Goal: Task Accomplishment & Management: Use online tool/utility

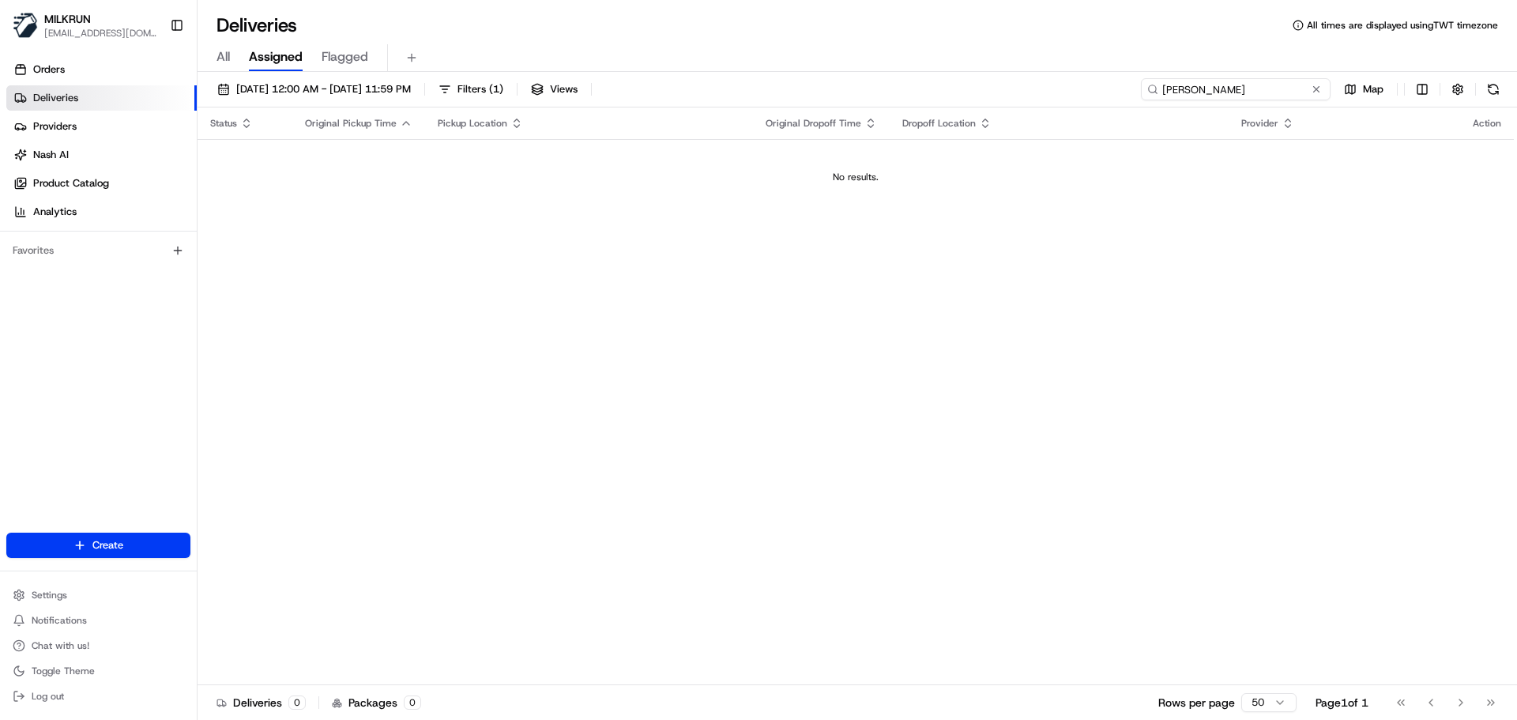
click at [1303, 83] on input "olivia schalkwyk" at bounding box center [1236, 89] width 190 height 22
paste input "Tanay shetty"
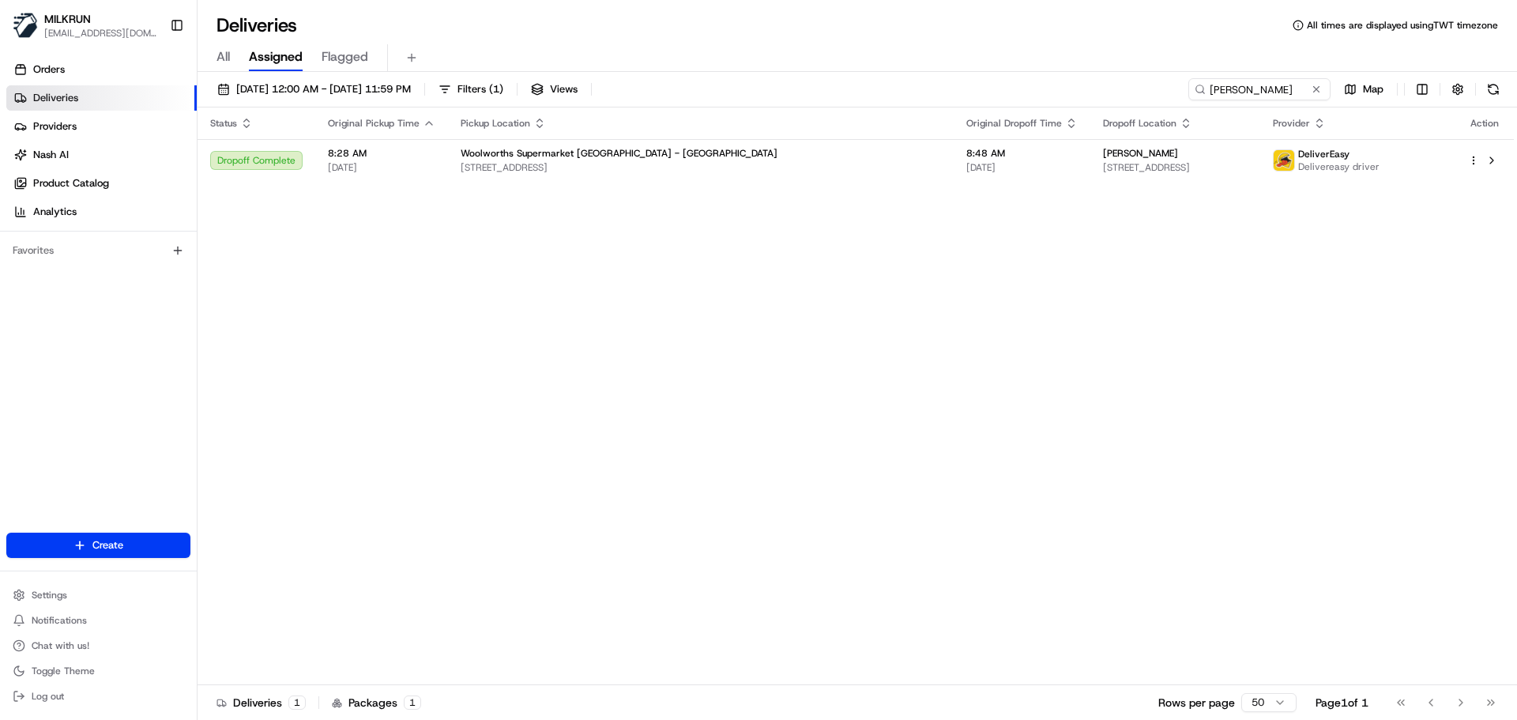
click at [537, 316] on div "Status Original Pickup Time Pickup Location Original Dropoff Time Dropoff Locat…" at bounding box center [856, 396] width 1317 height 578
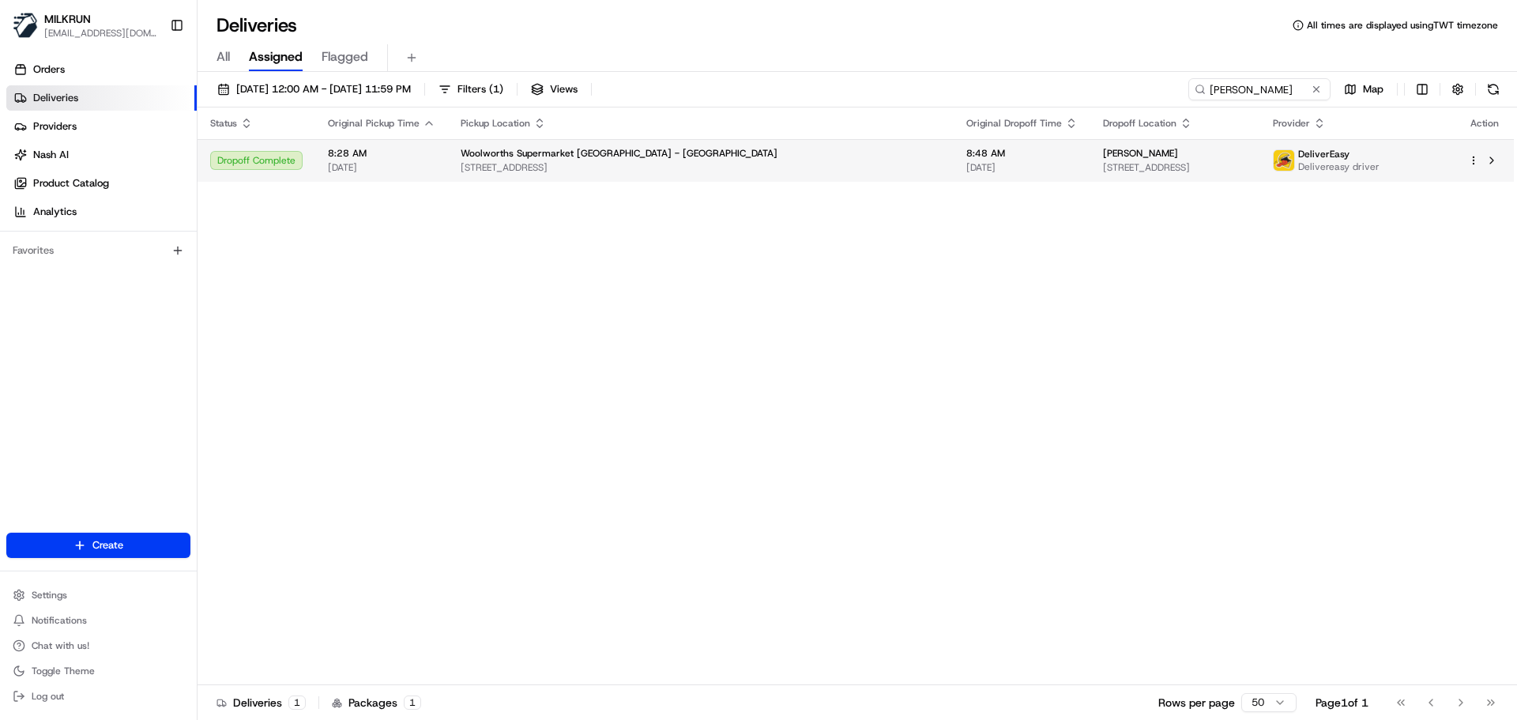
click at [550, 149] on span "Woolworths Supermarket NZ - Greenlane" at bounding box center [619, 153] width 317 height 13
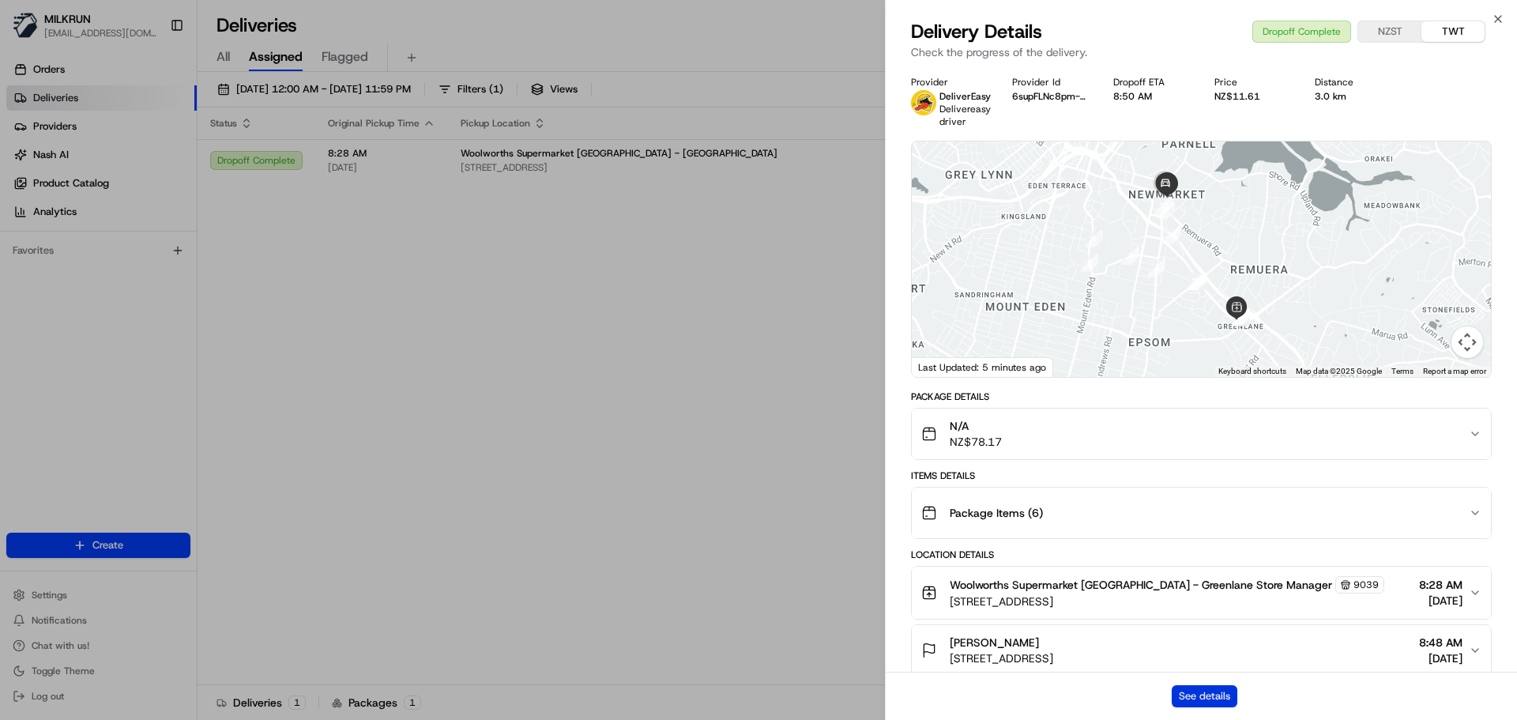
click at [1219, 696] on button "See details" at bounding box center [1205, 696] width 66 height 22
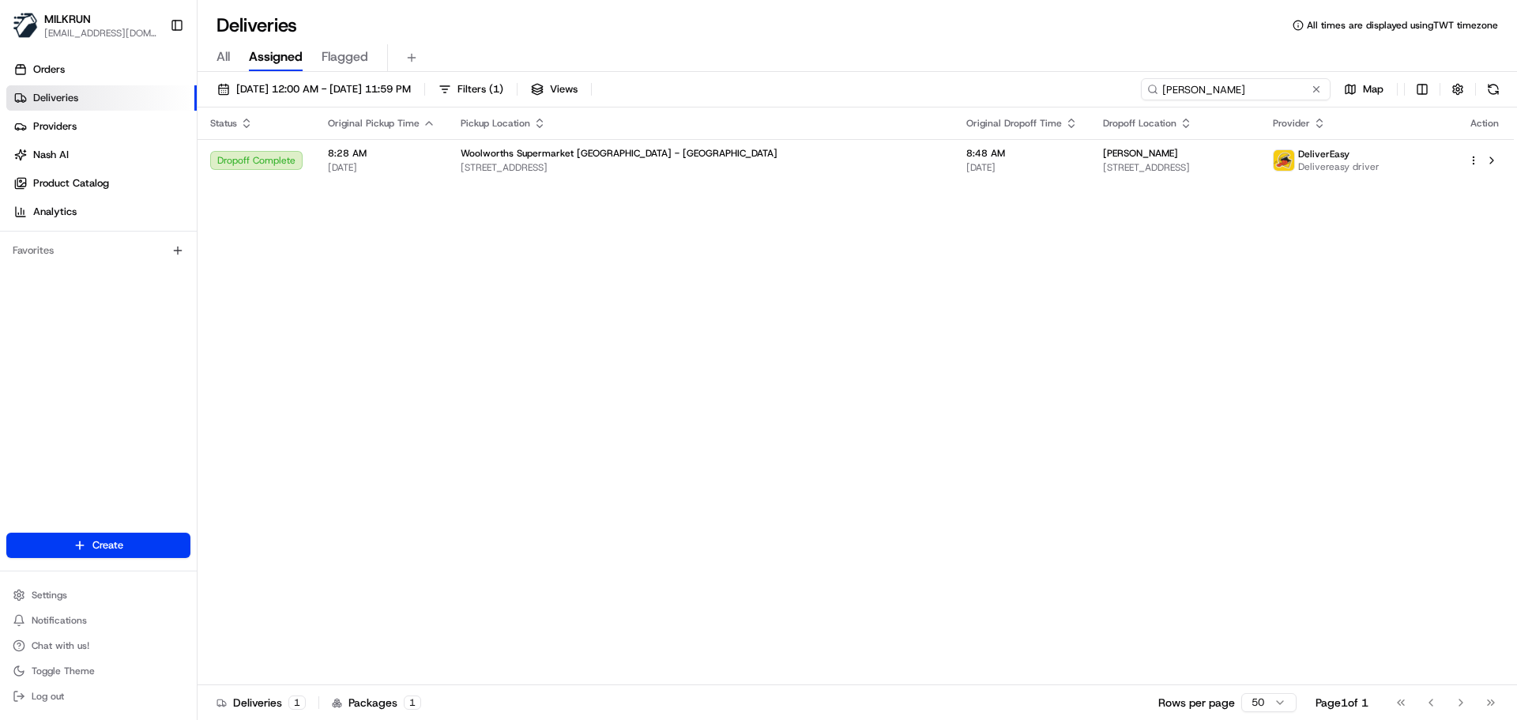
click at [1245, 81] on input "Tanay shetty" at bounding box center [1236, 89] width 190 height 22
drag, startPoint x: 1245, startPoint y: 81, endPoint x: 1245, endPoint y: 65, distance: 16.6
click at [1245, 81] on input "Tanay shetty" at bounding box center [1236, 89] width 190 height 22
paste input "a4fced85-339a-42c9-9de6-4e0dbb50e396"
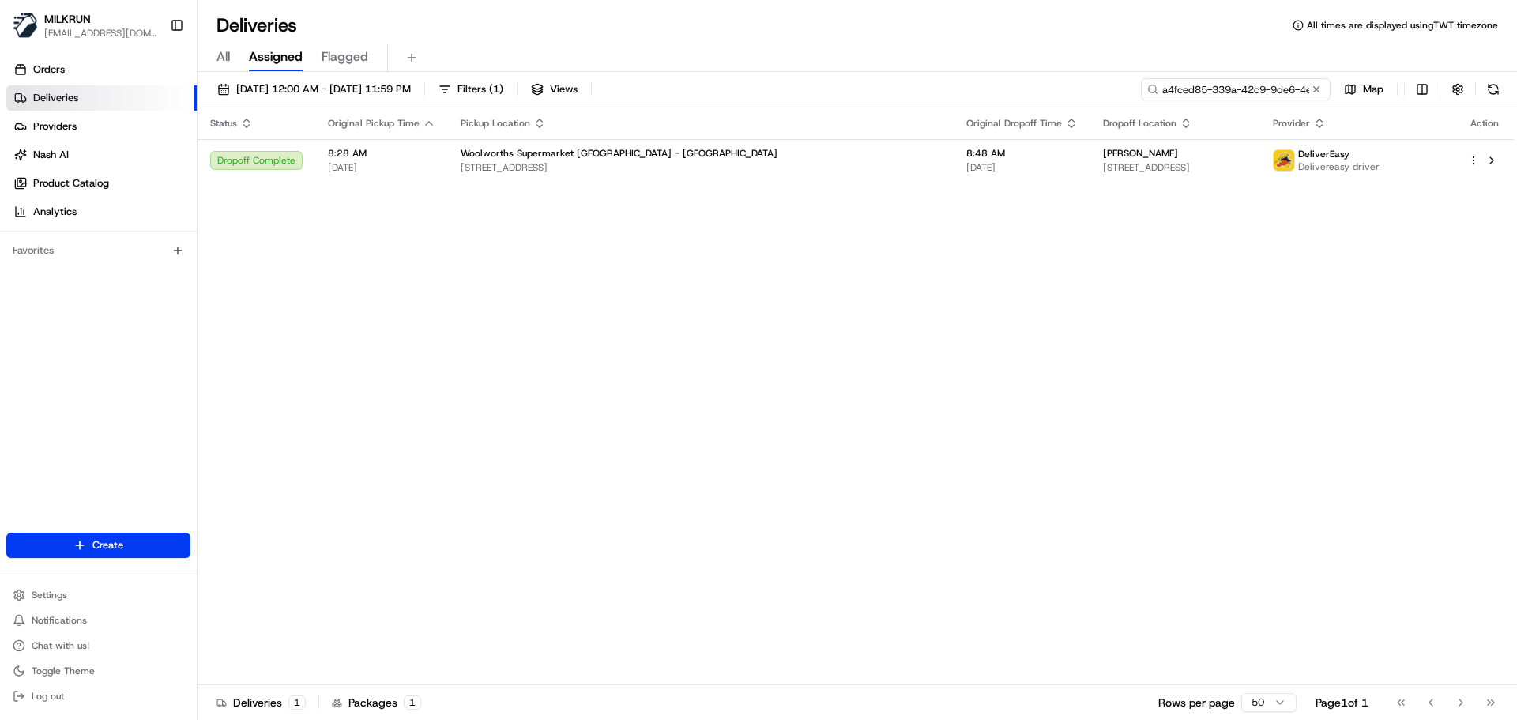
scroll to position [0, 73]
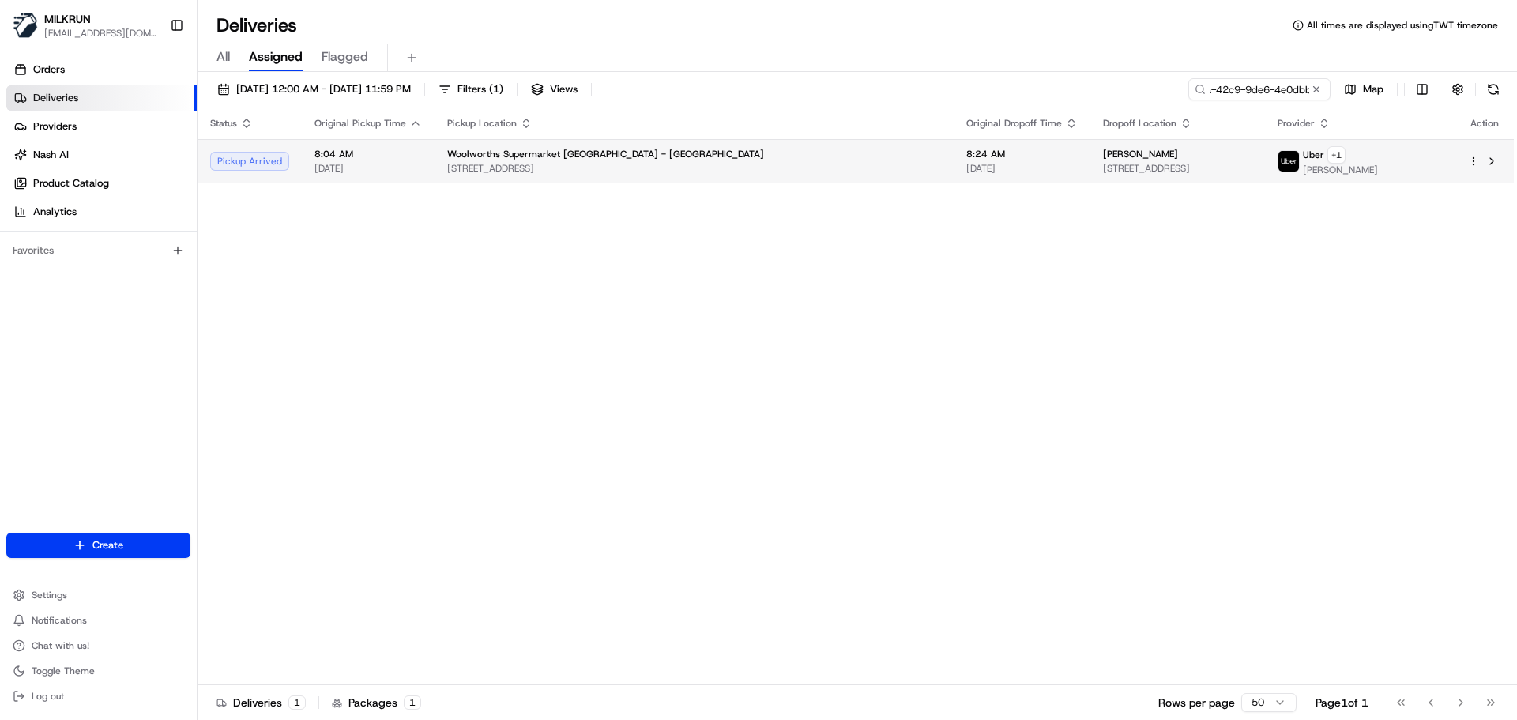
click at [613, 180] on td "Woolworths Supermarket NZ - DUNEDIN CENTRAL 309 Cumberland St, Dunedin, Otago 9…" at bounding box center [694, 160] width 519 height 43
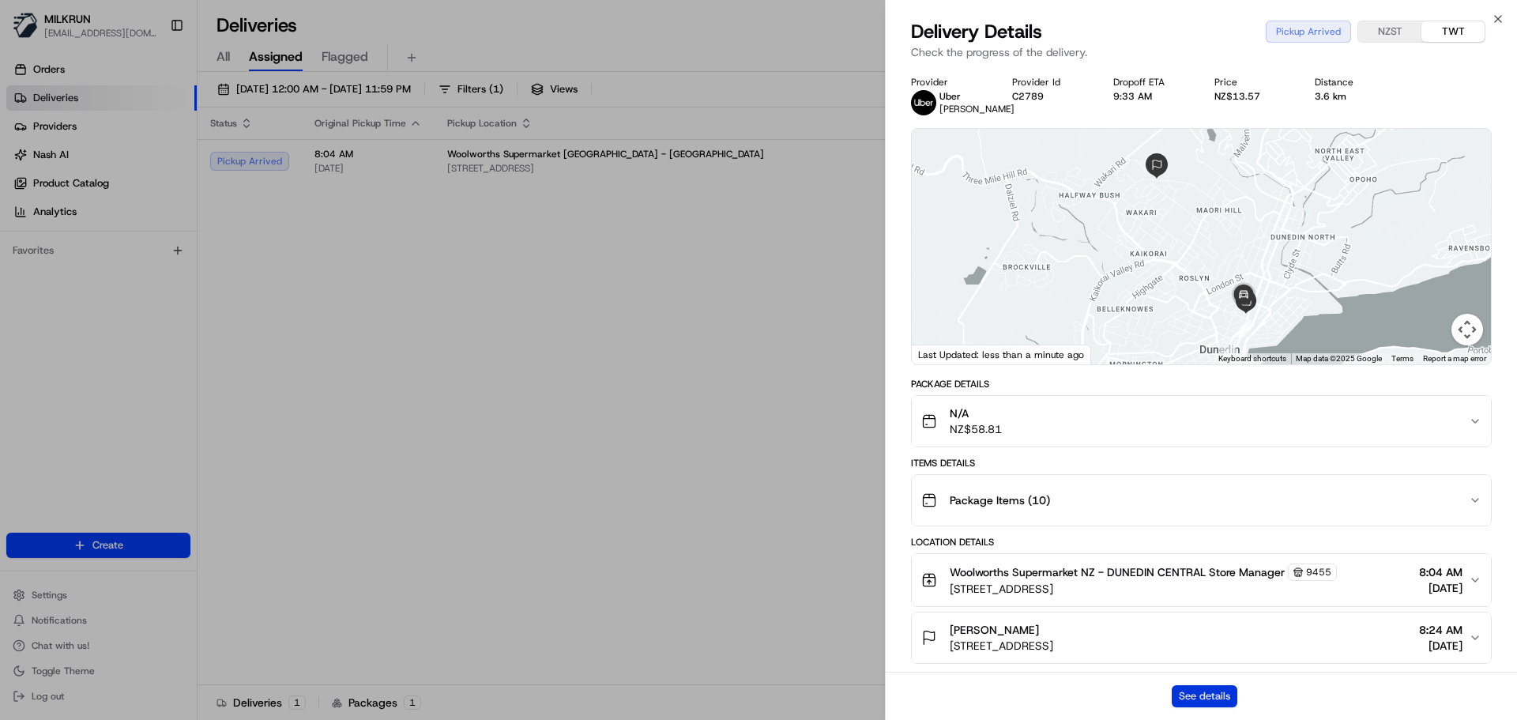
click at [1200, 694] on button "See details" at bounding box center [1205, 696] width 66 height 22
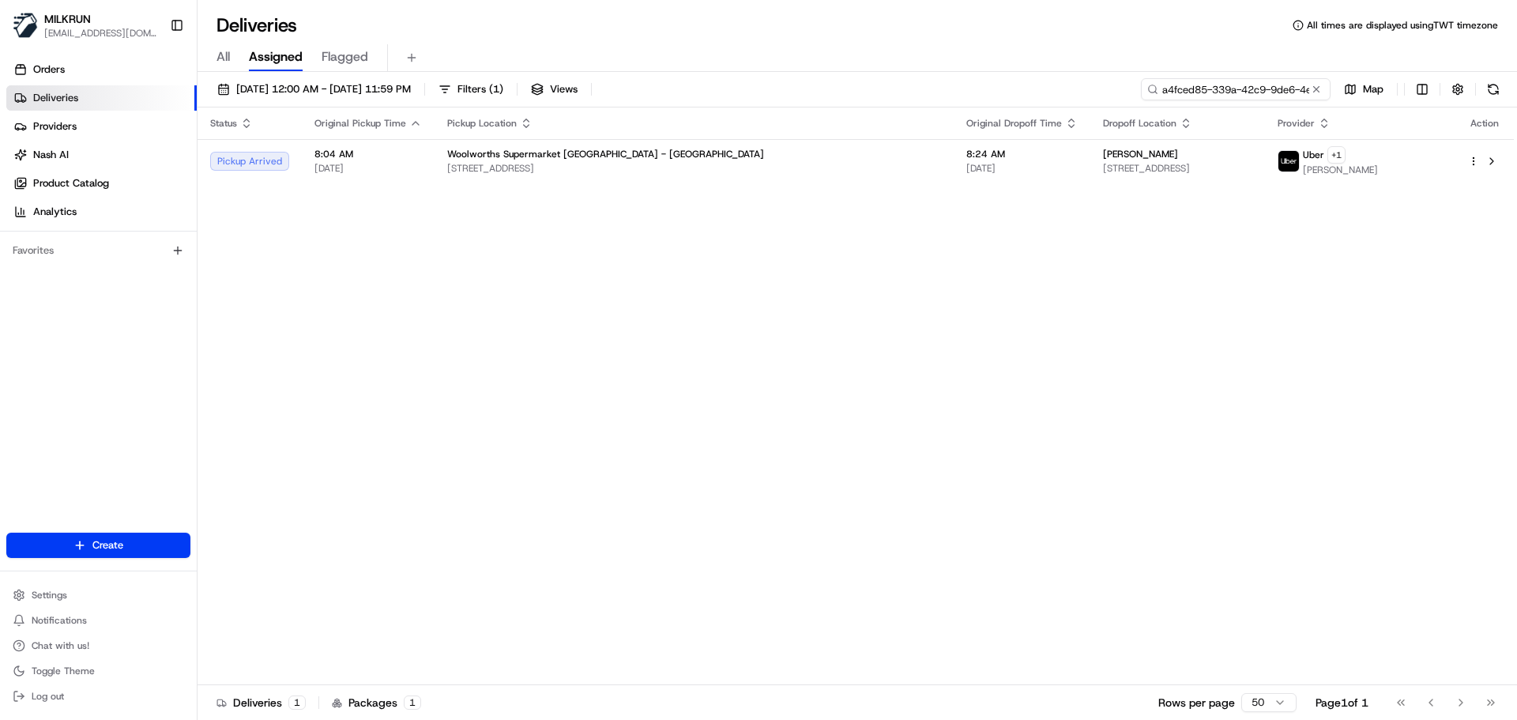
click at [1242, 86] on input "a4fced85-339a-42c9-9de6-4e0dbb50e396" at bounding box center [1236, 89] width 190 height 22
paste input "Mick Judd"
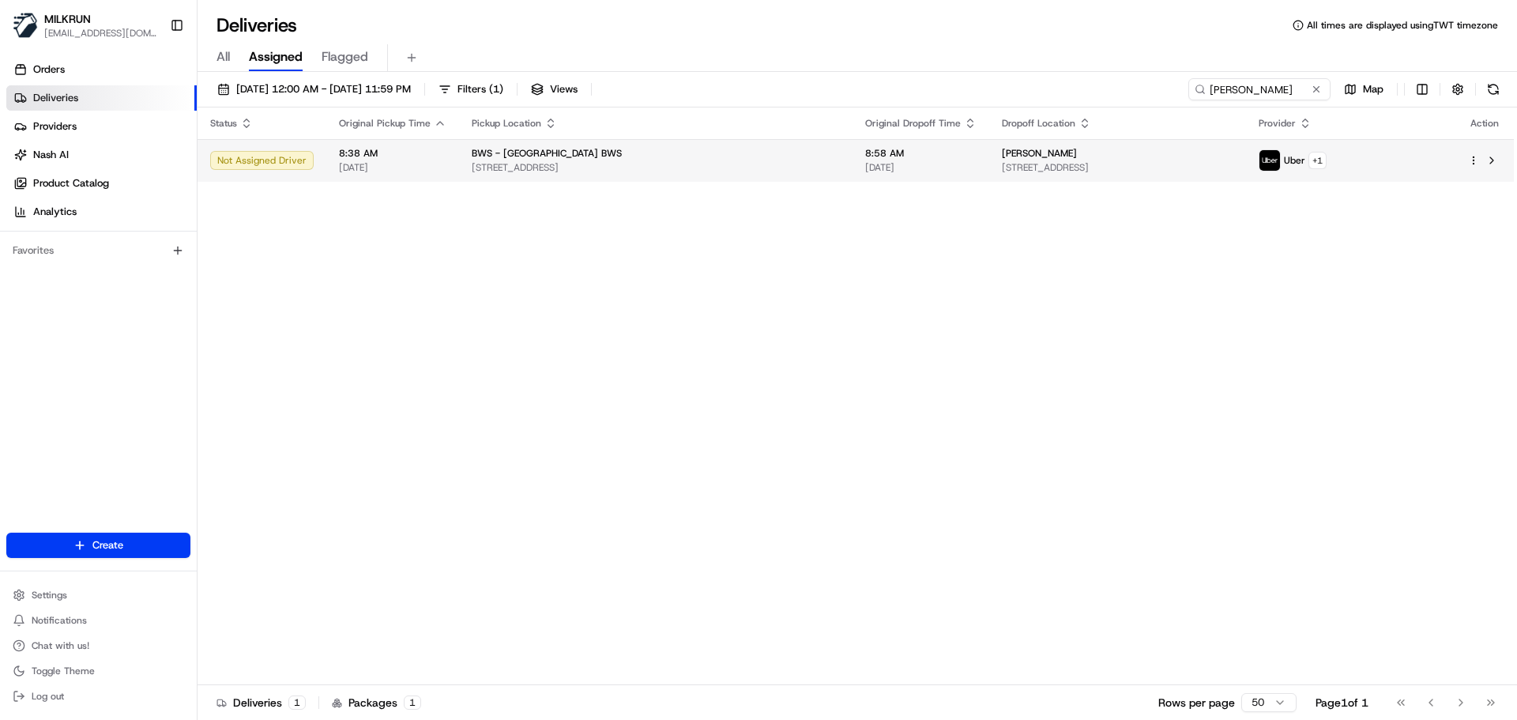
click at [675, 162] on span "245 Forest Lake Blvd, Forest Lake, QLD 4078, AU" at bounding box center [656, 167] width 368 height 13
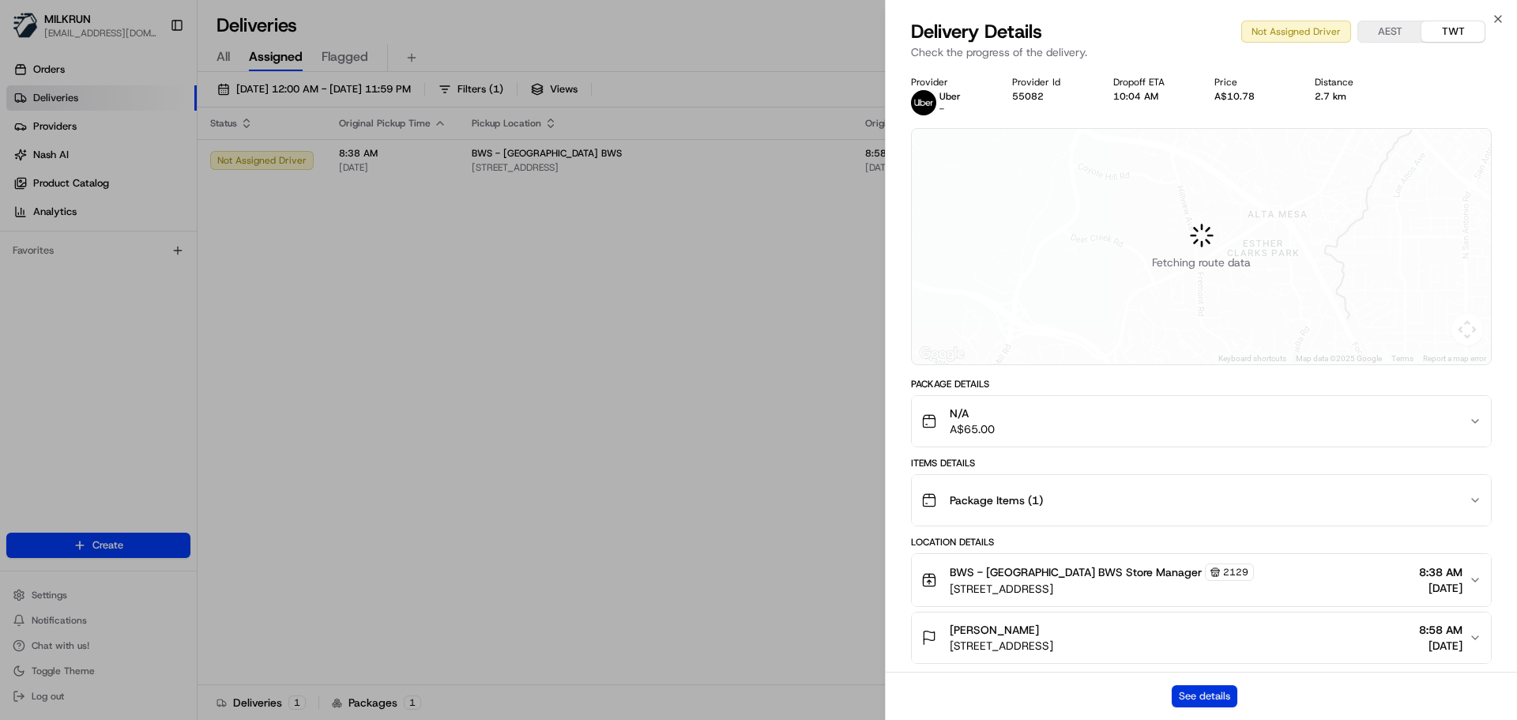
click at [1178, 692] on button "See details" at bounding box center [1205, 696] width 66 height 22
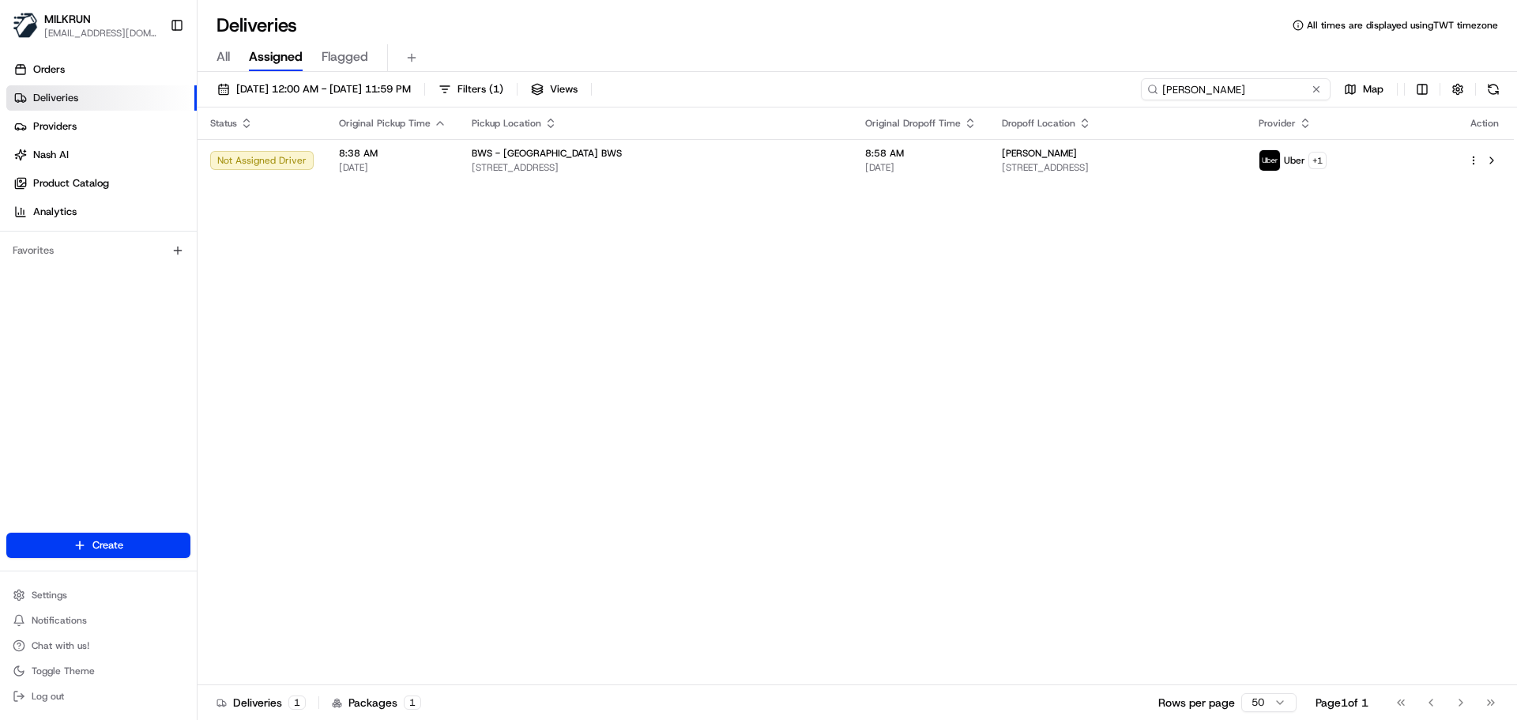
click at [1293, 82] on input "Mick Judd" at bounding box center [1236, 89] width 190 height 22
drag, startPoint x: 1293, startPoint y: 82, endPoint x: 1276, endPoint y: 79, distance: 16.9
click at [1287, 81] on input "Mick Judd" at bounding box center [1236, 89] width 190 height 22
paste input "Ali Wilkins"
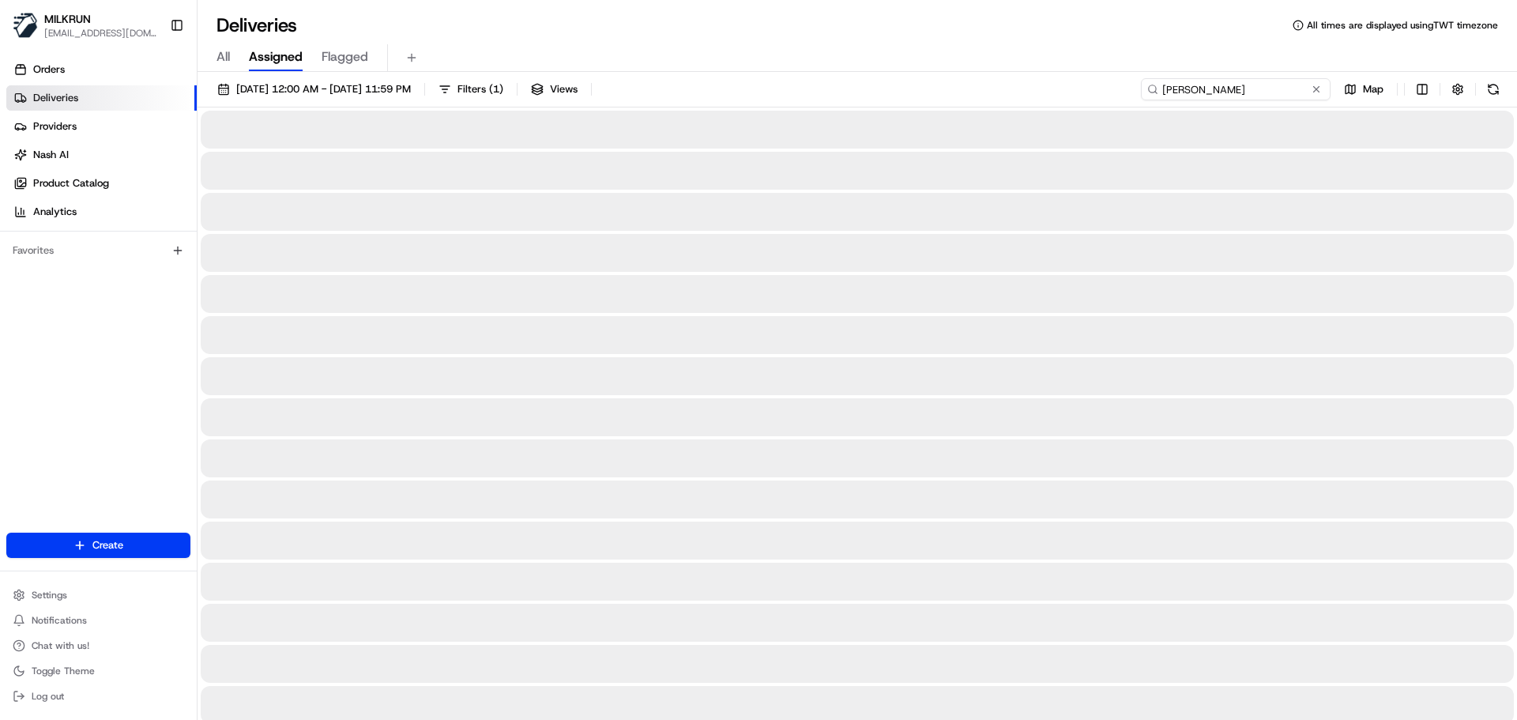
click at [1168, 92] on input "Ali Wilkins" at bounding box center [1236, 89] width 190 height 22
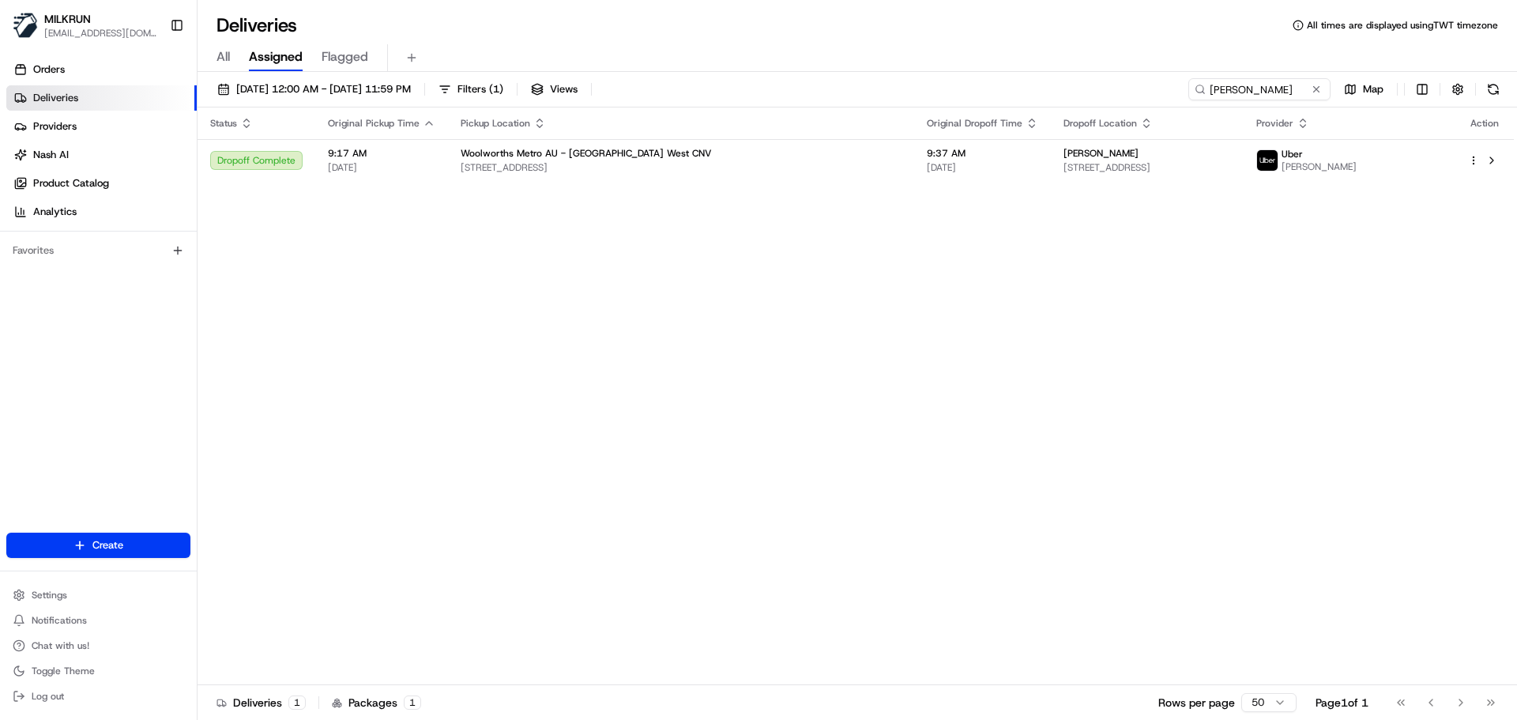
click at [671, 189] on div "Status Original Pickup Time Pickup Location Original Dropoff Time Dropoff Locat…" at bounding box center [856, 396] width 1317 height 578
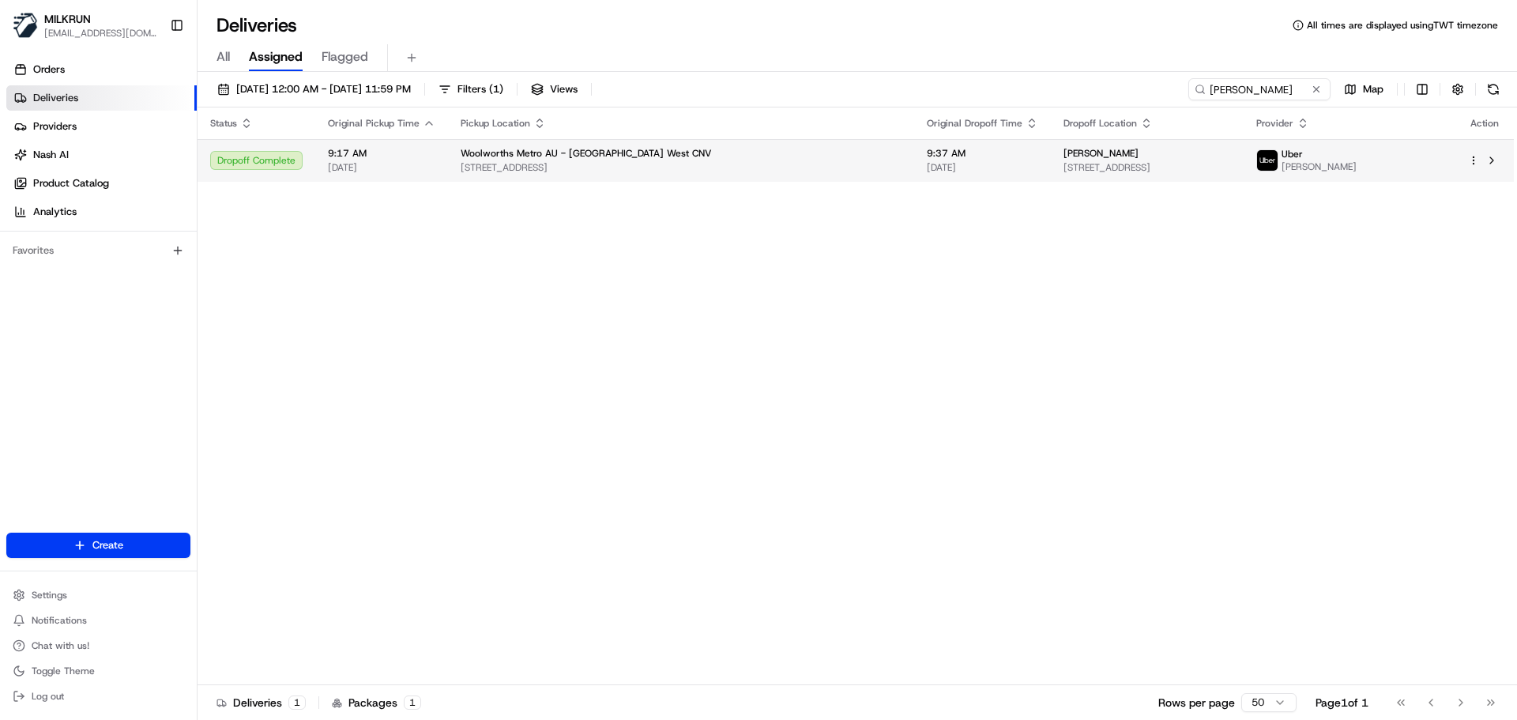
click at [669, 174] on span "64 Fitzroy St, St Kilda, VIC 3182, AU" at bounding box center [681, 167] width 441 height 13
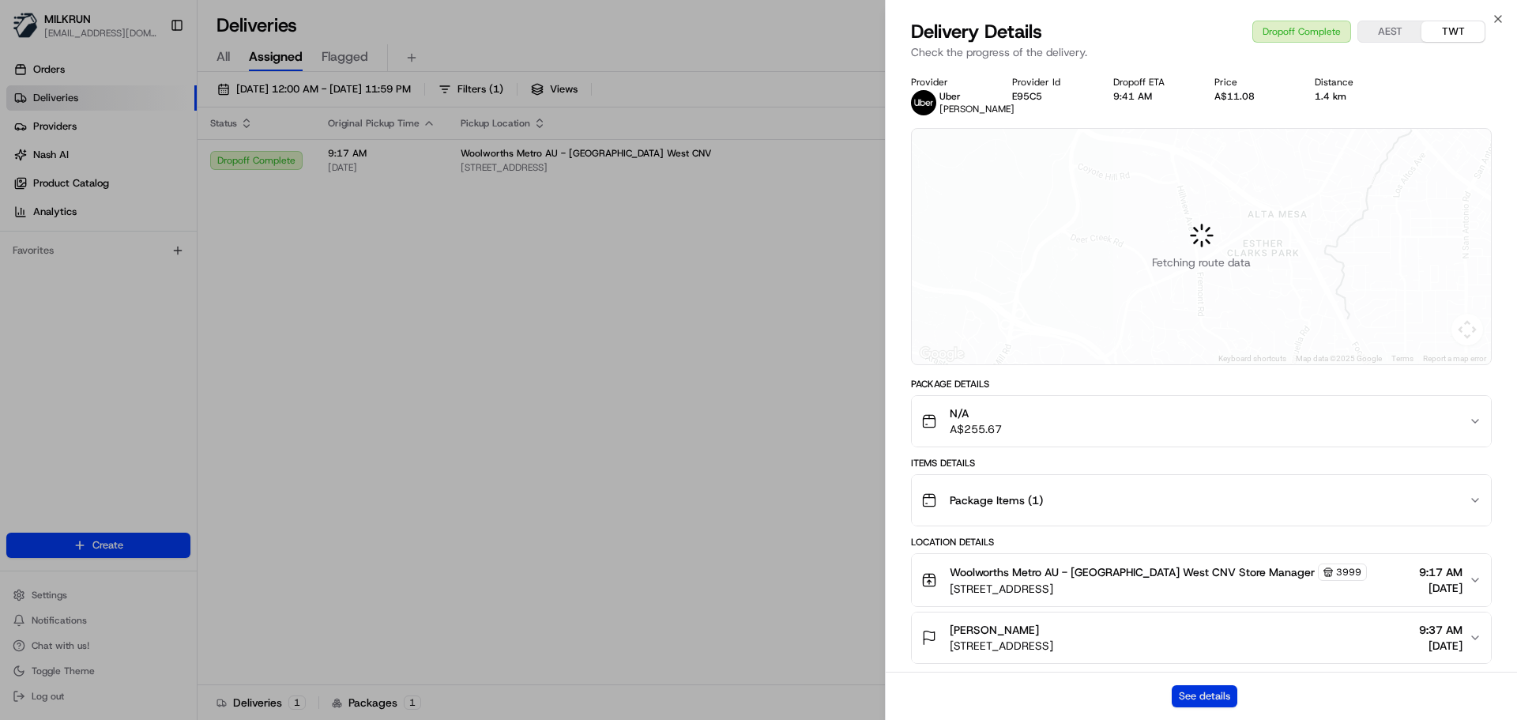
click at [1203, 696] on button "See details" at bounding box center [1205, 696] width 66 height 22
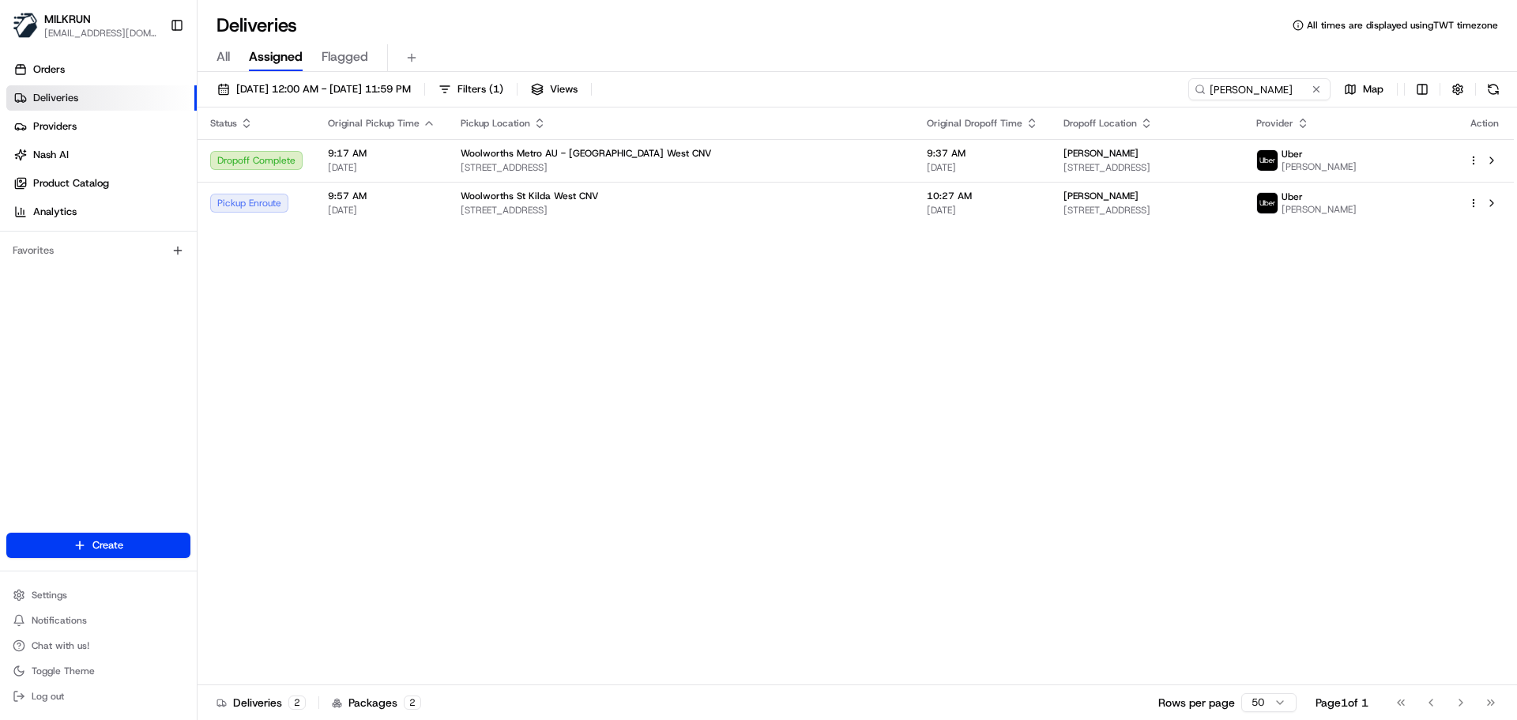
click at [386, 376] on div "Status Original Pickup Time Pickup Location Original Dropoff Time Dropoff Locat…" at bounding box center [856, 396] width 1317 height 578
click at [1304, 90] on input "Ali Wilkins" at bounding box center [1236, 89] width 190 height 22
paste input "Eva Oosterman"
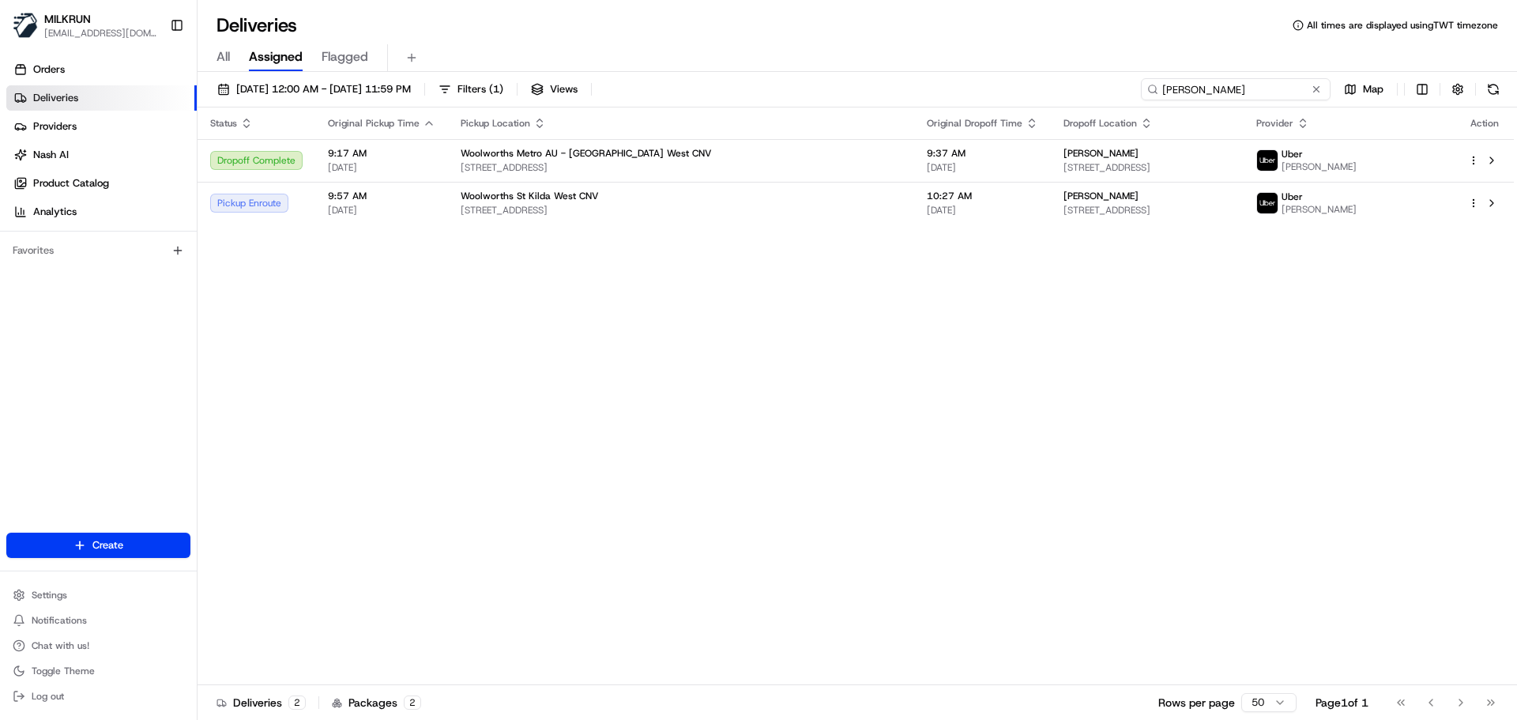
type input "Eva Oosterman"
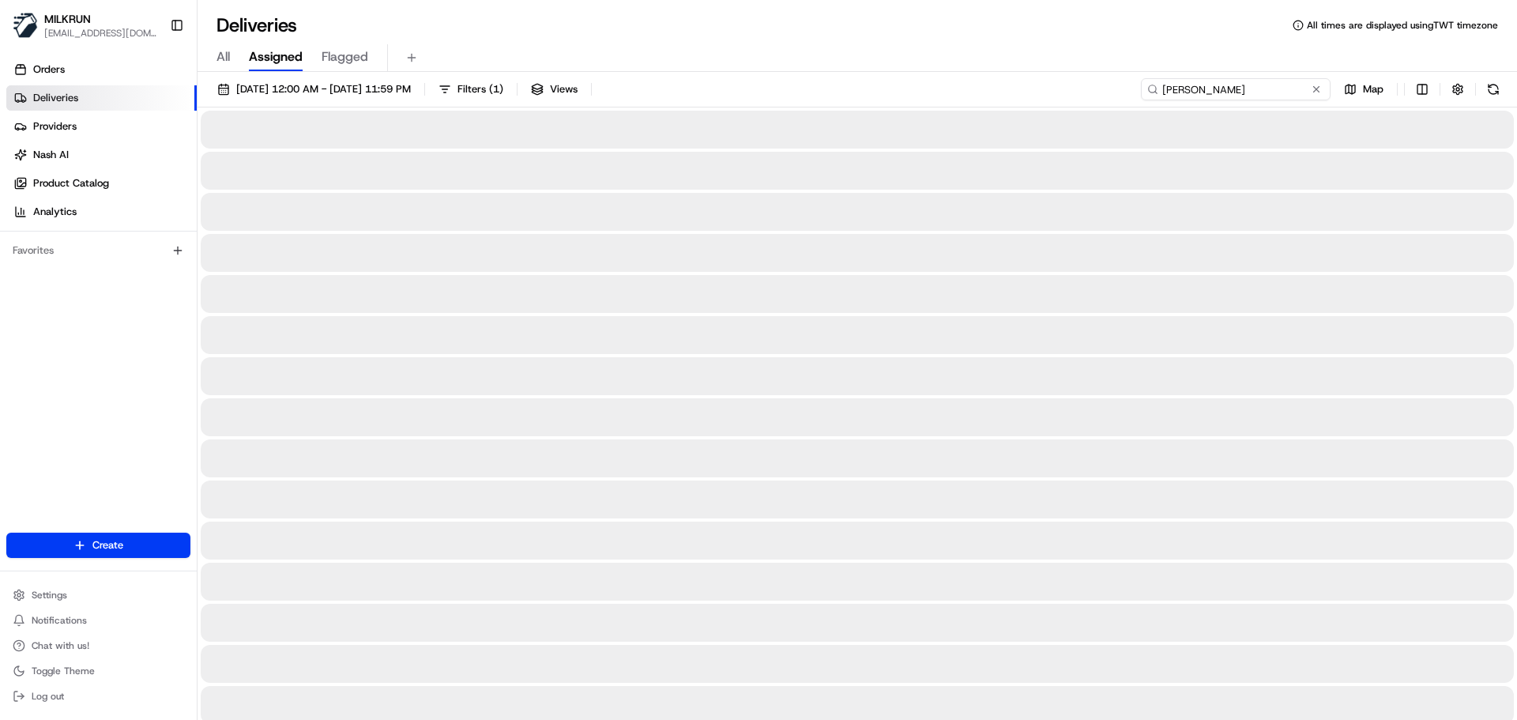
click at [1187, 95] on input "Eva Oosterman" at bounding box center [1236, 89] width 190 height 22
click at [1197, 85] on input "Eva Oosterman" at bounding box center [1236, 89] width 190 height 22
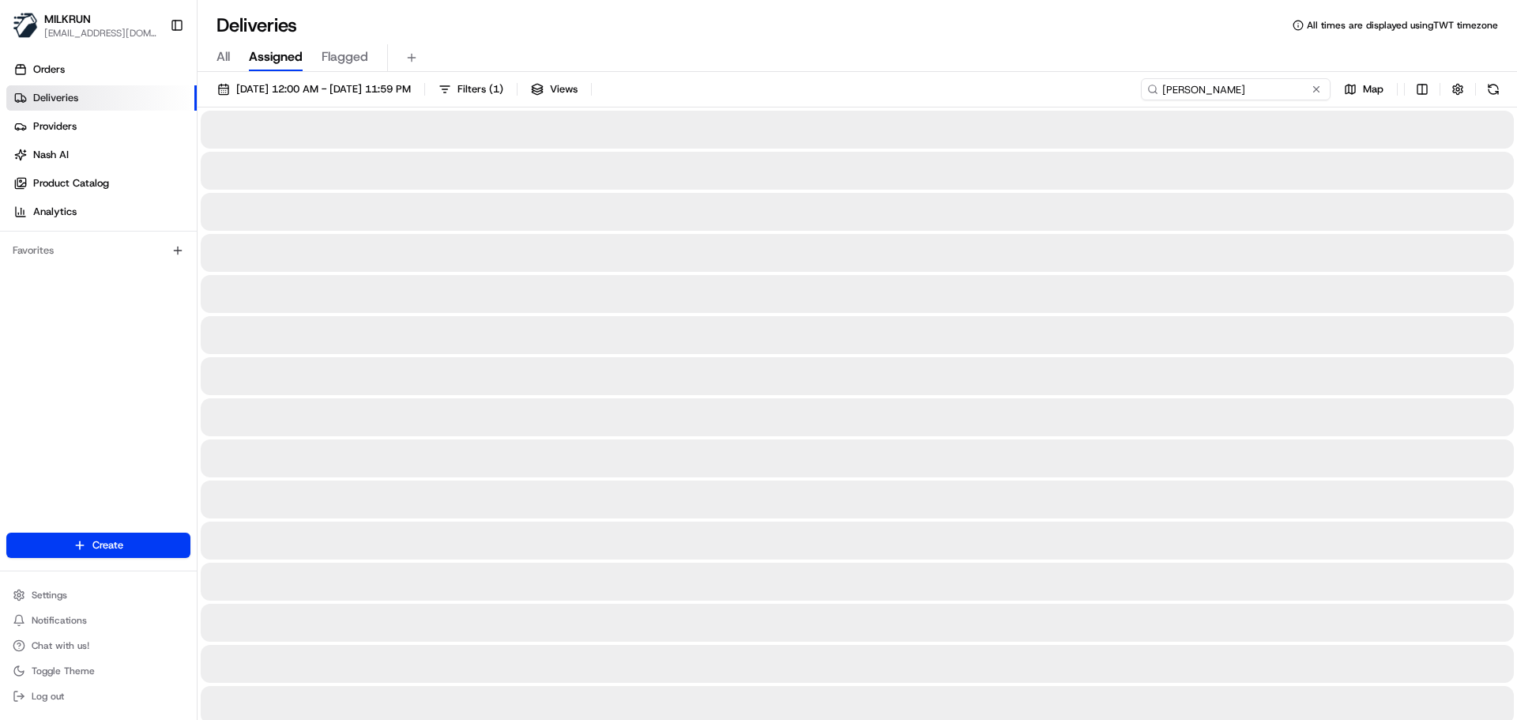
click at [1197, 85] on input "Eva Oosterman" at bounding box center [1236, 89] width 190 height 22
click at [1249, 84] on input "Eva Oosterman" at bounding box center [1236, 89] width 190 height 22
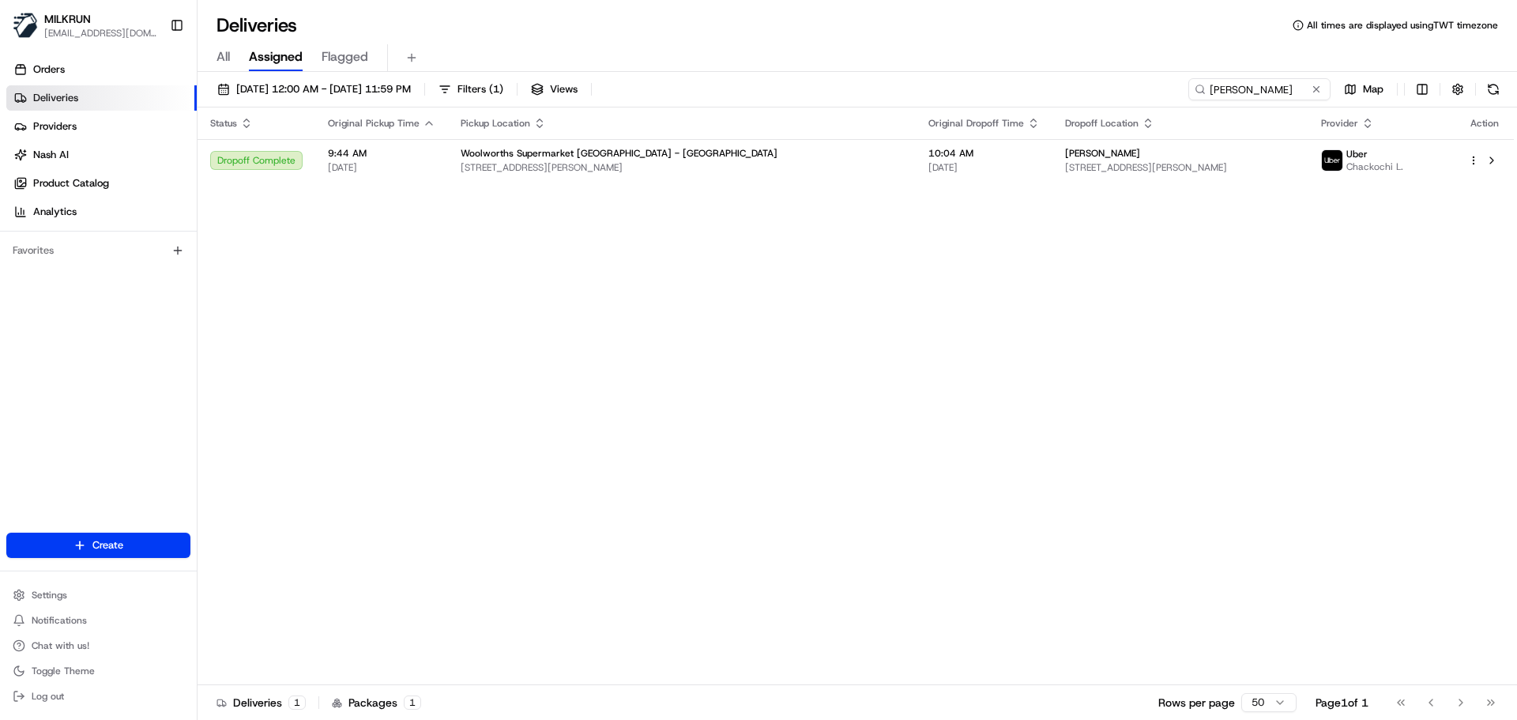
drag, startPoint x: 514, startPoint y: 144, endPoint x: 521, endPoint y: 137, distance: 10.1
click at [510, 138] on table "Status Original Pickup Time Pickup Location Original Dropoff Time Dropoff Locat…" at bounding box center [856, 144] width 1317 height 74
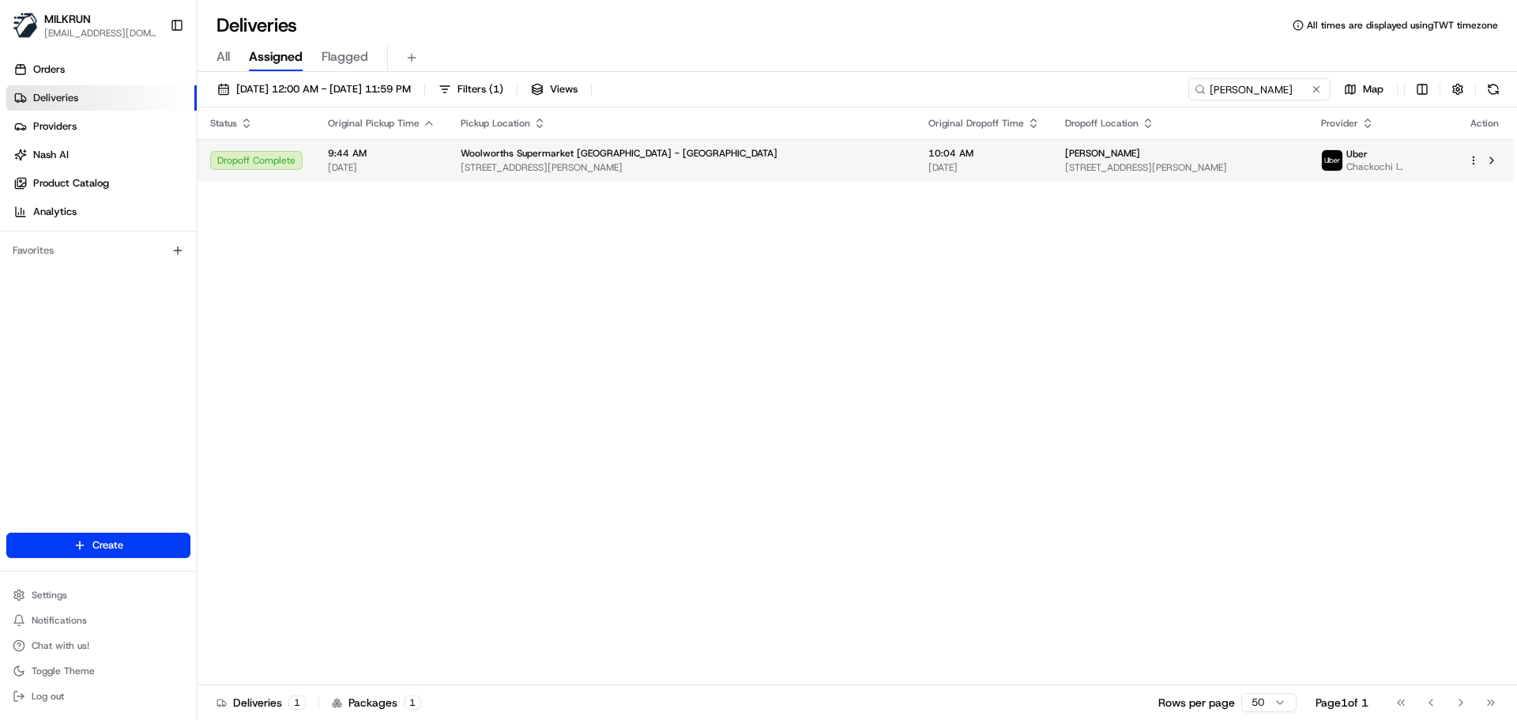
click at [929, 150] on span "10:04 AM" at bounding box center [984, 153] width 111 height 13
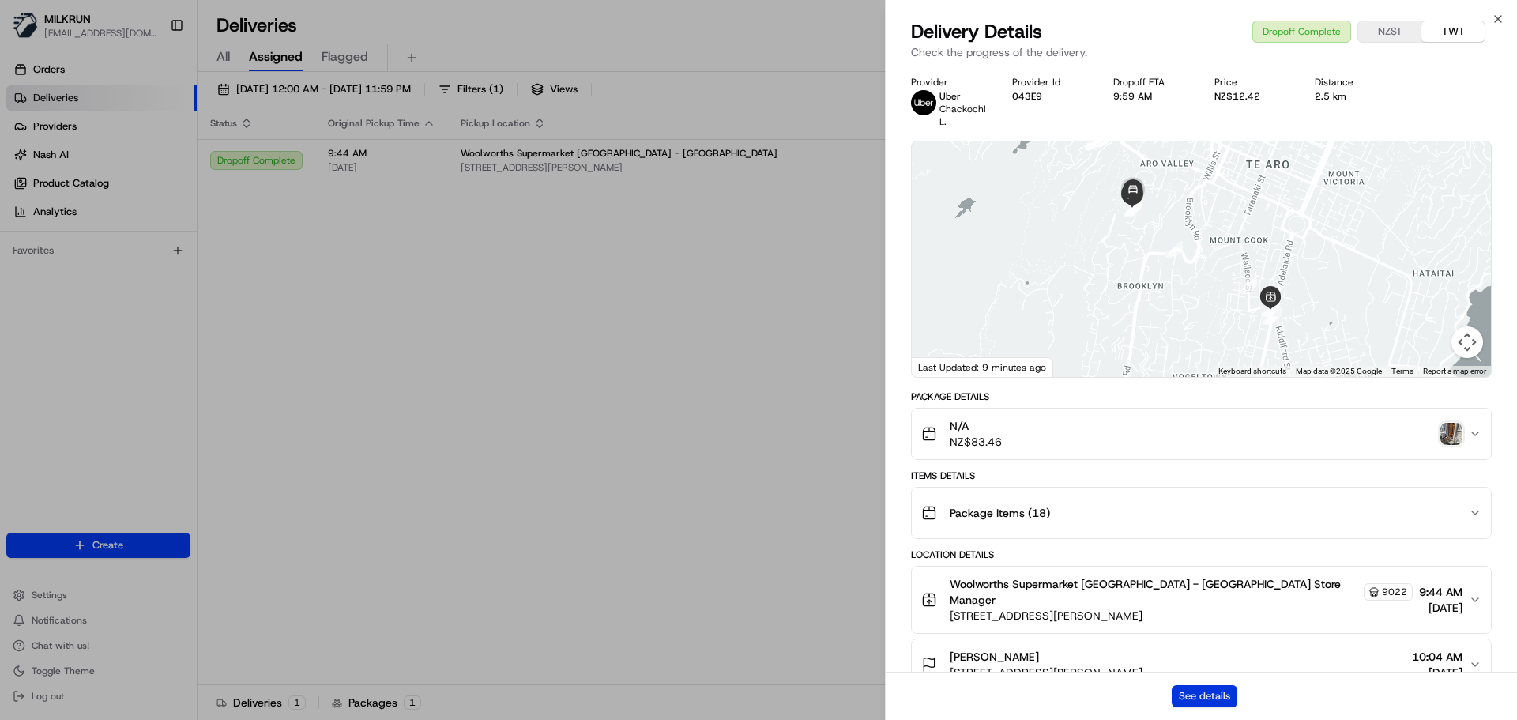
click at [1218, 692] on button "See details" at bounding box center [1205, 696] width 66 height 22
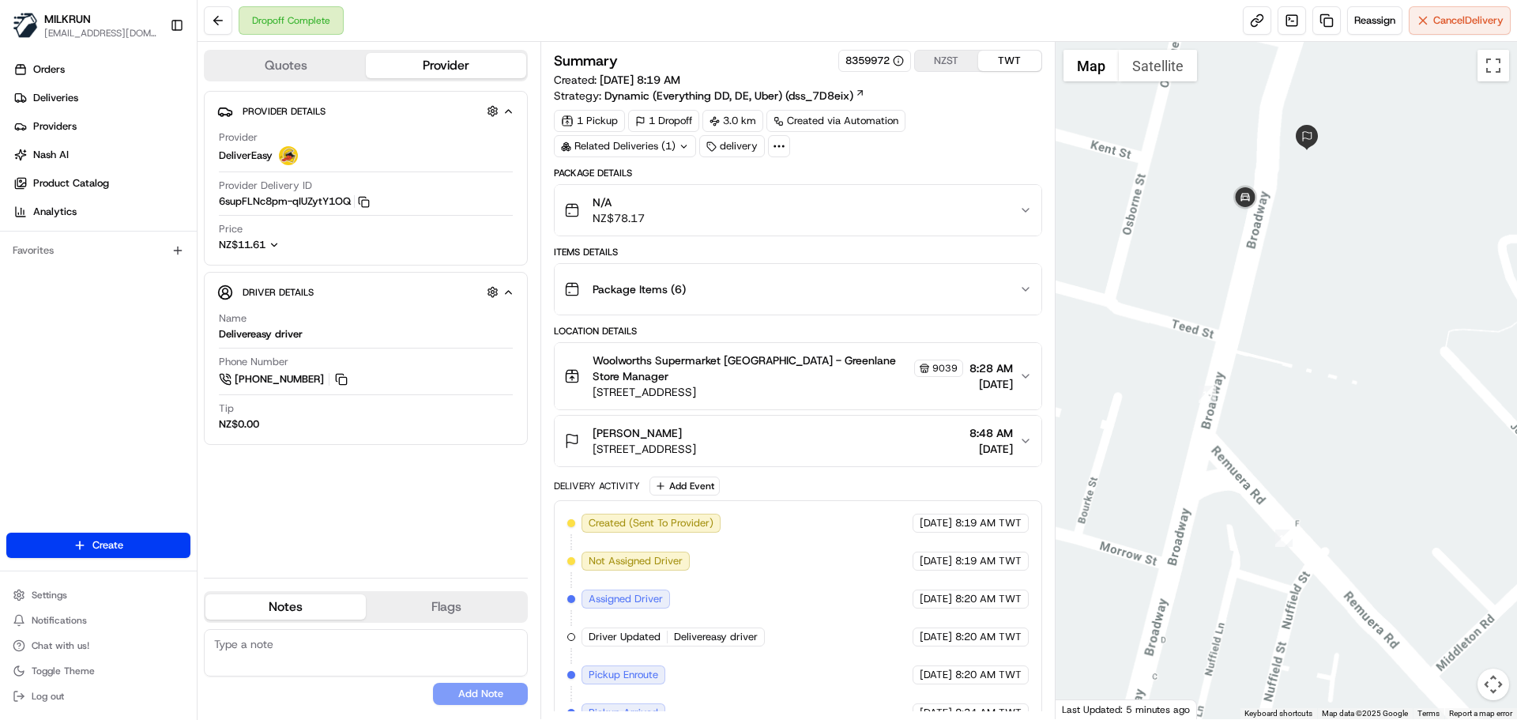
drag, startPoint x: 1219, startPoint y: 137, endPoint x: 979, endPoint y: 204, distance: 248.7
click at [1179, 254] on div at bounding box center [1287, 380] width 462 height 677
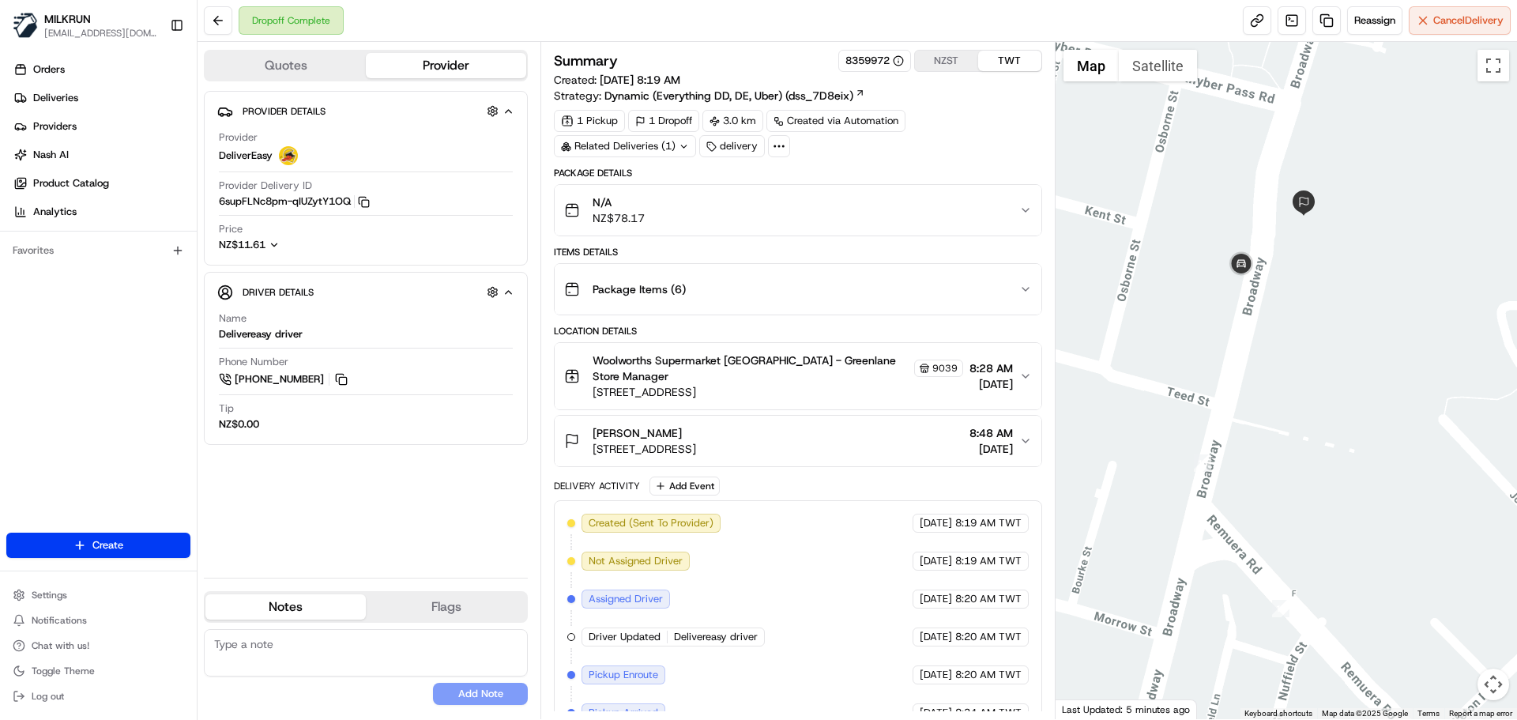
click at [756, 664] on div "Created (Sent To Provider) DeliverEasy 22/08/2025 8:19 AM TWT Not Assigned Driv…" at bounding box center [797, 732] width 461 height 436
drag, startPoint x: 756, startPoint y: 664, endPoint x: 756, endPoint y: 535, distance: 128.8
click at [756, 538] on div "Created (Sent To Provider) DeliverEasy 22/08/2025 8:19 AM TWT Not Assigned Driv…" at bounding box center [797, 732] width 461 height 436
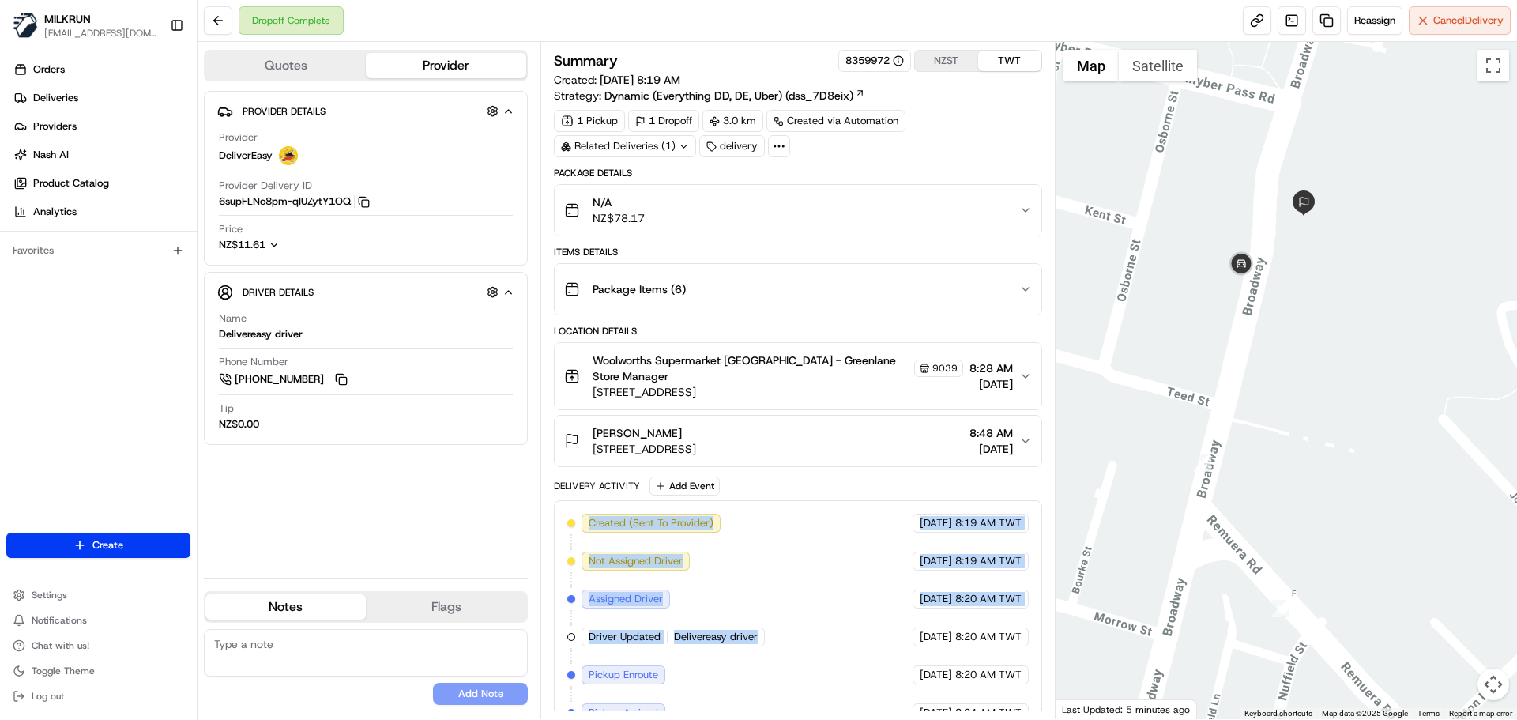
click at [788, 637] on div "Created (Sent To Provider) DeliverEasy 22/08/2025 8:19 AM TWT Not Assigned Driv…" at bounding box center [797, 732] width 461 height 436
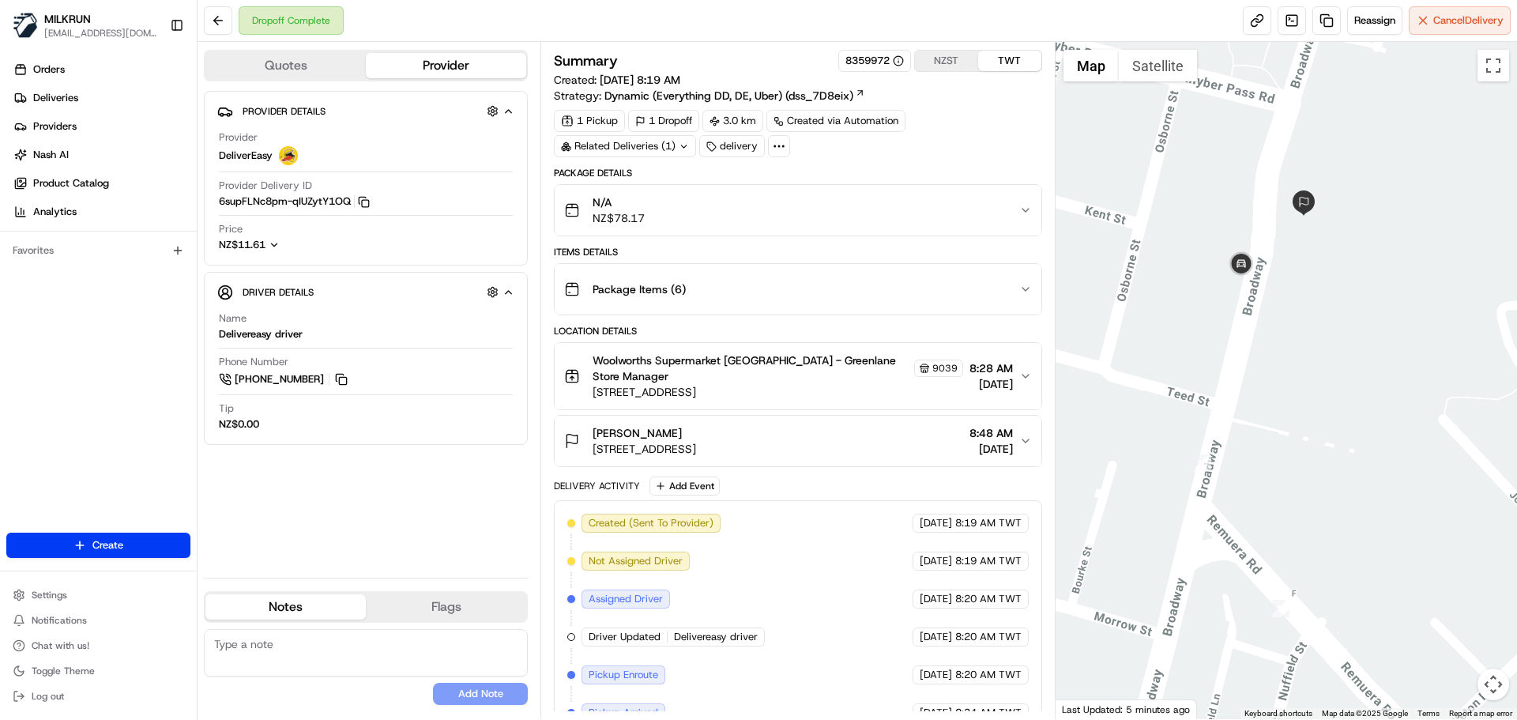
click at [628, 516] on span "Created (Sent To Provider)" at bounding box center [651, 523] width 125 height 14
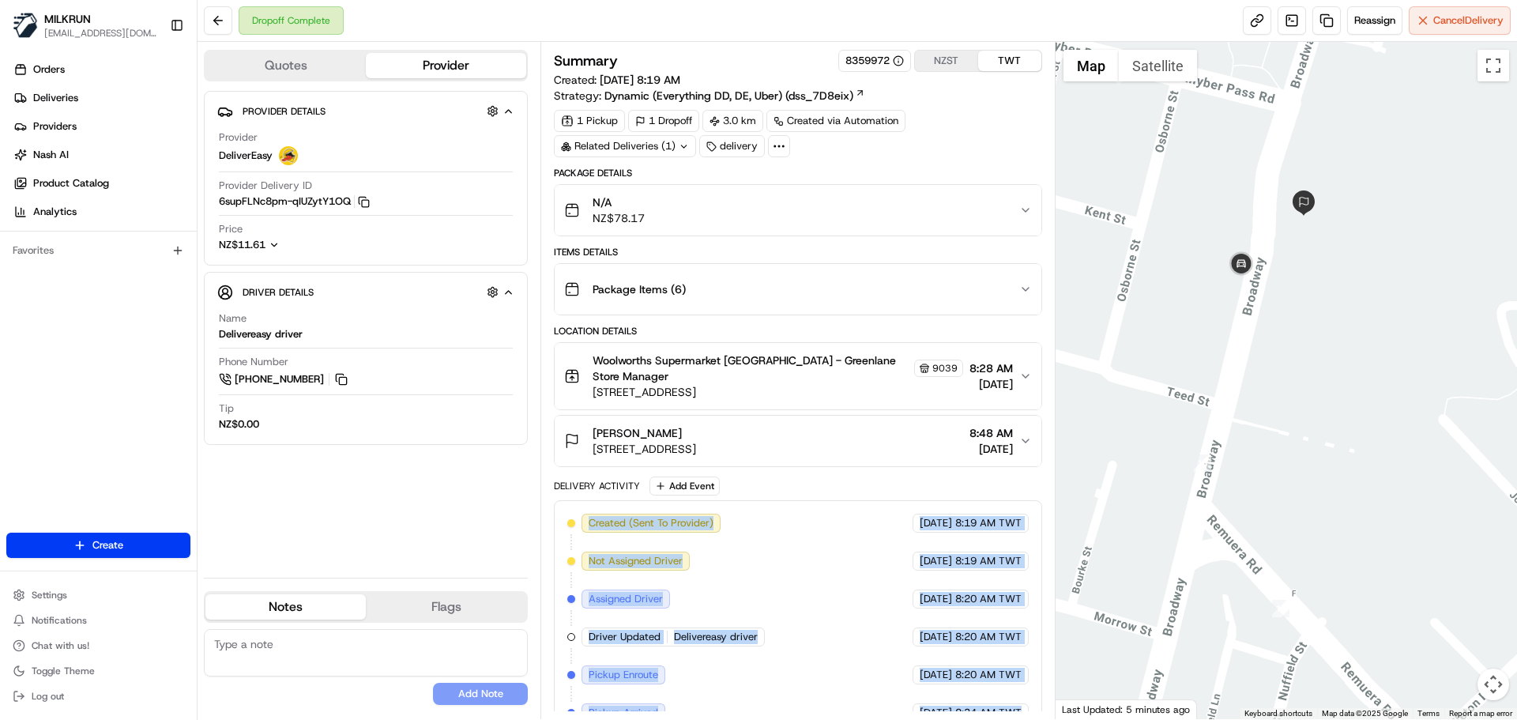
drag, startPoint x: 628, startPoint y: 512, endPoint x: 954, endPoint y: 690, distance: 371.0
click at [954, 690] on div "Created (Sent To Provider) DeliverEasy 22/08/2025 8:19 AM TWT Not Assigned Driv…" at bounding box center [797, 732] width 461 height 436
click at [941, 707] on div "22/08/2025 8:34 AM TWT" at bounding box center [971, 712] width 116 height 19
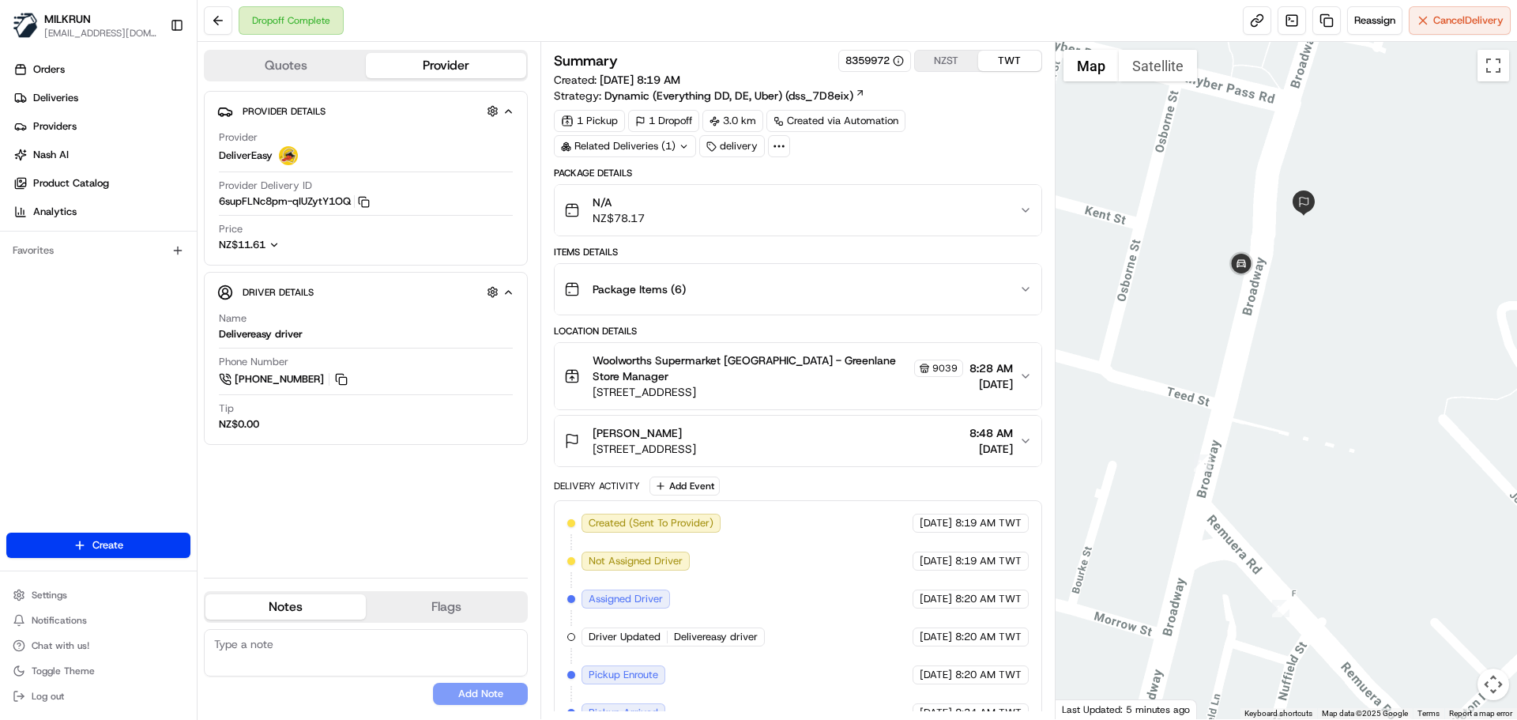
click at [941, 707] on div "22/08/2025 8:34 AM TWT" at bounding box center [971, 712] width 116 height 19
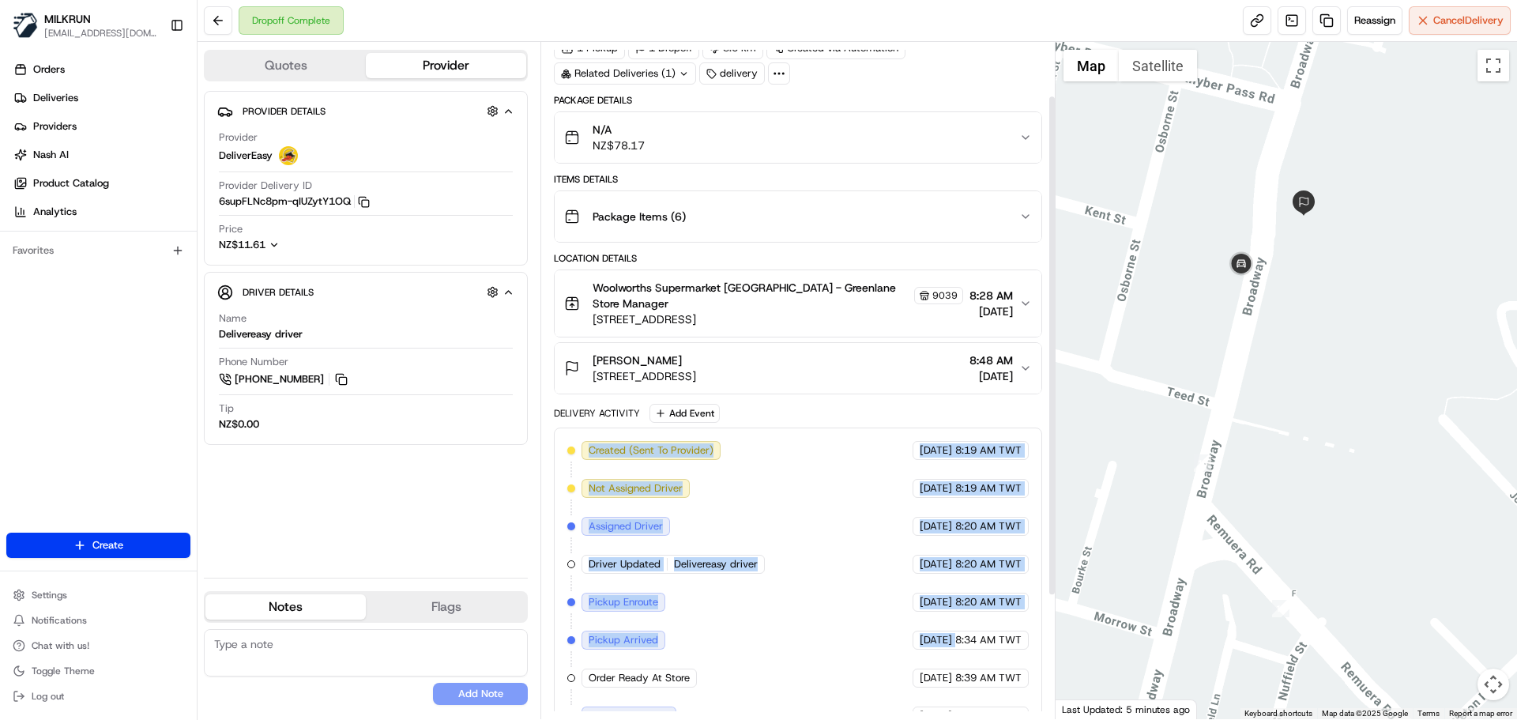
drag, startPoint x: 941, startPoint y: 707, endPoint x: 623, endPoint y: 439, distance: 415.1
click at [623, 441] on div "Created (Sent To Provider) DeliverEasy 22/08/2025 8:19 AM TWT Not Assigned Driv…" at bounding box center [797, 659] width 461 height 436
click at [624, 455] on div "Created (Sent To Provider) DeliverEasy 22/08/2025 8:19 AM TWT Not Assigned Driv…" at bounding box center [797, 659] width 461 height 436
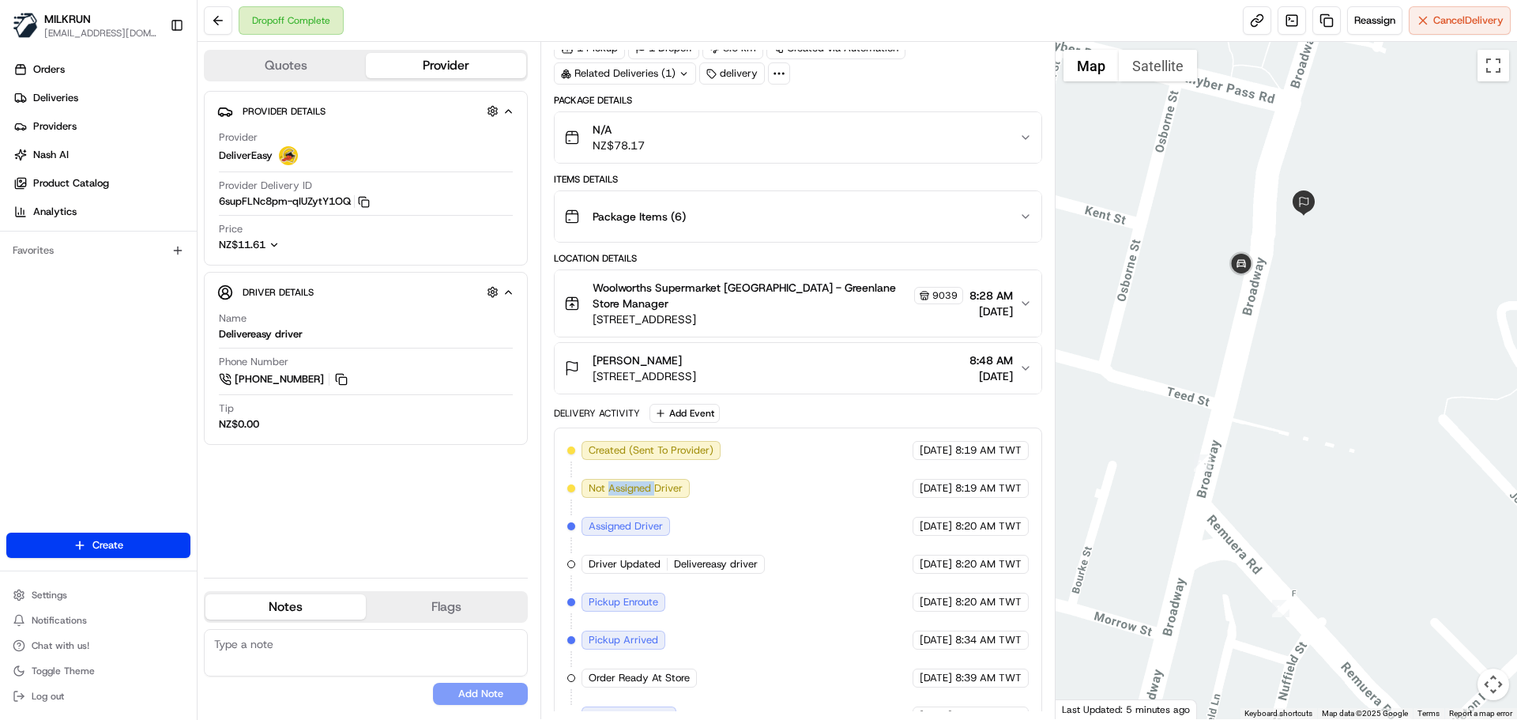
click at [624, 455] on div "Created (Sent To Provider) DeliverEasy 22/08/2025 8:19 AM TWT Not Assigned Driv…" at bounding box center [797, 659] width 461 height 436
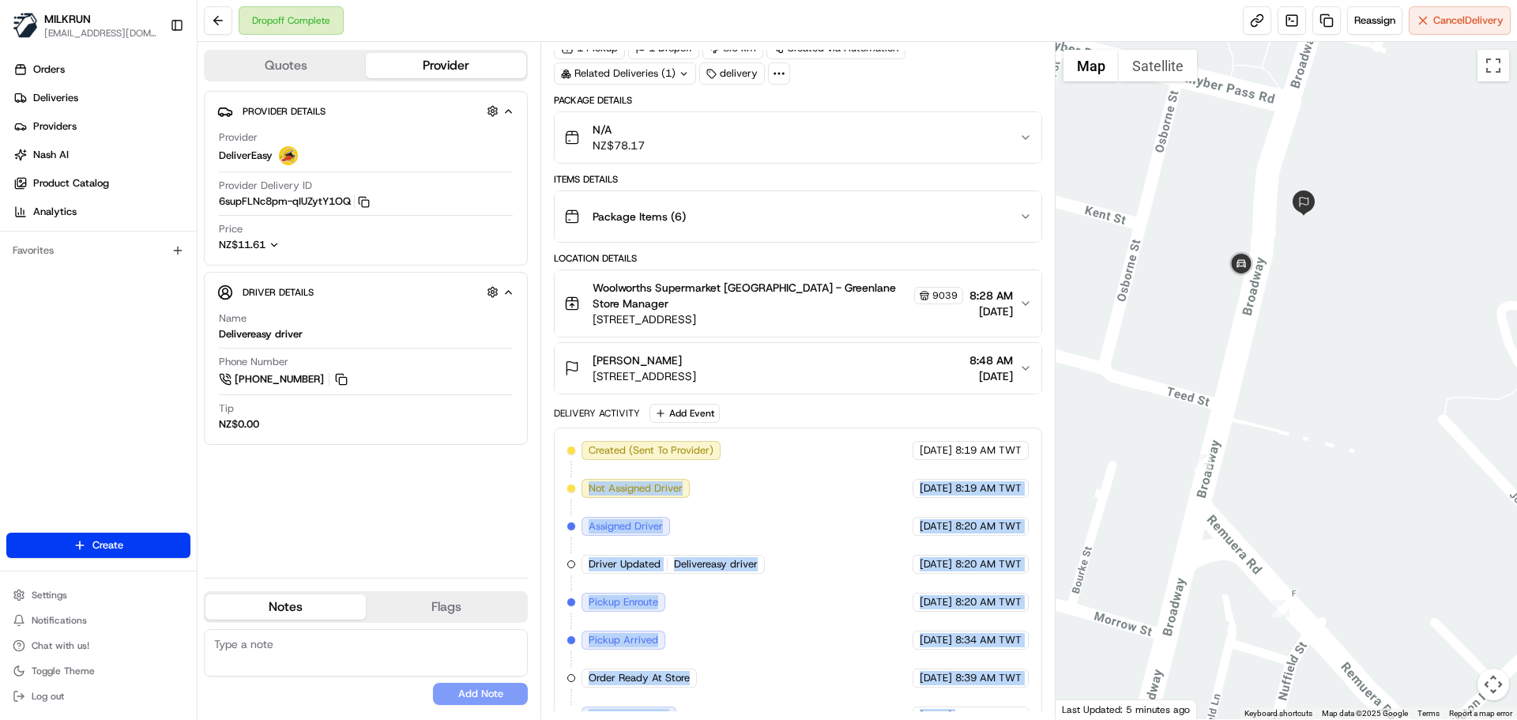
drag, startPoint x: 624, startPoint y: 455, endPoint x: 911, endPoint y: 688, distance: 369.2
click at [911, 688] on div "Created (Sent To Provider) DeliverEasy 22/08/2025 8:19 AM TWT Not Assigned Driv…" at bounding box center [797, 659] width 461 height 436
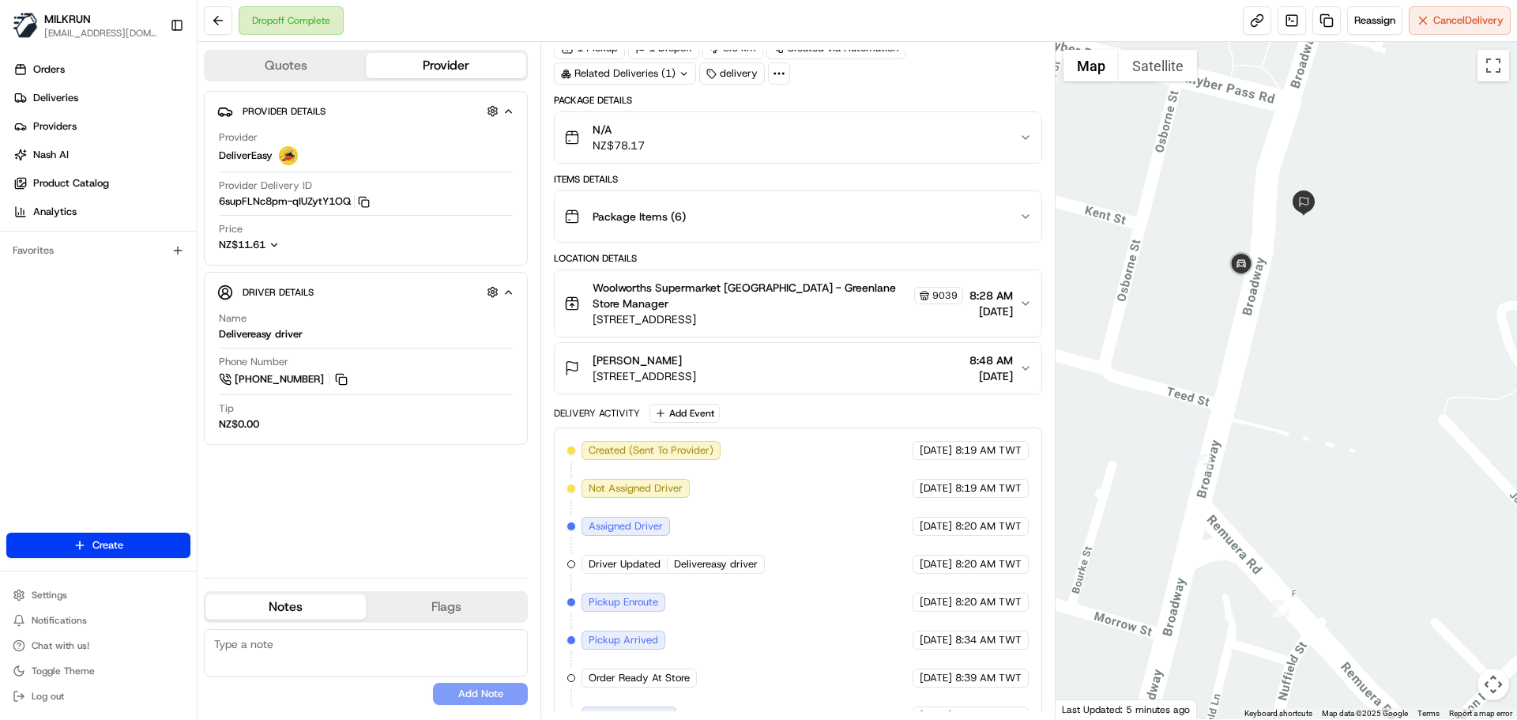
click at [987, 709] on span "8:41 AM TWT" at bounding box center [989, 716] width 66 height 14
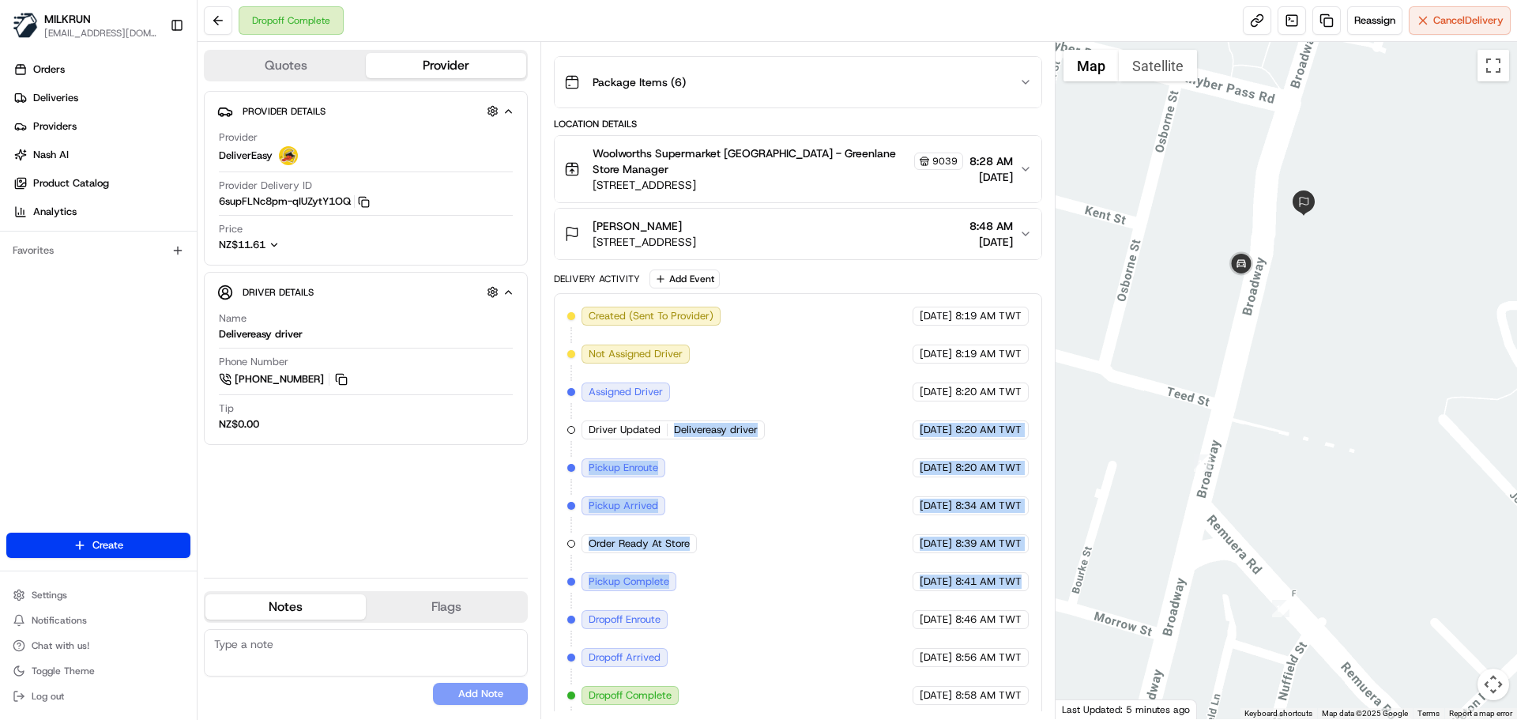
drag, startPoint x: 987, startPoint y: 701, endPoint x: 666, endPoint y: 434, distance: 417.5
click at [666, 434] on div "Created (Sent To Provider) DeliverEasy 22/08/2025 8:19 AM TWT Not Assigned Driv…" at bounding box center [797, 525] width 461 height 436
click at [790, 575] on div "Created (Sent To Provider) DeliverEasy 22/08/2025 8:19 AM TWT Not Assigned Driv…" at bounding box center [797, 525] width 461 height 436
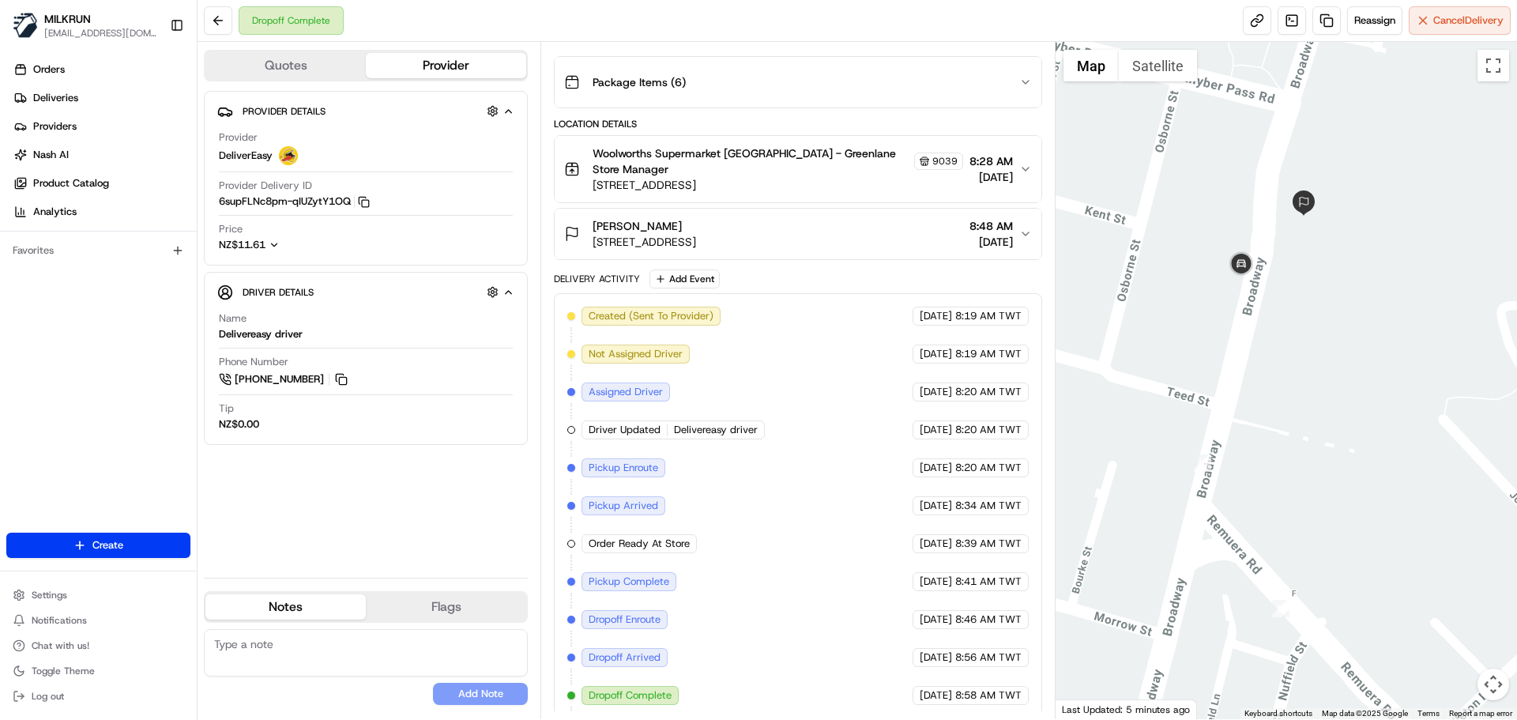
click at [586, 293] on div "Created (Sent To Provider) DeliverEasy 22/08/2025 8:19 AM TWT Not Assigned Driv…" at bounding box center [798, 524] width 488 height 463
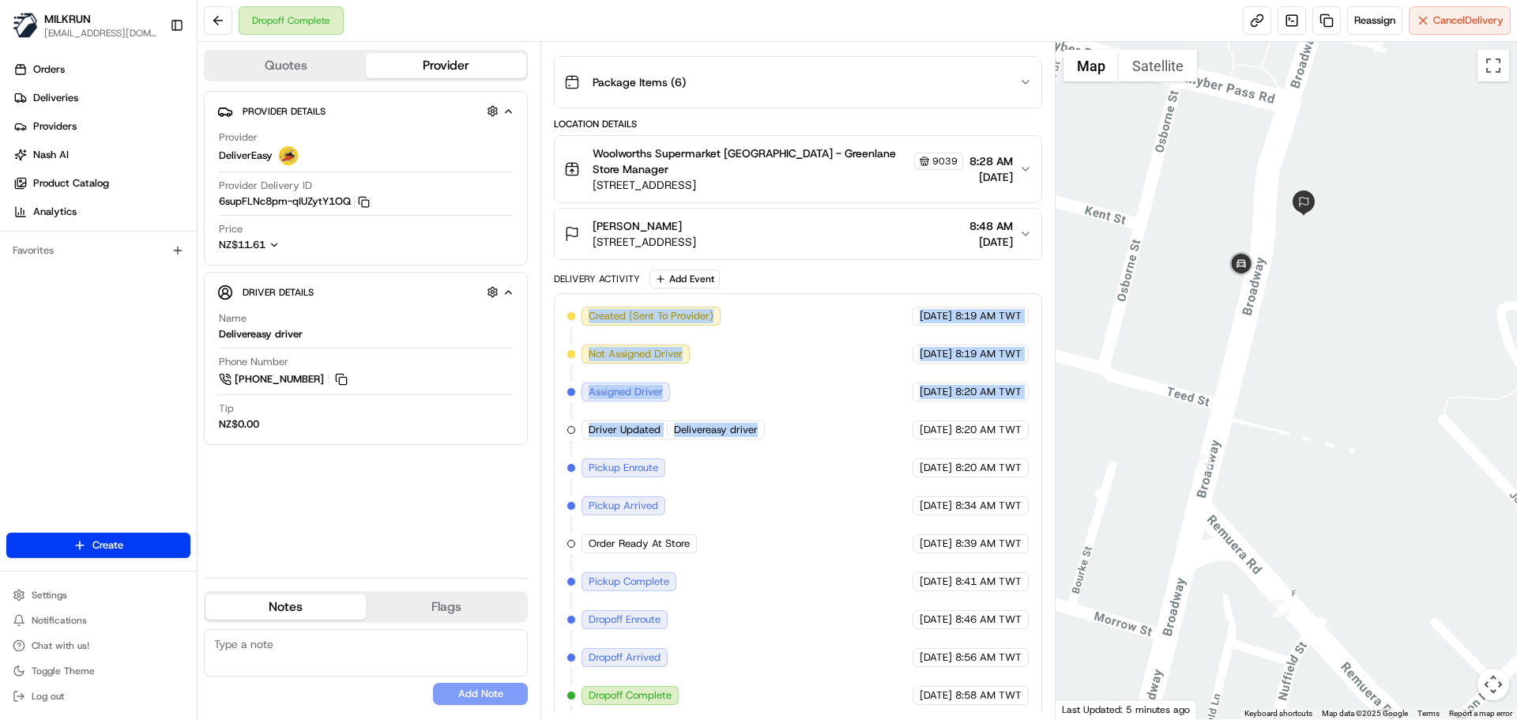
drag, startPoint x: 586, startPoint y: 285, endPoint x: 895, endPoint y: 552, distance: 409.1
click at [890, 548] on div "Created (Sent To Provider) DeliverEasy 22/08/2025 8:19 AM TWT Not Assigned Driv…" at bounding box center [798, 524] width 488 height 463
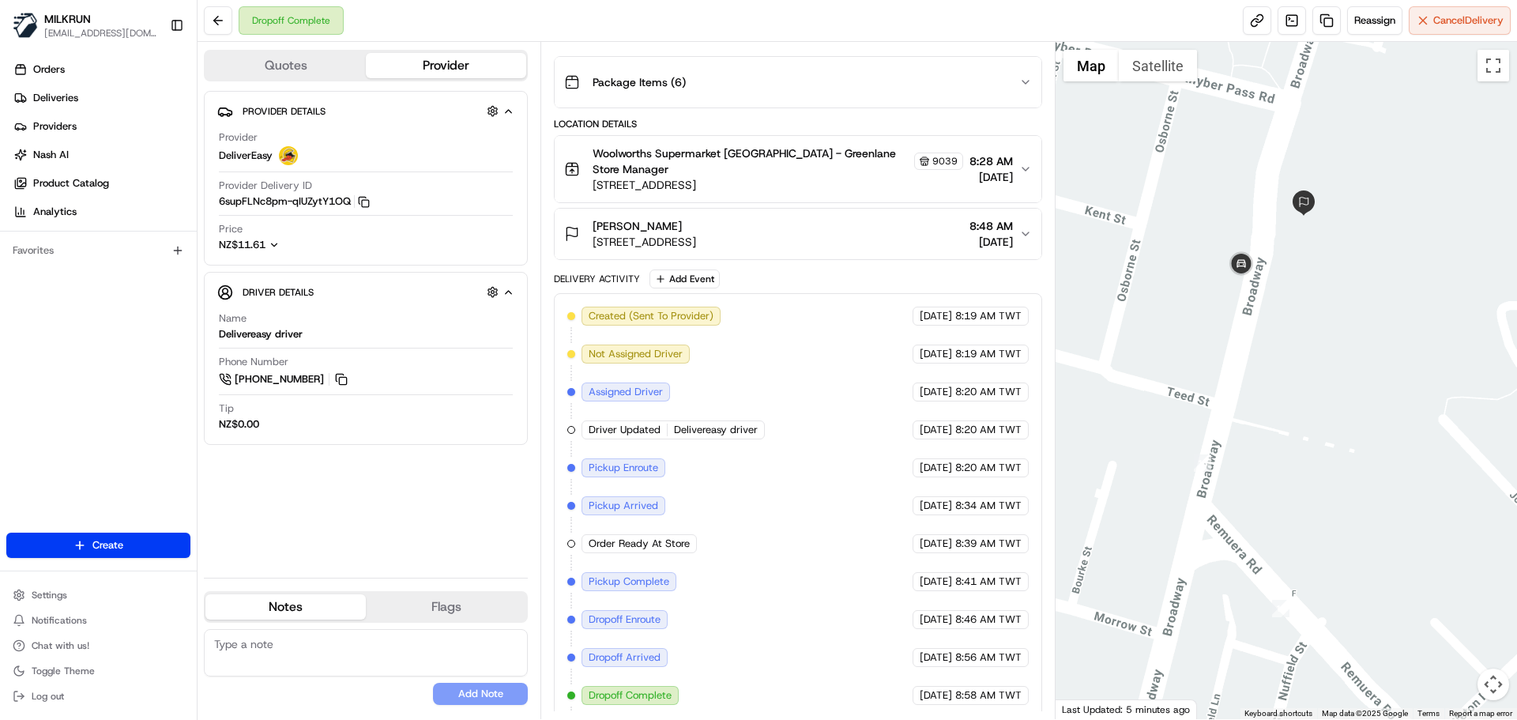
click at [896, 553] on div "Created (Sent To Provider) DeliverEasy 22/08/2025 8:19 AM TWT Not Assigned Driv…" at bounding box center [797, 525] width 461 height 436
click at [696, 234] on span "176 Broadway, Newmarket, Auckland 1023, NZ" at bounding box center [645, 242] width 104 height 16
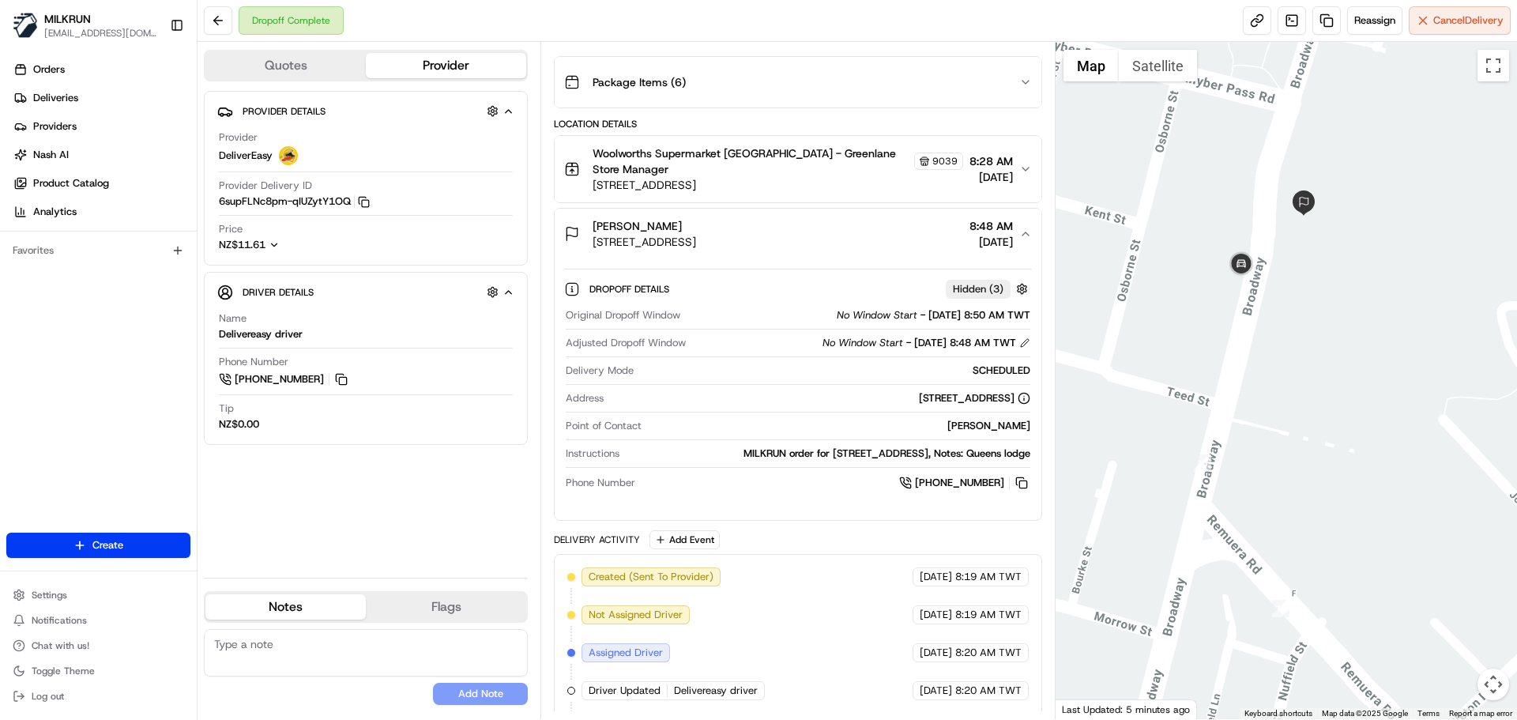
drag, startPoint x: 940, startPoint y: 493, endPoint x: 1001, endPoint y: 495, distance: 61.7
click at [1002, 495] on div "Original Dropoff Window No Window Start - 22/08/2025 8:50 AM TWT Adjusted Dropo…" at bounding box center [797, 400] width 467 height 196
click at [967, 572] on span "8:19 AM TWT" at bounding box center [989, 577] width 66 height 14
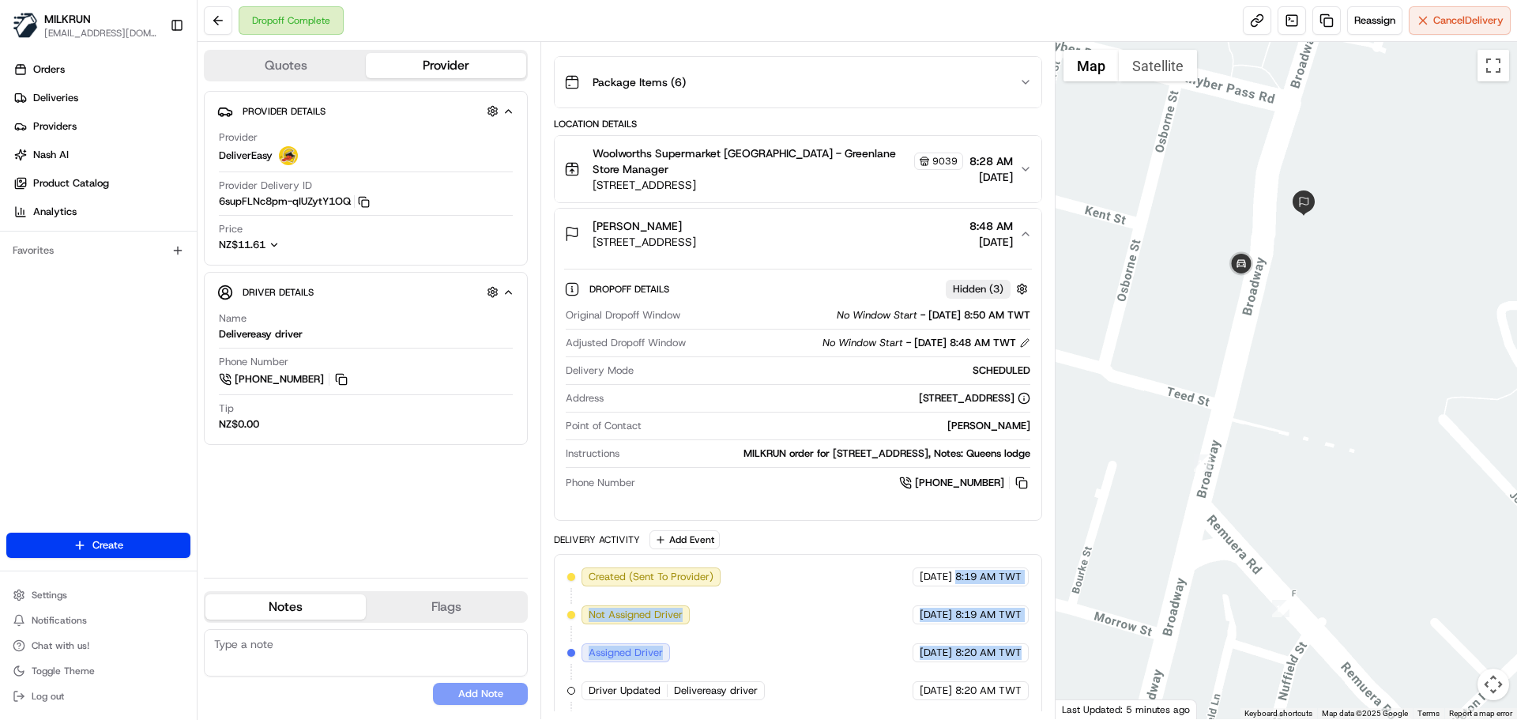
drag, startPoint x: 967, startPoint y: 572, endPoint x: 986, endPoint y: 648, distance: 78.2
click at [986, 649] on span "8:20 AM TWT" at bounding box center [989, 653] width 66 height 14
drag, startPoint x: 986, startPoint y: 649, endPoint x: 653, endPoint y: 565, distance: 343.1
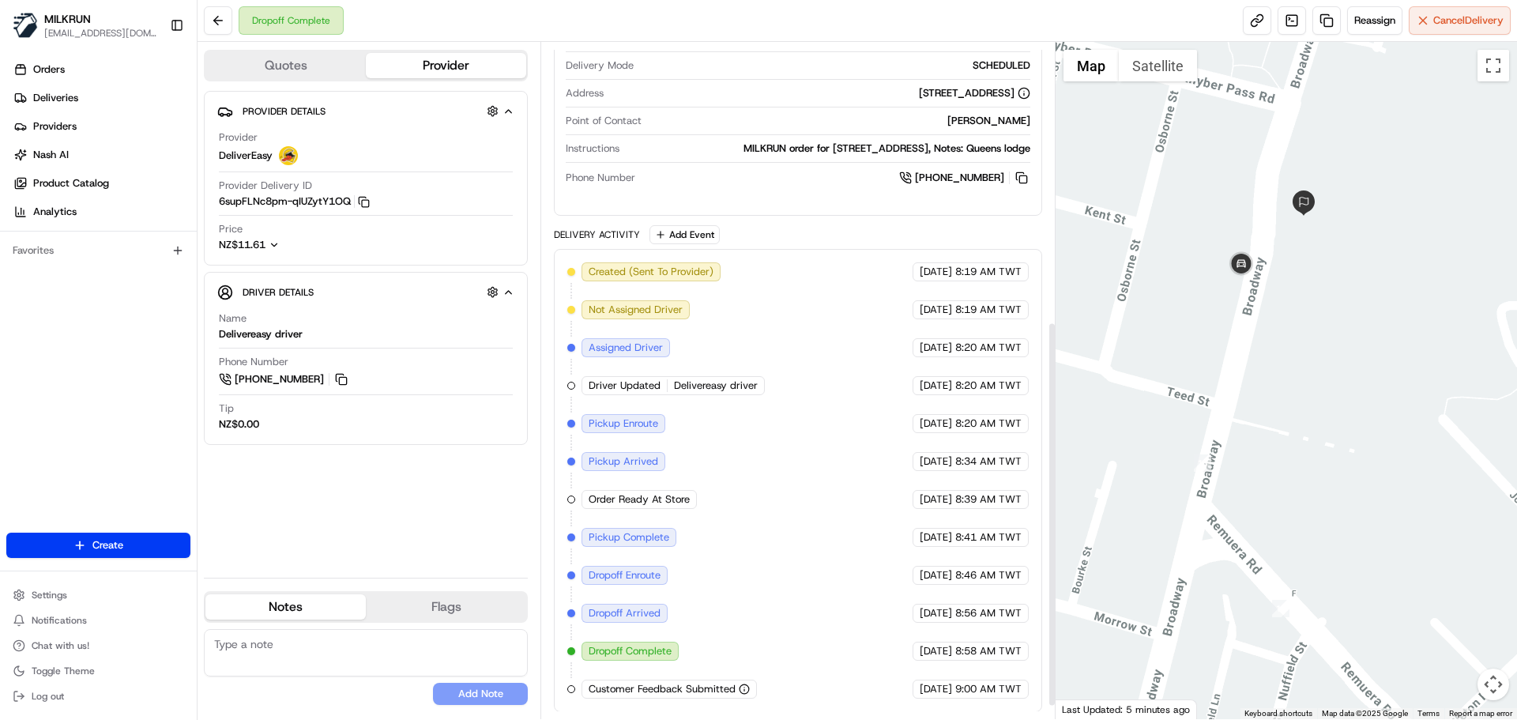
scroll to position [513, 0]
click at [662, 658] on div "Dropoff Complete" at bounding box center [630, 650] width 97 height 19
drag, startPoint x: 662, startPoint y: 658, endPoint x: 1008, endPoint y: 711, distance: 349.5
click at [1008, 711] on div "Summary 8359972 NZST TWT Created: 22/08/2025 8:19 AM Strategy: Dynamic (Everyth…" at bounding box center [798, 380] width 515 height 677
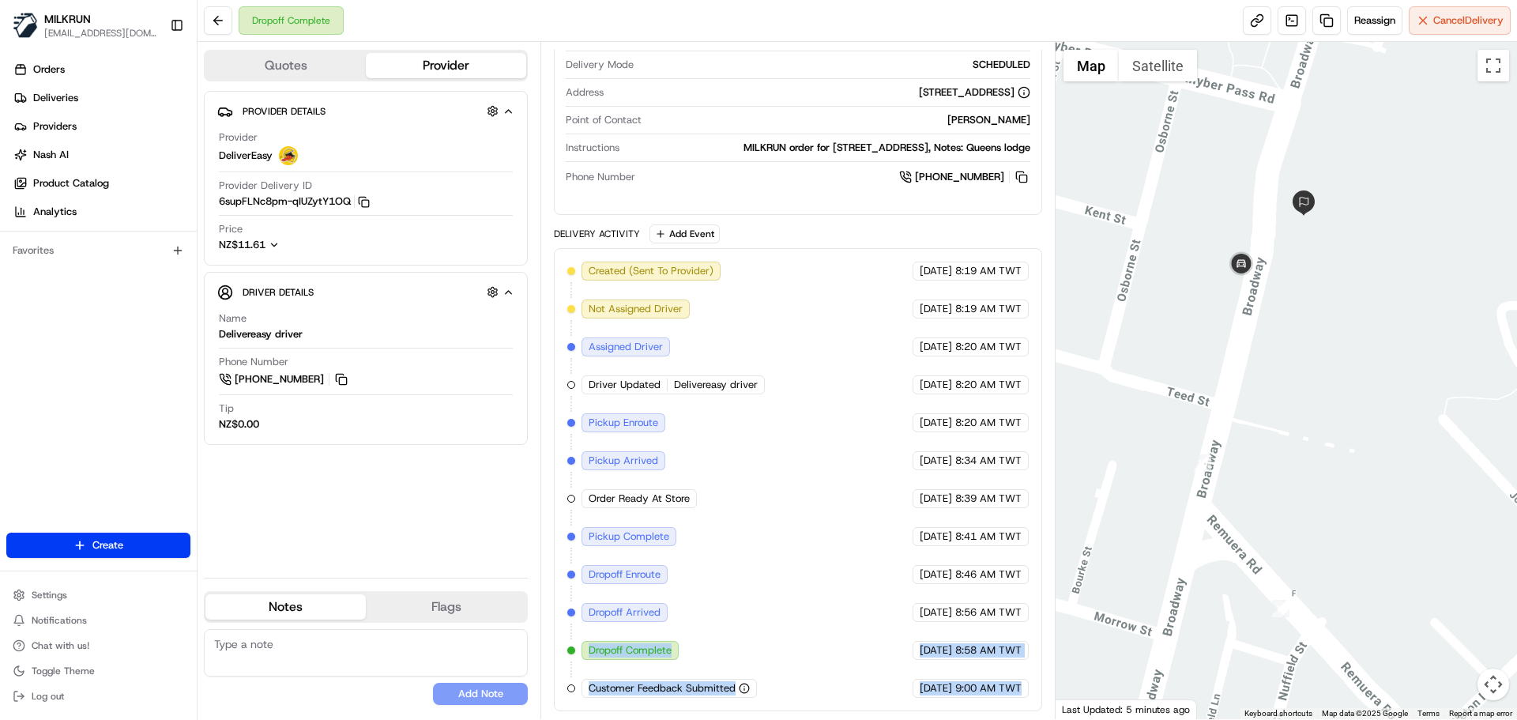
click at [1000, 692] on span "9:00 AM TWT" at bounding box center [989, 688] width 66 height 14
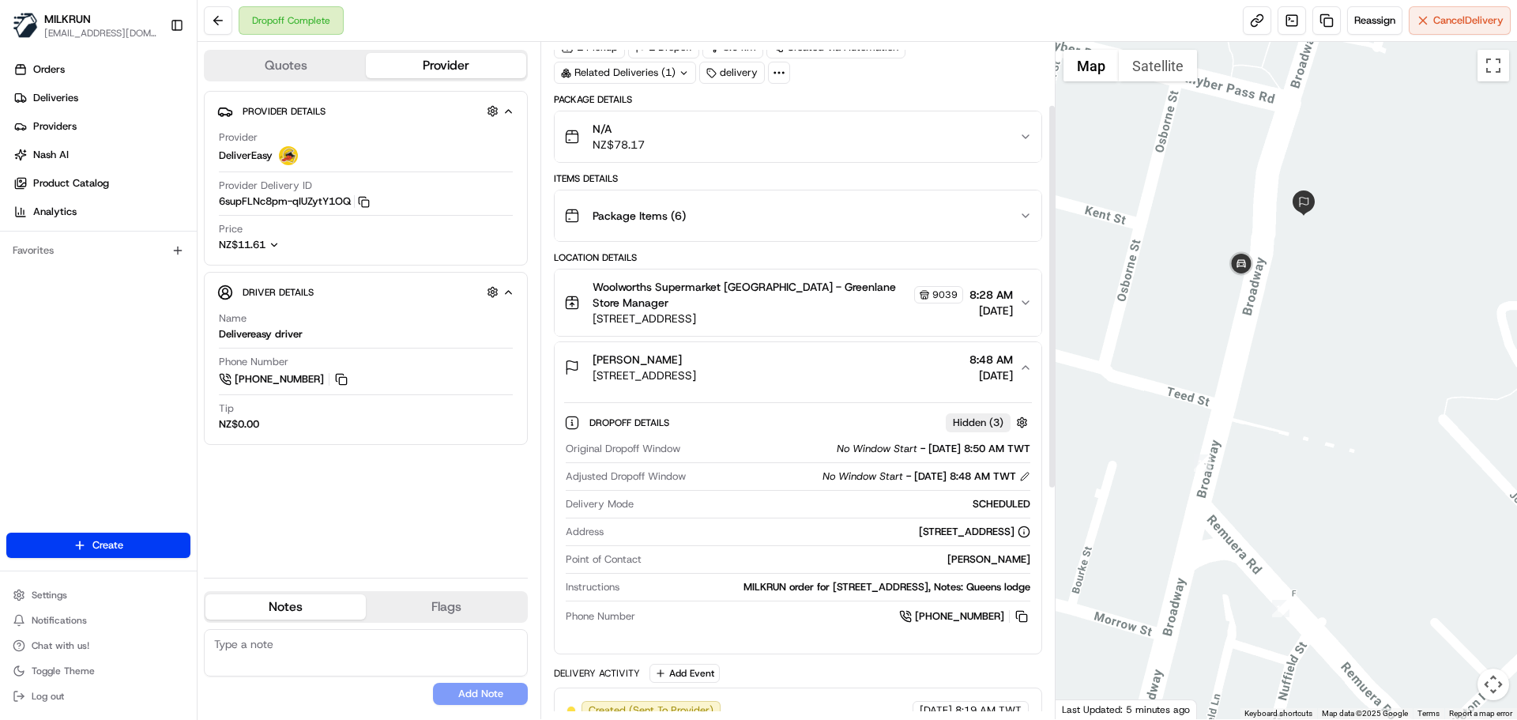
scroll to position [0, 0]
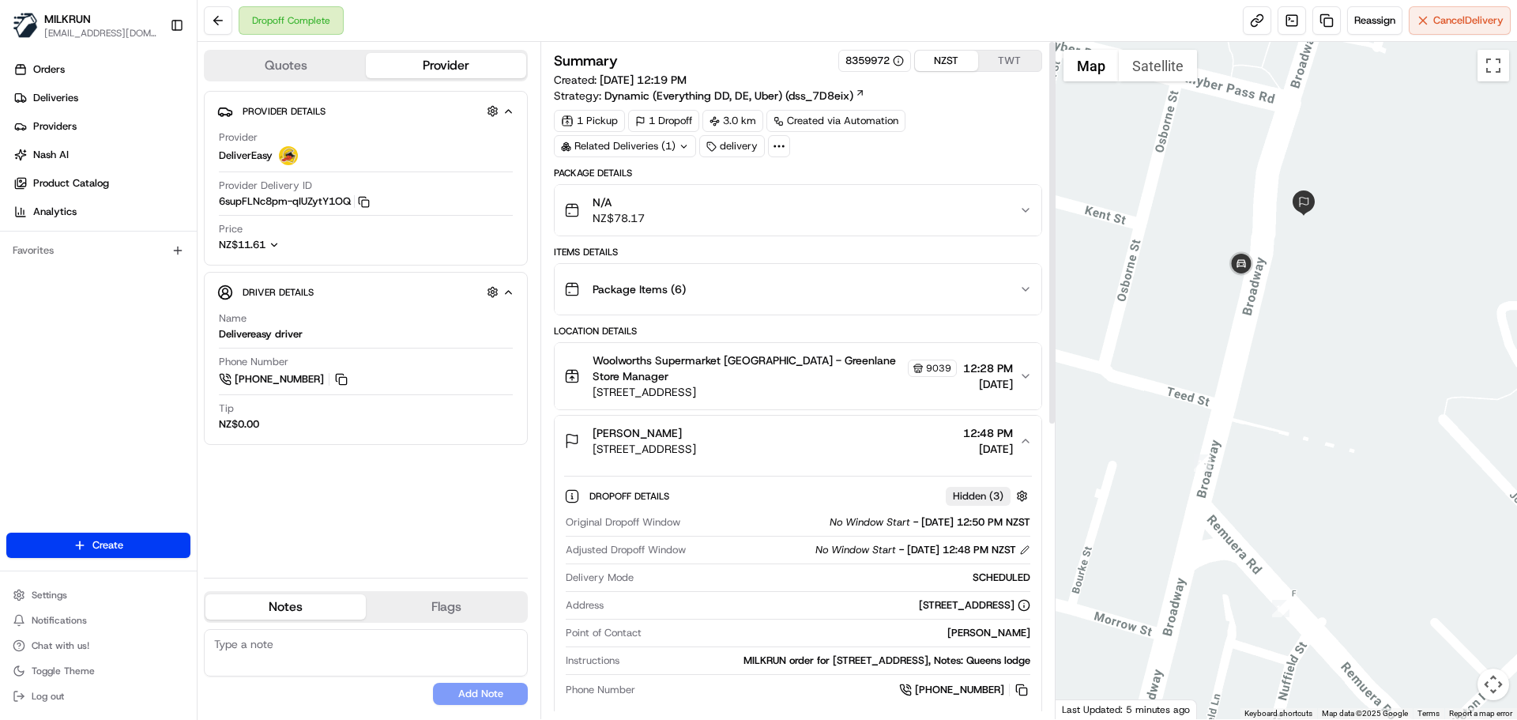
click at [960, 63] on button "NZST" at bounding box center [946, 61] width 63 height 21
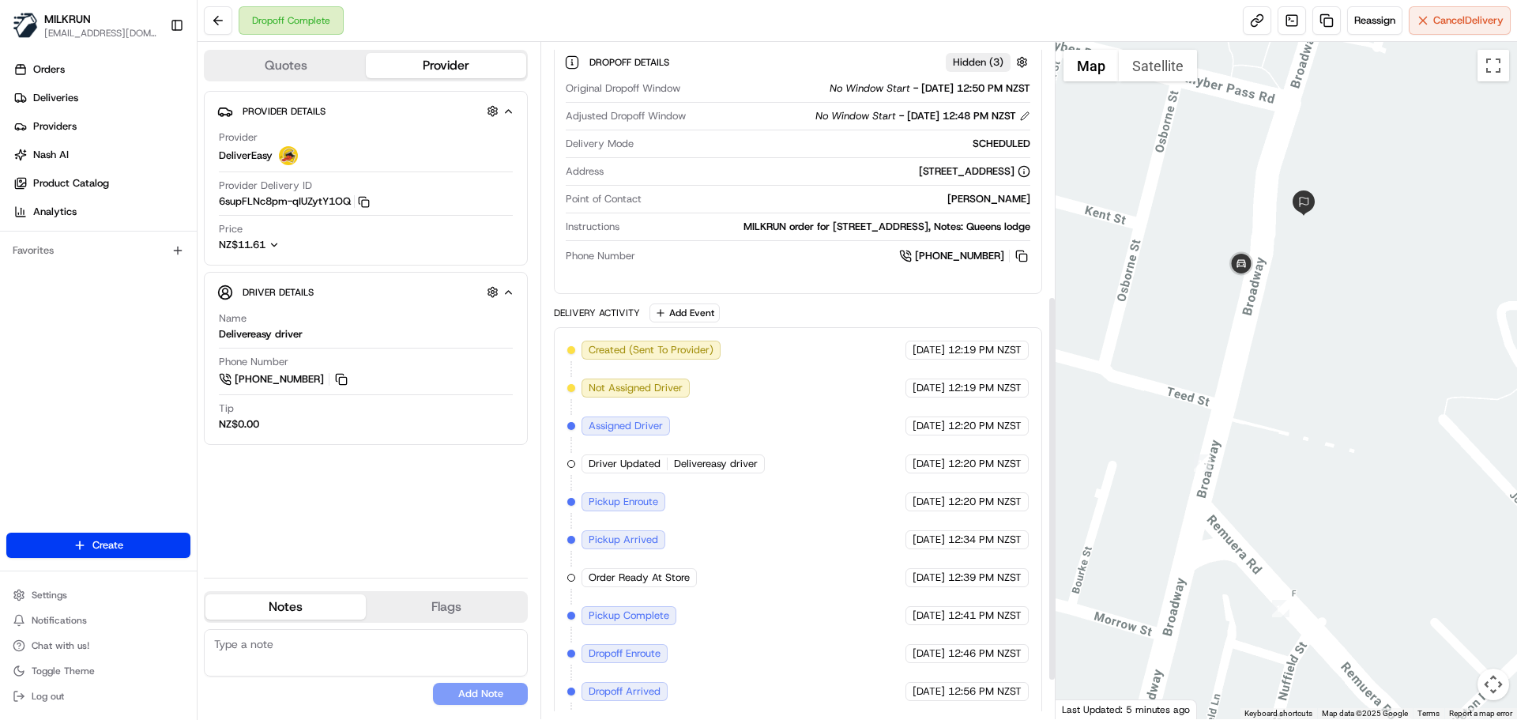
scroll to position [513, 0]
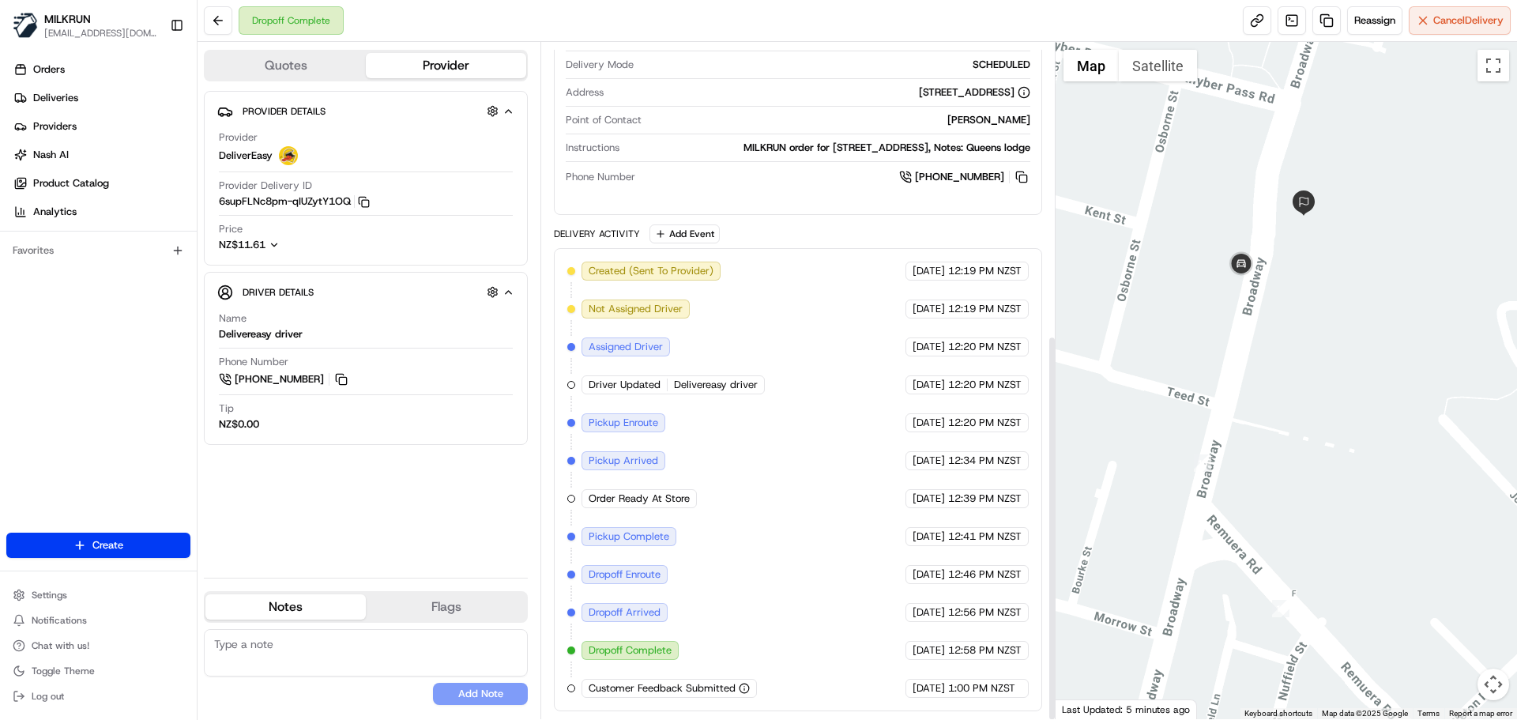
click at [997, 660] on div "Created (Sent To Provider) DeliverEasy 22/08/2025 12:19 PM NZST Not Assigned Dr…" at bounding box center [797, 480] width 461 height 436
drag, startPoint x: 997, startPoint y: 660, endPoint x: 895, endPoint y: 631, distance: 106.1
click at [897, 629] on div "Created (Sent To Provider) DeliverEasy 22/08/2025 12:19 PM NZST Not Assigned Dr…" at bounding box center [797, 480] width 461 height 436
click at [927, 640] on div "Created (Sent To Provider) DeliverEasy 22/08/2025 12:19 PM NZST Not Assigned Dr…" at bounding box center [797, 480] width 461 height 436
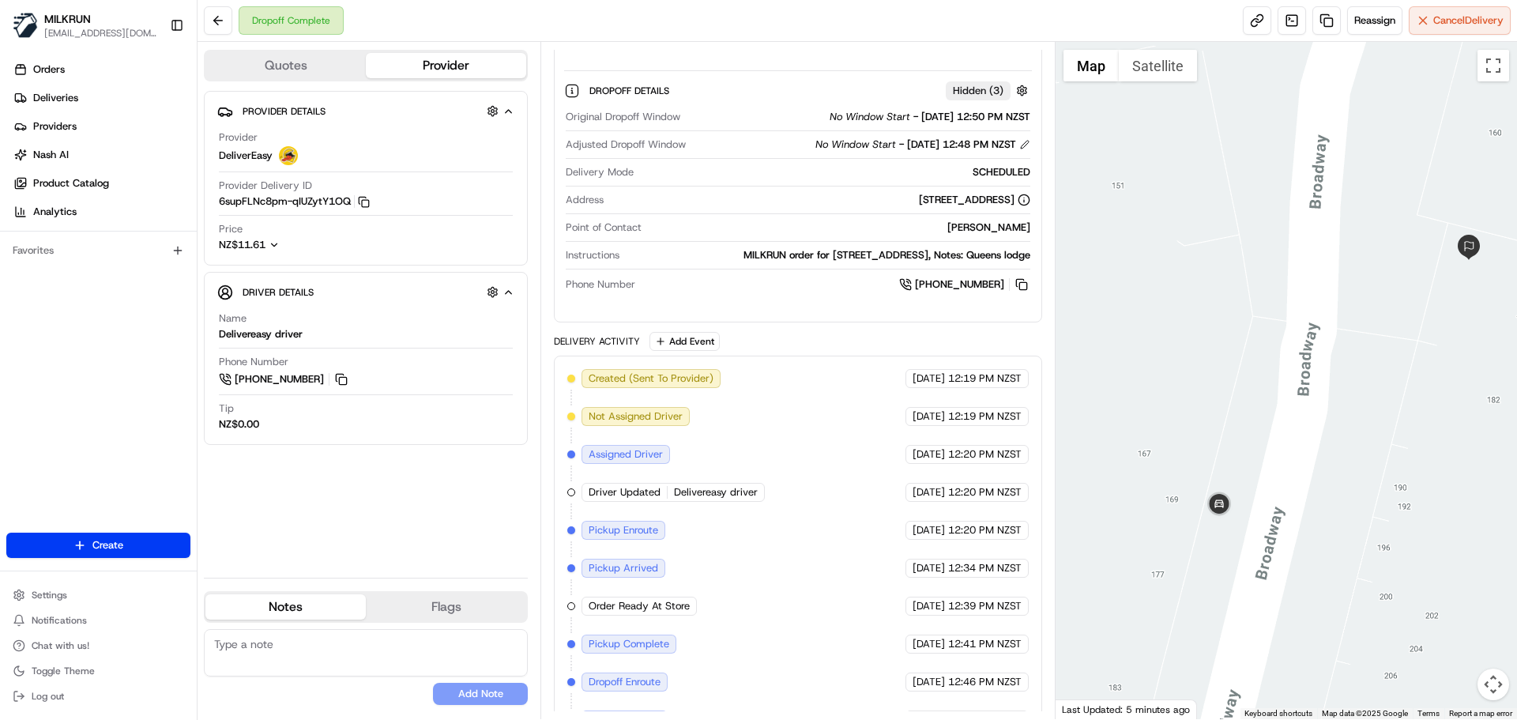
scroll to position [355, 0]
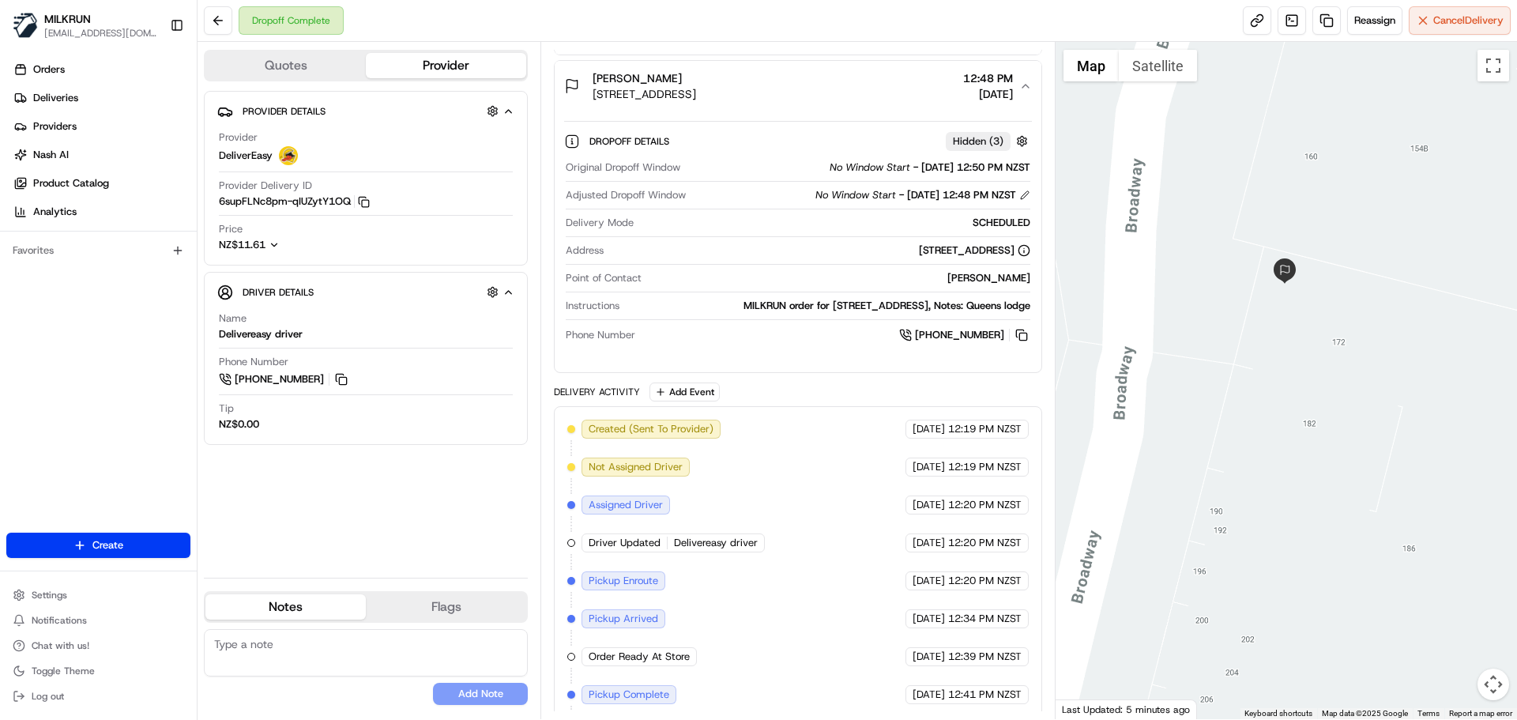
drag, startPoint x: 1460, startPoint y: 254, endPoint x: 1276, endPoint y: 278, distance: 185.7
click at [1276, 278] on img at bounding box center [1284, 270] width 25 height 25
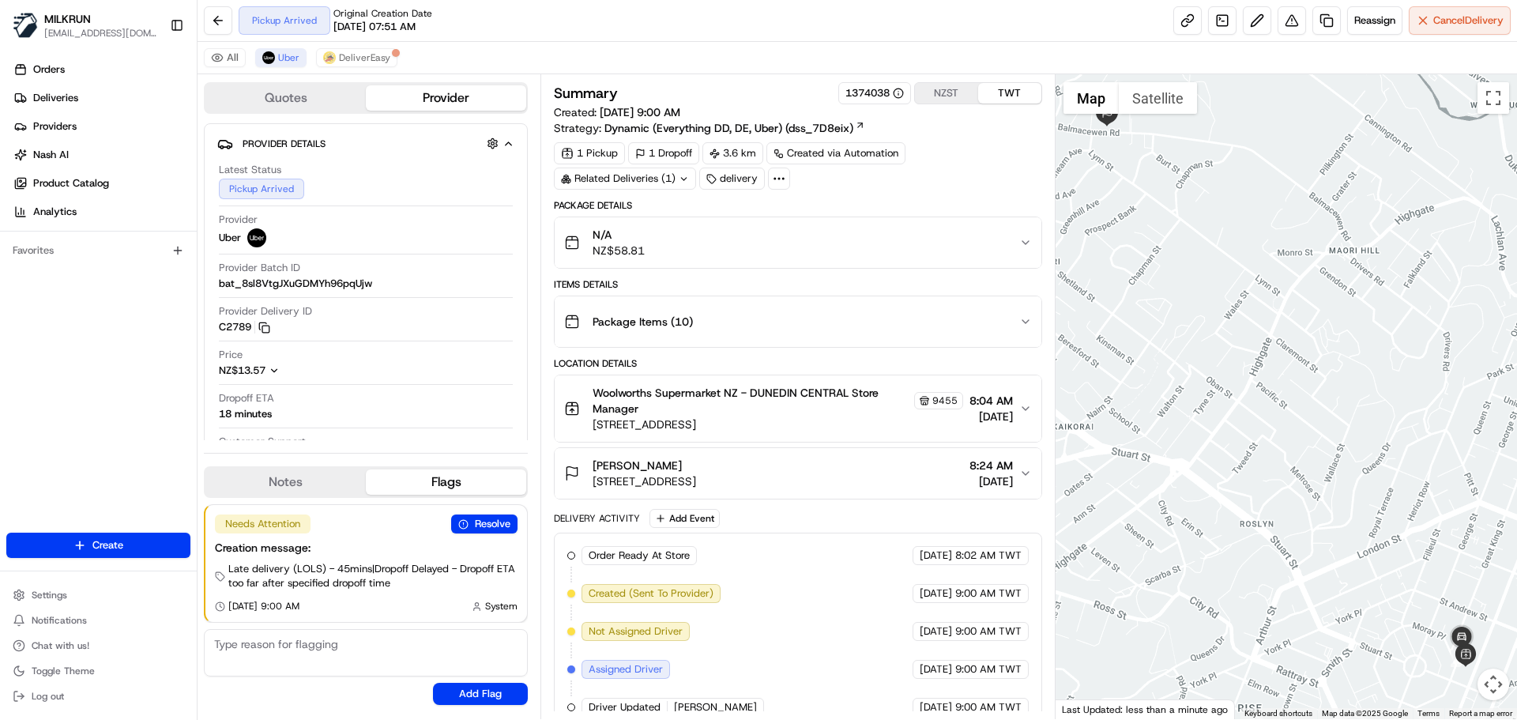
click at [812, 585] on div "Order Ready At Store MILKRUN 22/08/2025 8:02 AM TWT Created (Sent To Provider) …" at bounding box center [797, 688] width 461 height 285
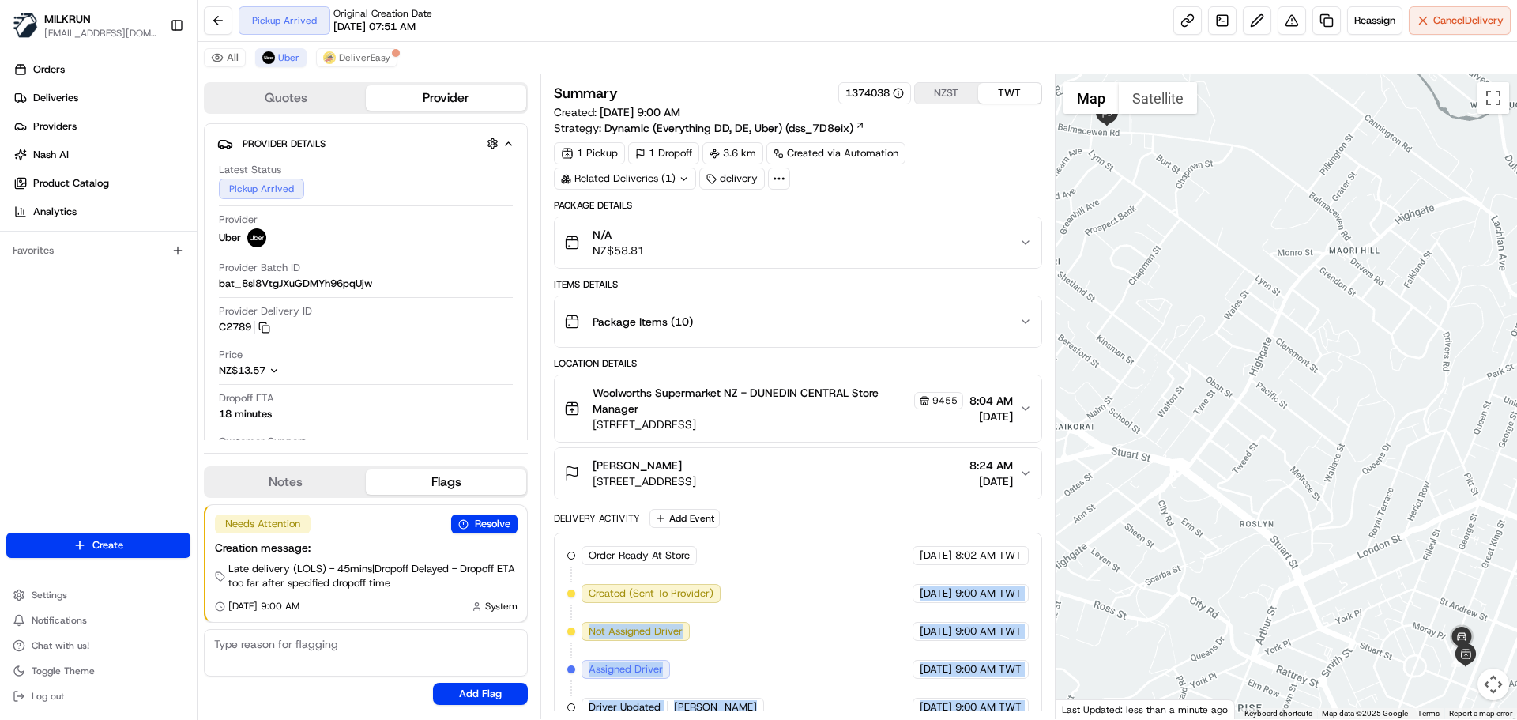
drag, startPoint x: 812, startPoint y: 585, endPoint x: 966, endPoint y: 705, distance: 195.4
click at [964, 719] on html "MILKRUN snatividad@woolworths.com.au Toggle Sidebar Orders Deliveries Providers…" at bounding box center [758, 360] width 1517 height 720
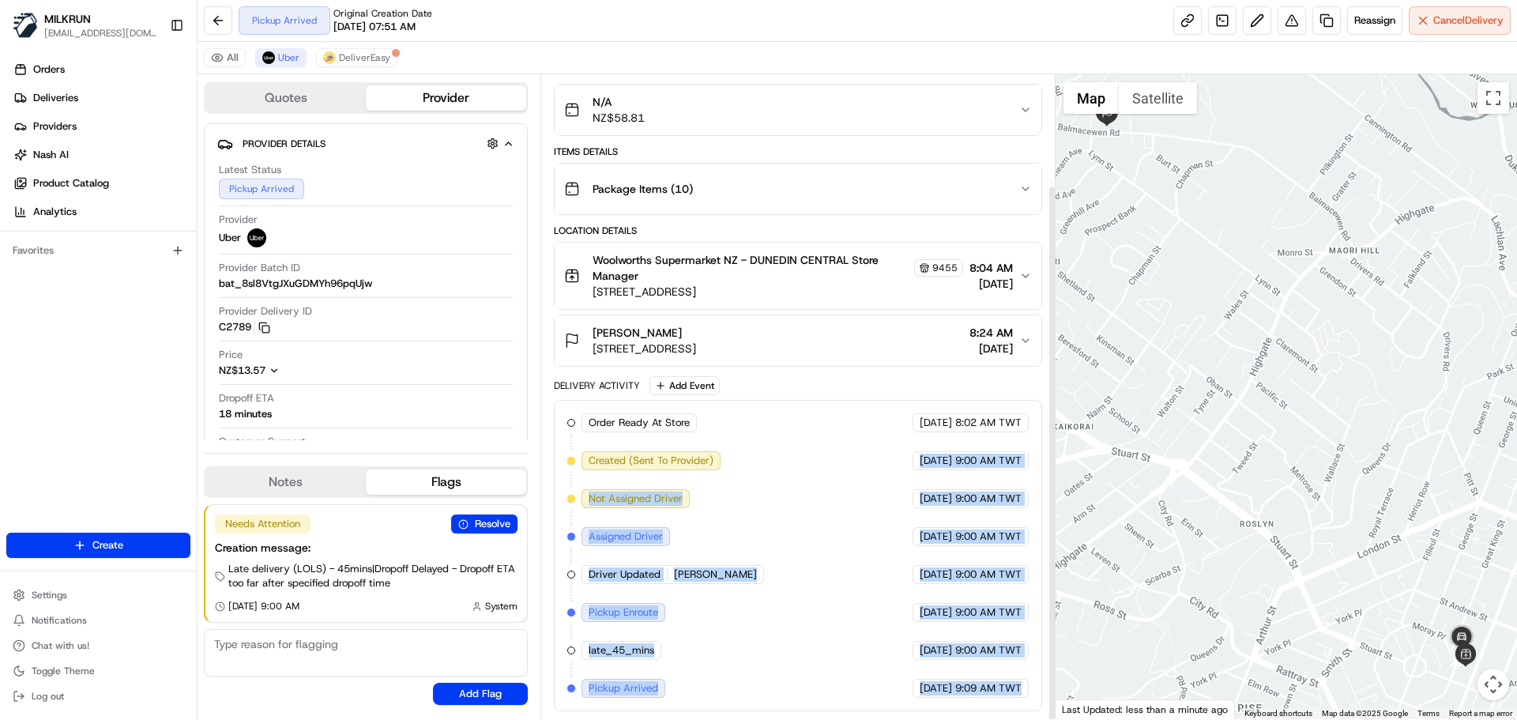
click at [972, 647] on span "9:00 AM TWT" at bounding box center [989, 650] width 66 height 14
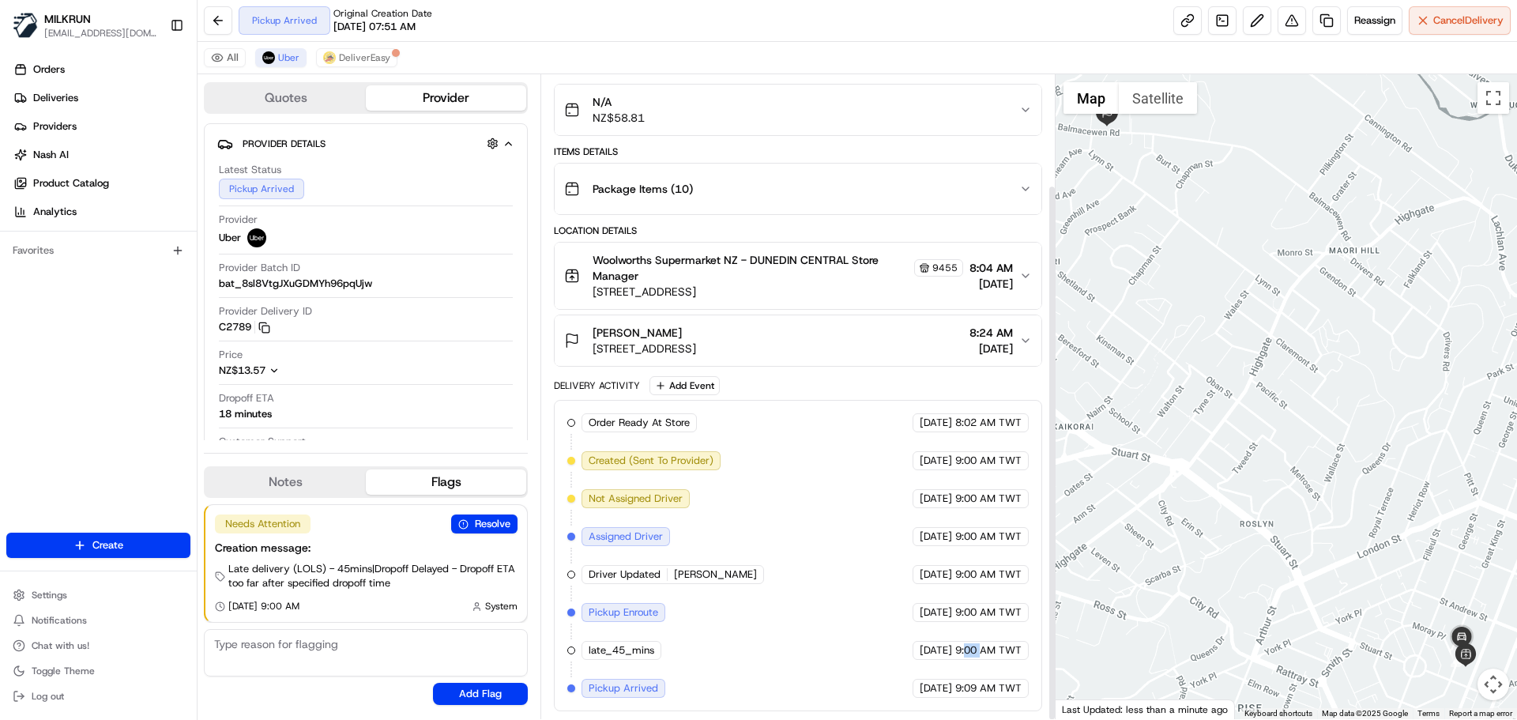
click at [972, 647] on span "9:00 AM TWT" at bounding box center [989, 650] width 66 height 14
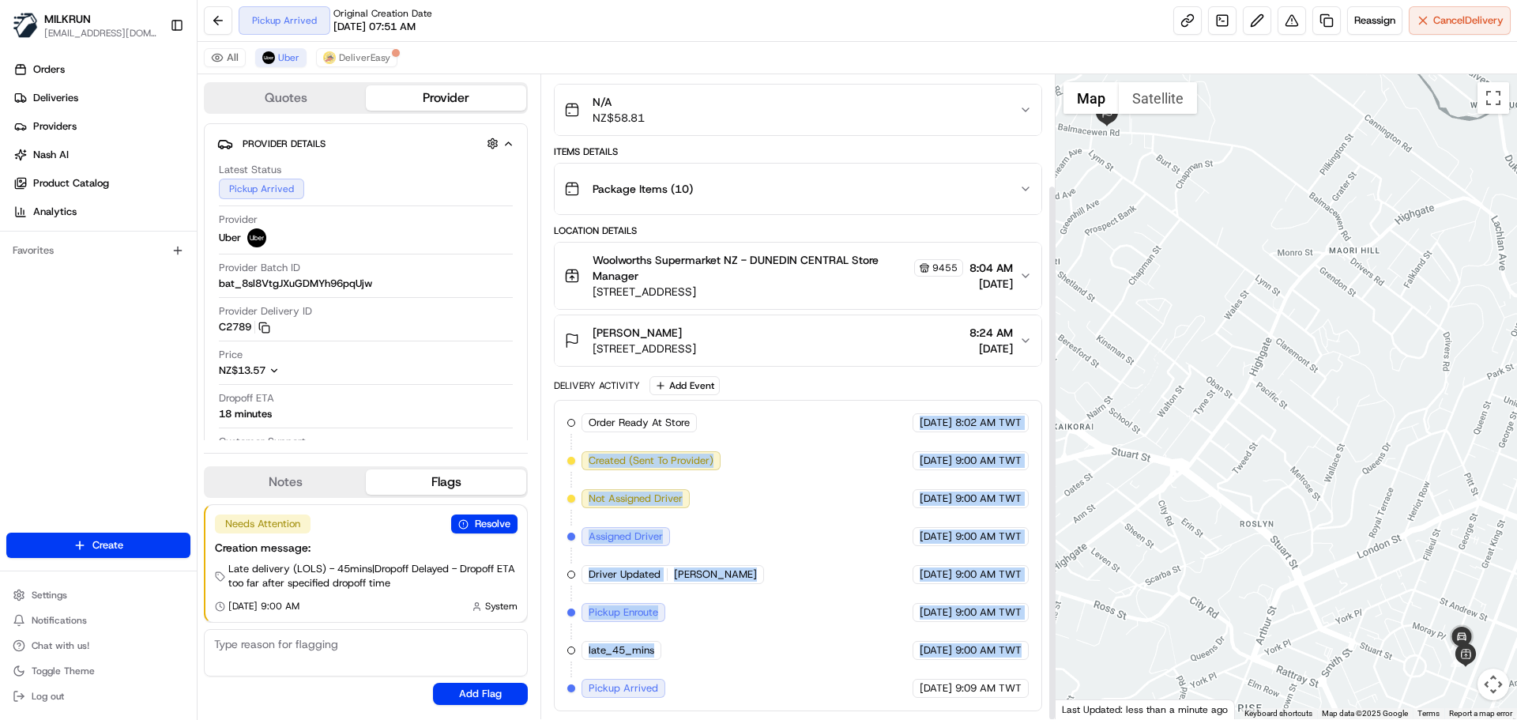
drag, startPoint x: 972, startPoint y: 647, endPoint x: 933, endPoint y: 375, distance: 275.4
click at [933, 375] on div "Package Details N/A NZ$58.81 Items Details Package Items ( 10 ) Location Detail…" at bounding box center [798, 388] width 488 height 645
click at [899, 625] on div "Order Ready At Store MILKRUN 22/08/2025 8:02 AM TWT Created (Sent To Provider) …" at bounding box center [797, 555] width 461 height 285
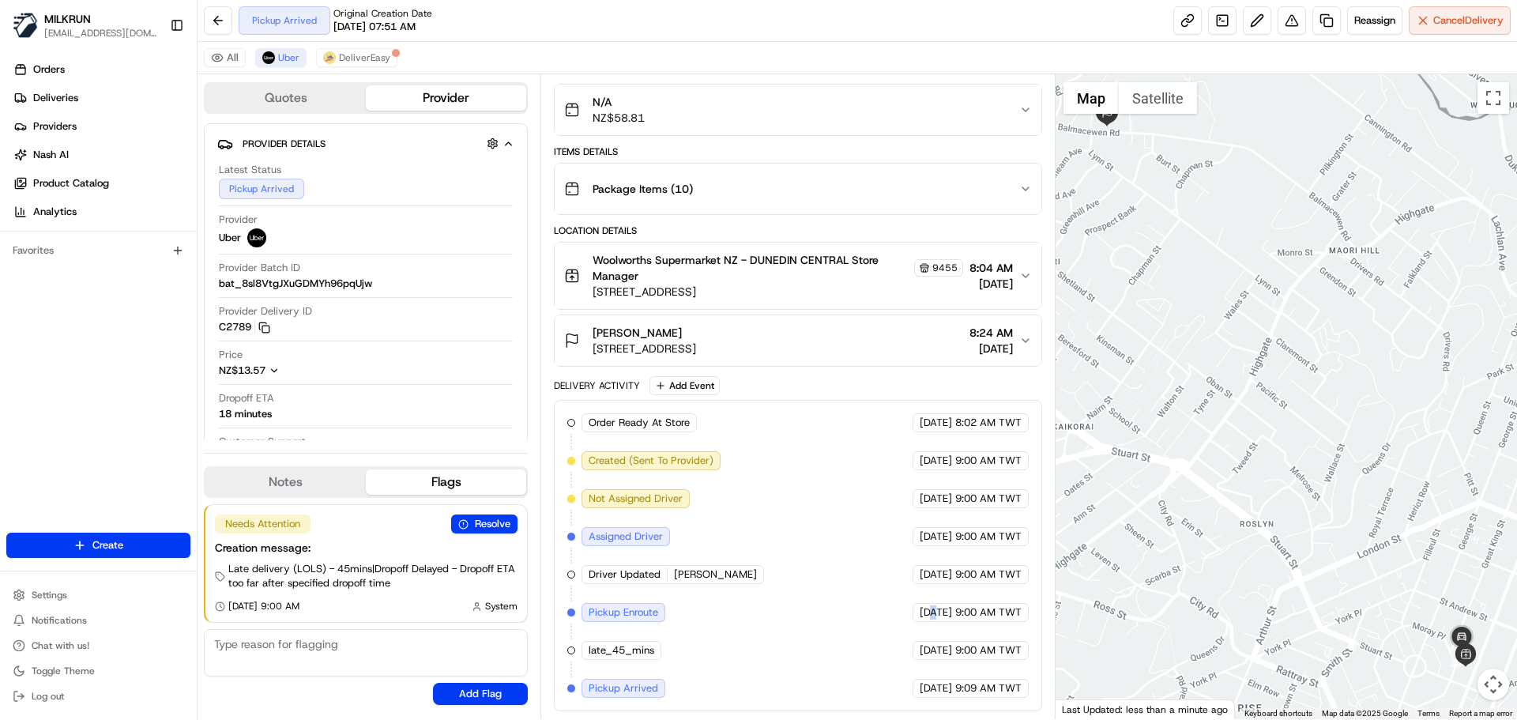
click at [899, 625] on div "Order Ready At Store MILKRUN 22/08/2025 8:02 AM TWT Created (Sent To Provider) …" at bounding box center [797, 555] width 461 height 285
drag, startPoint x: 899, startPoint y: 625, endPoint x: 982, endPoint y: 694, distance: 108.4
click at [983, 695] on div "Order Ready At Store MILKRUN 22/08/2025 8:02 AM TWT Created (Sent To Provider) …" at bounding box center [797, 555] width 461 height 285
click at [984, 688] on span "9:09 AM TWT" at bounding box center [989, 688] width 66 height 14
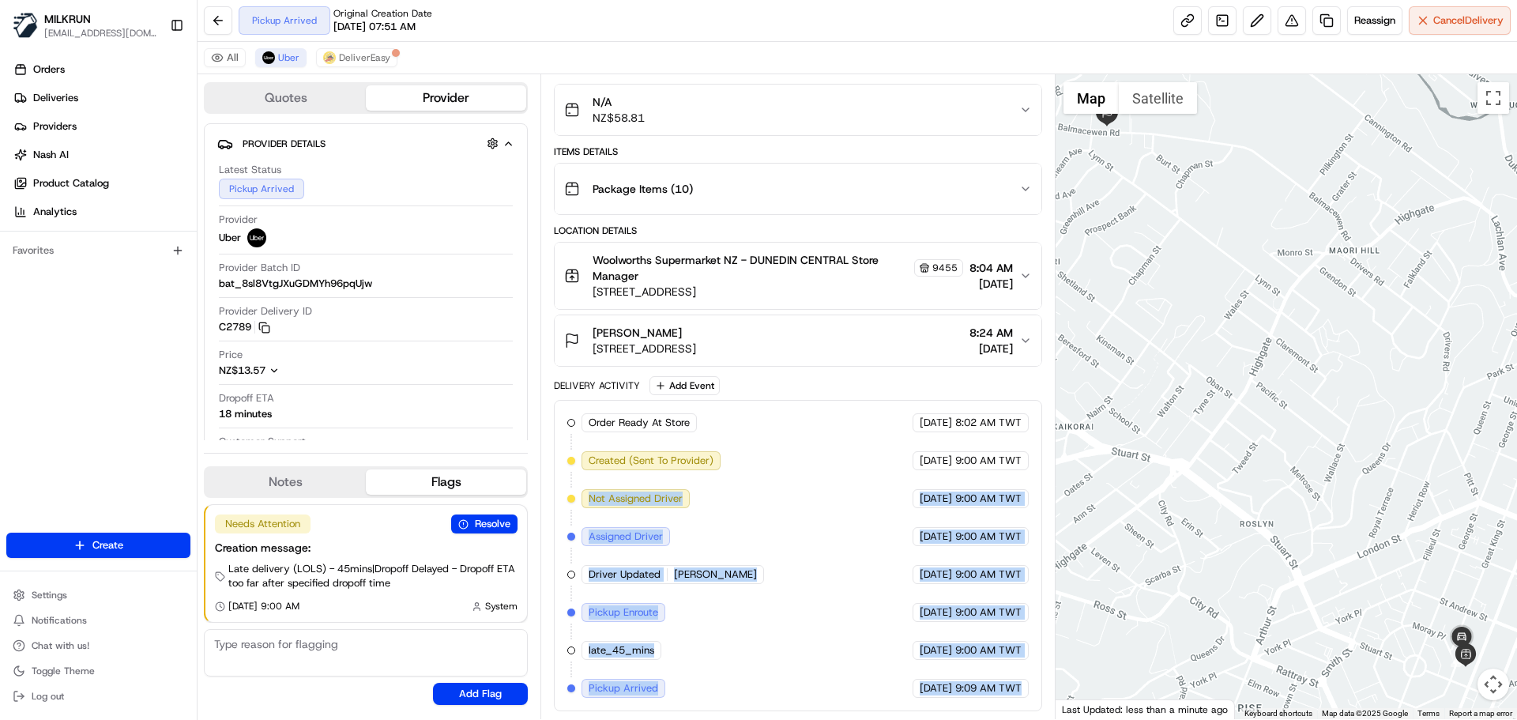
drag, startPoint x: 984, startPoint y: 688, endPoint x: 560, endPoint y: 435, distance: 493.0
click at [562, 436] on div "Order Ready At Store MILKRUN 22/08/2025 8:02 AM TWT Created (Sent To Provider) …" at bounding box center [798, 555] width 488 height 311
click at [786, 579] on div "Order Ready At Store MILKRUN 22/08/2025 8:02 AM TWT Created (Sent To Provider) …" at bounding box center [797, 555] width 461 height 285
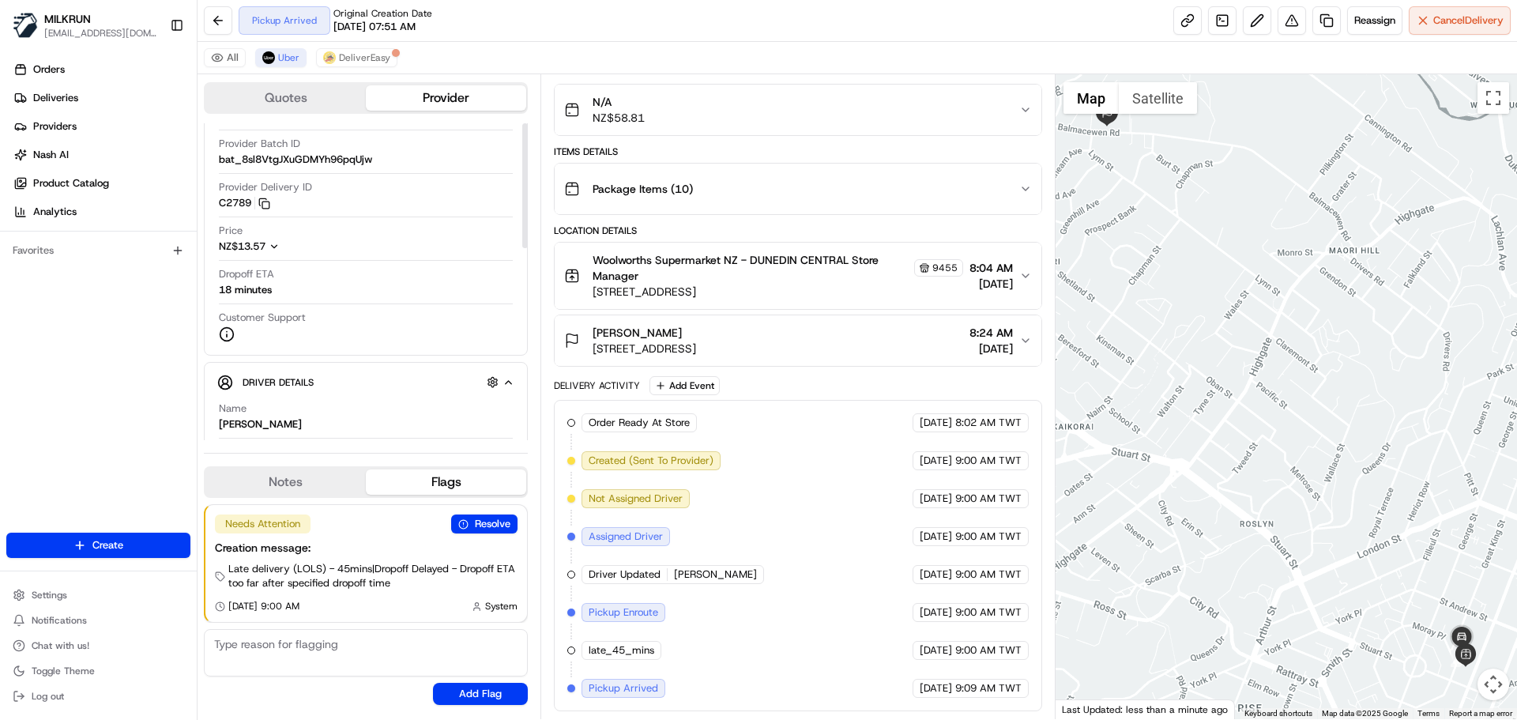
scroll to position [0, 0]
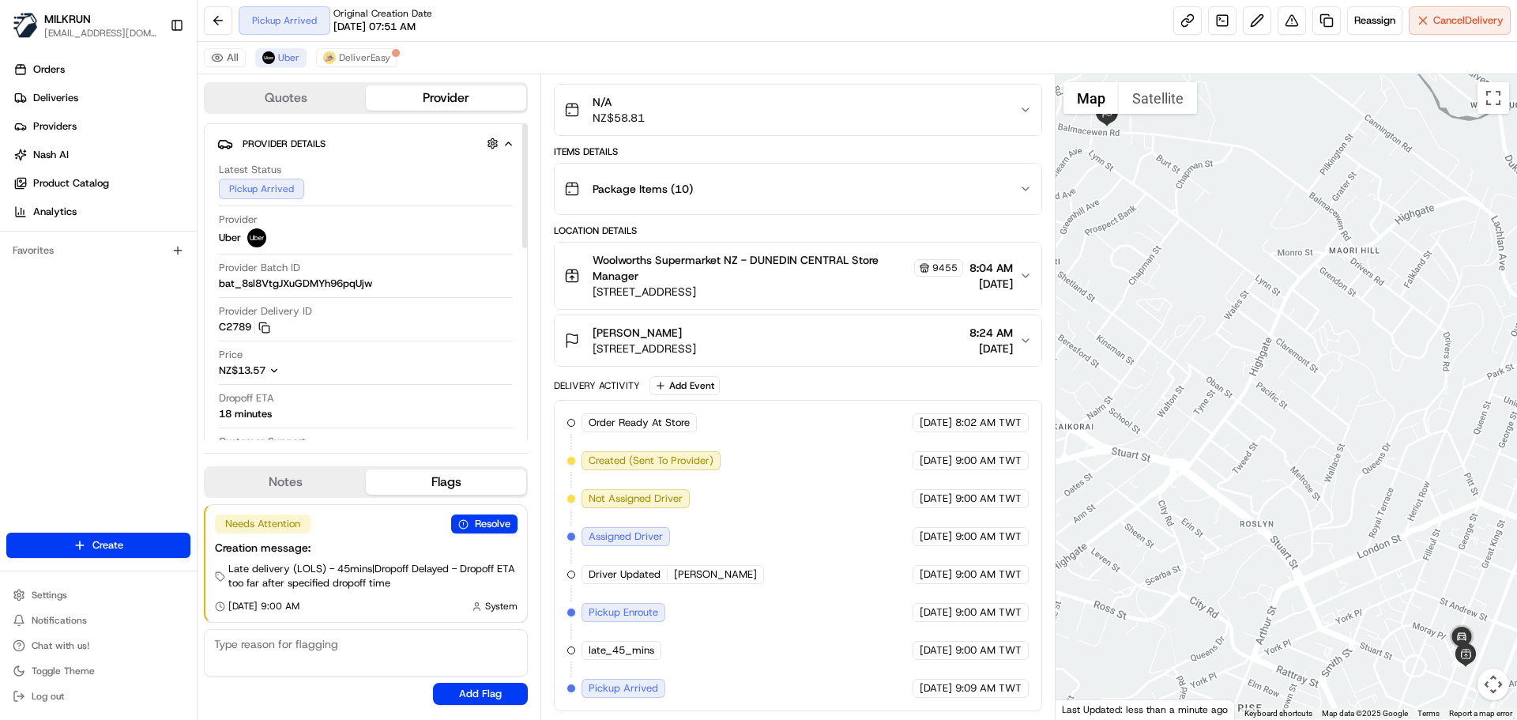
drag, startPoint x: 526, startPoint y: 167, endPoint x: 556, endPoint y: 102, distance: 71.1
click at [528, 123] on div at bounding box center [525, 185] width 6 height 125
click at [722, 672] on div "Order Ready At Store MILKRUN 22/08/2025 8:02 AM TWT Created (Sent To Provider) …" at bounding box center [797, 555] width 461 height 285
click at [722, 673] on div "Order Ready At Store MILKRUN 22/08/2025 8:02 AM TWT Created (Sent To Provider) …" at bounding box center [797, 555] width 461 height 285
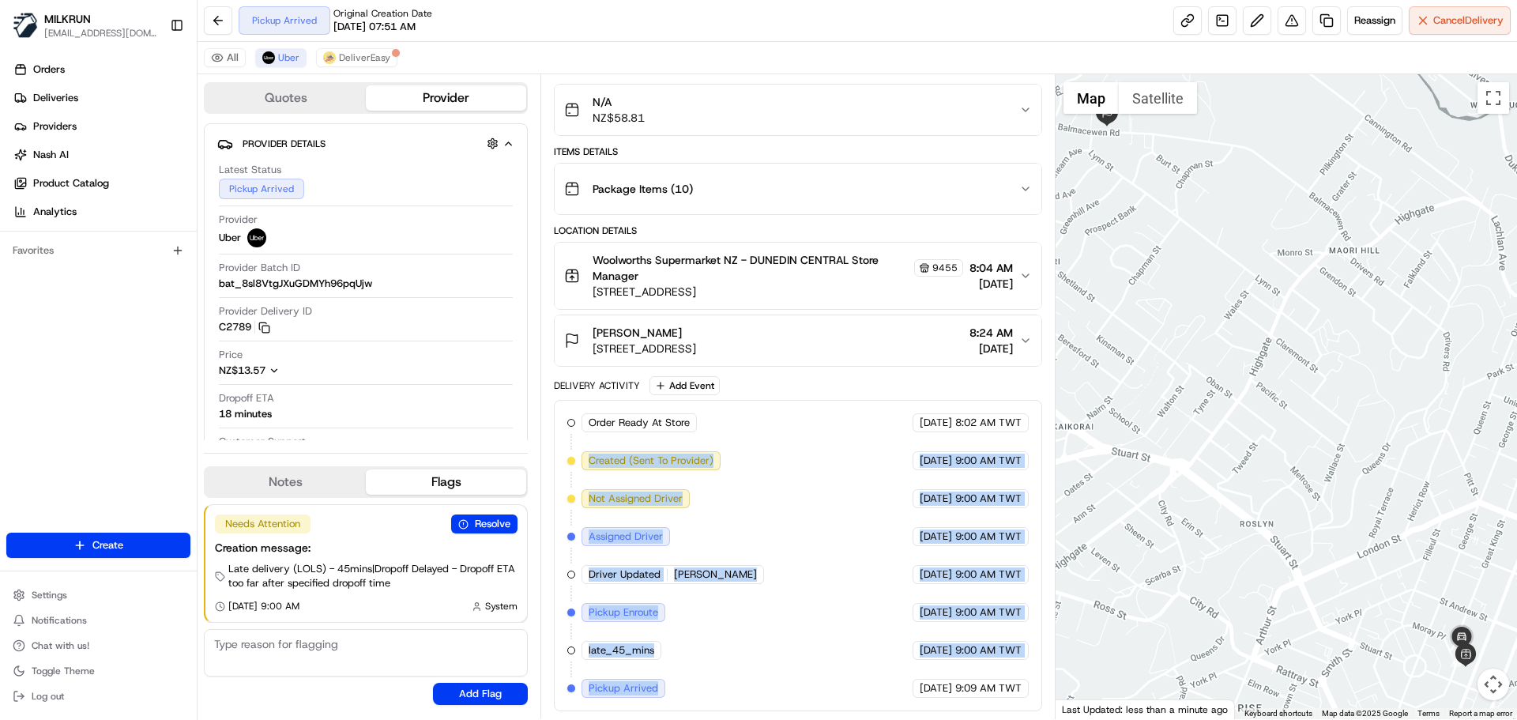
drag, startPoint x: 722, startPoint y: 673, endPoint x: 864, endPoint y: 573, distance: 173.0
click at [727, 442] on div "Order Ready At Store MILKRUN 22/08/2025 8:02 AM TWT Created (Sent To Provider) …" at bounding box center [797, 555] width 461 height 285
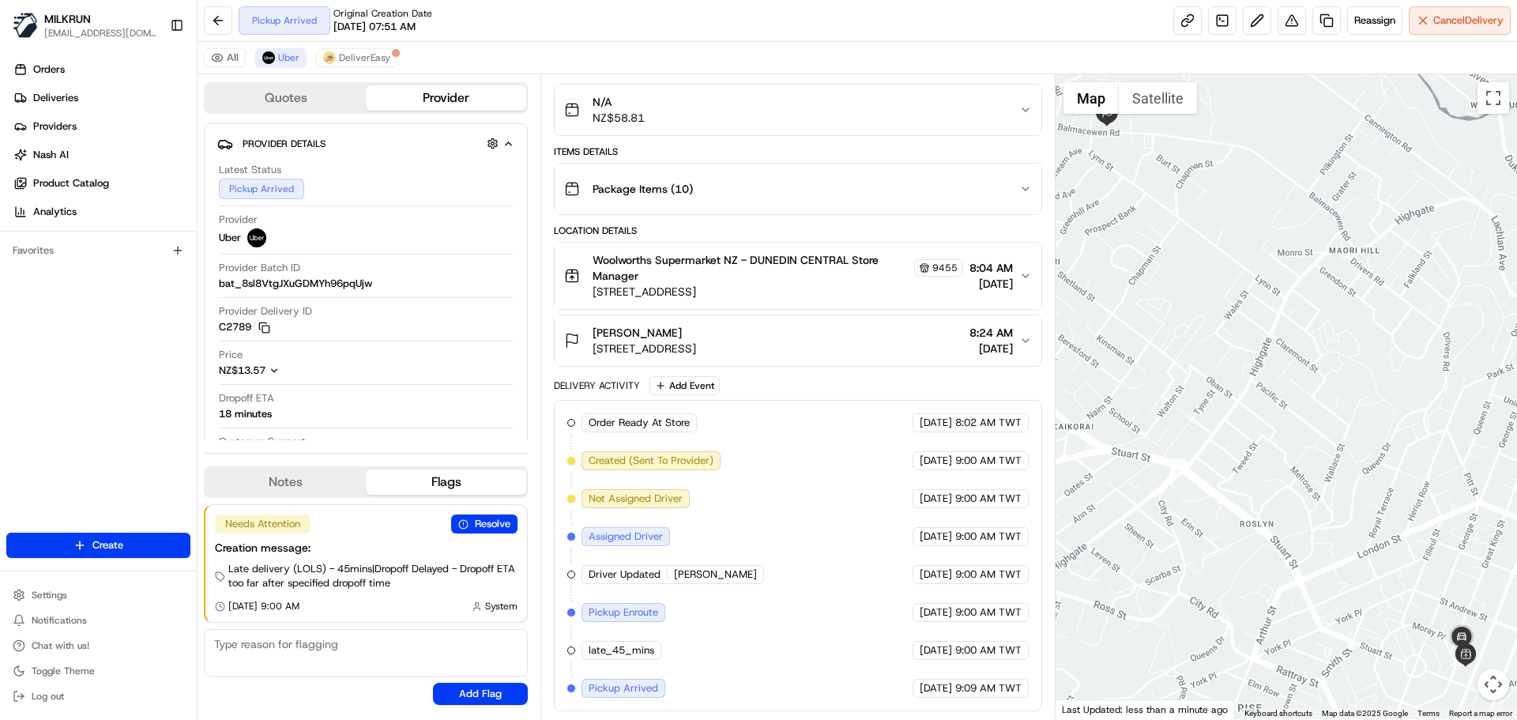
click at [1027, 680] on div "22/08/2025 9:09 AM TWT" at bounding box center [971, 688] width 116 height 19
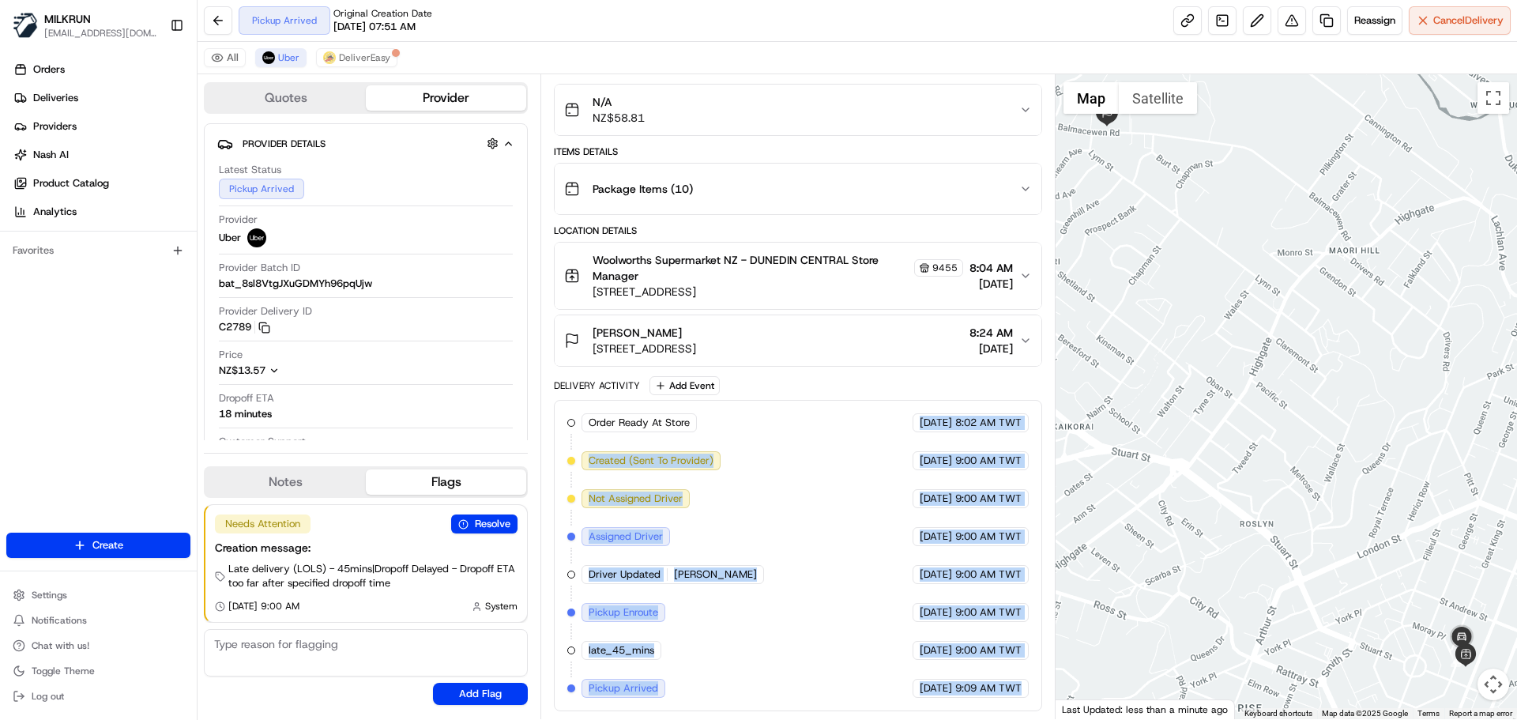
drag, startPoint x: 1027, startPoint y: 680, endPoint x: 836, endPoint y: 341, distance: 389.3
click at [836, 341] on div "Package Details N/A NZ$58.81 Items Details Package Items ( 10 ) Location Detail…" at bounding box center [798, 388] width 488 height 645
click at [586, 373] on div "Package Details N/A NZ$58.81 Items Details Package Items ( 10 ) Location Detail…" at bounding box center [798, 388] width 488 height 645
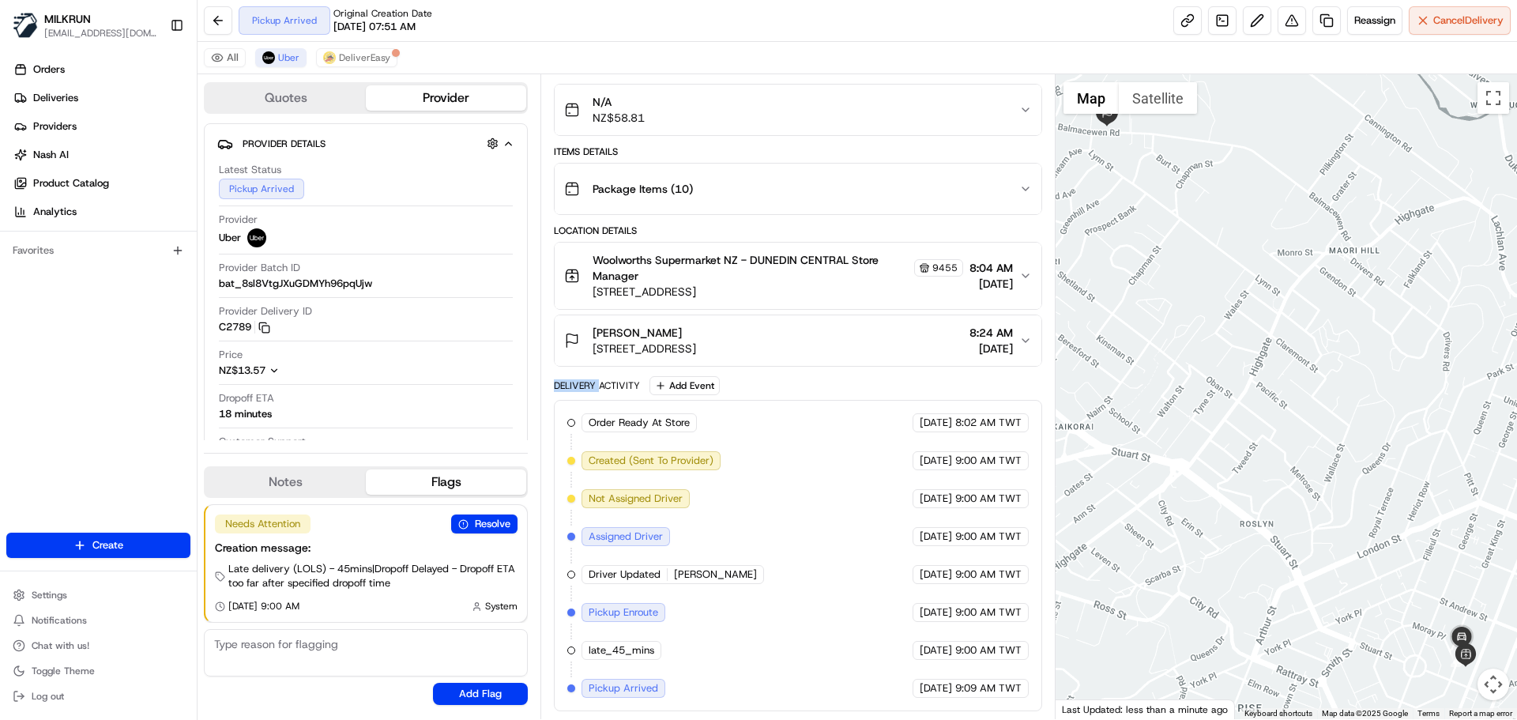
click at [586, 373] on div "Package Details N/A NZ$58.81 Items Details Package Items ( 10 ) Location Detail…" at bounding box center [798, 388] width 488 height 645
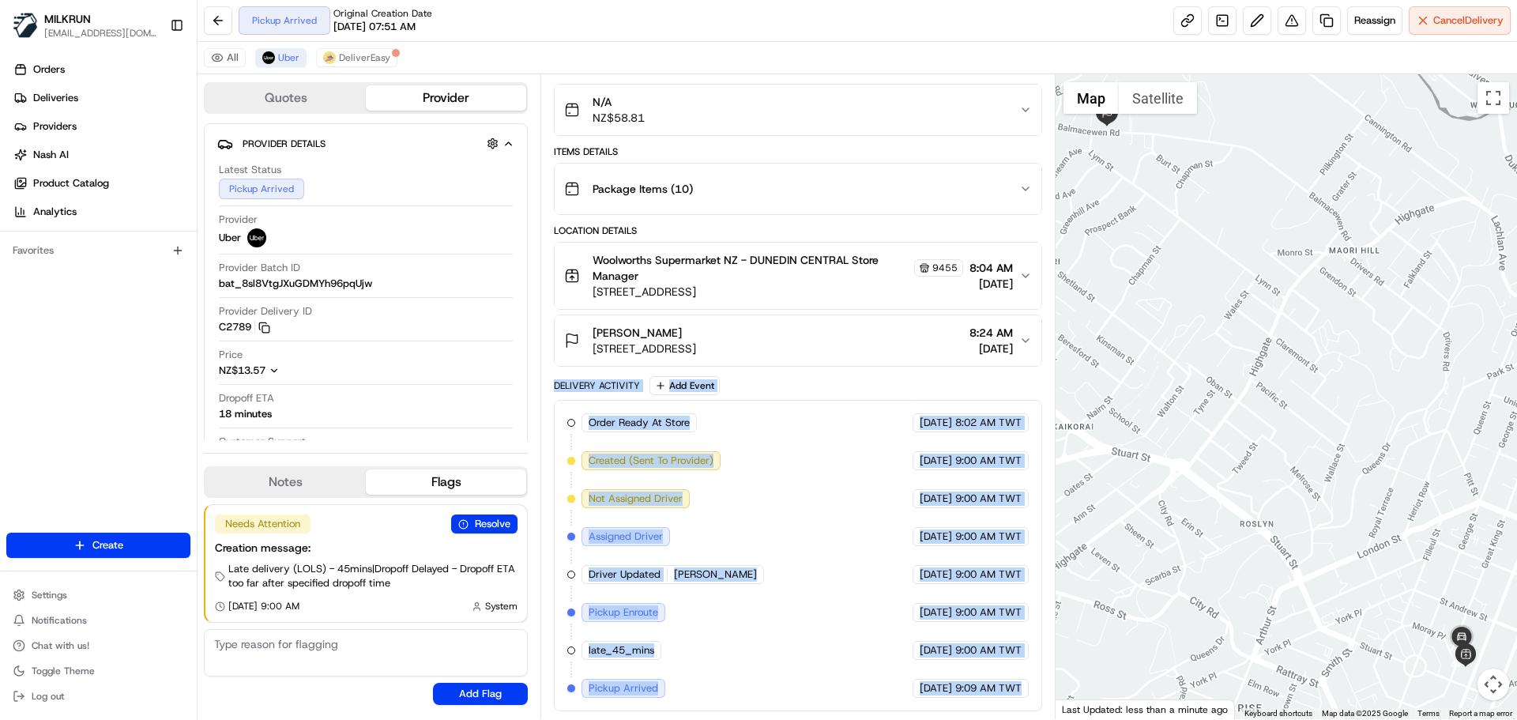
drag, startPoint x: 586, startPoint y: 373, endPoint x: 993, endPoint y: 718, distance: 533.3
click at [969, 719] on html "MILKRUN snatividad@woolworths.com.au Toggle Sidebar Orders Deliveries Providers…" at bounding box center [758, 360] width 1517 height 720
click at [1001, 710] on div "Order Ready At Store MILKRUN 22/08/2025 8:02 AM TWT Created (Sent To Provider) …" at bounding box center [798, 555] width 488 height 311
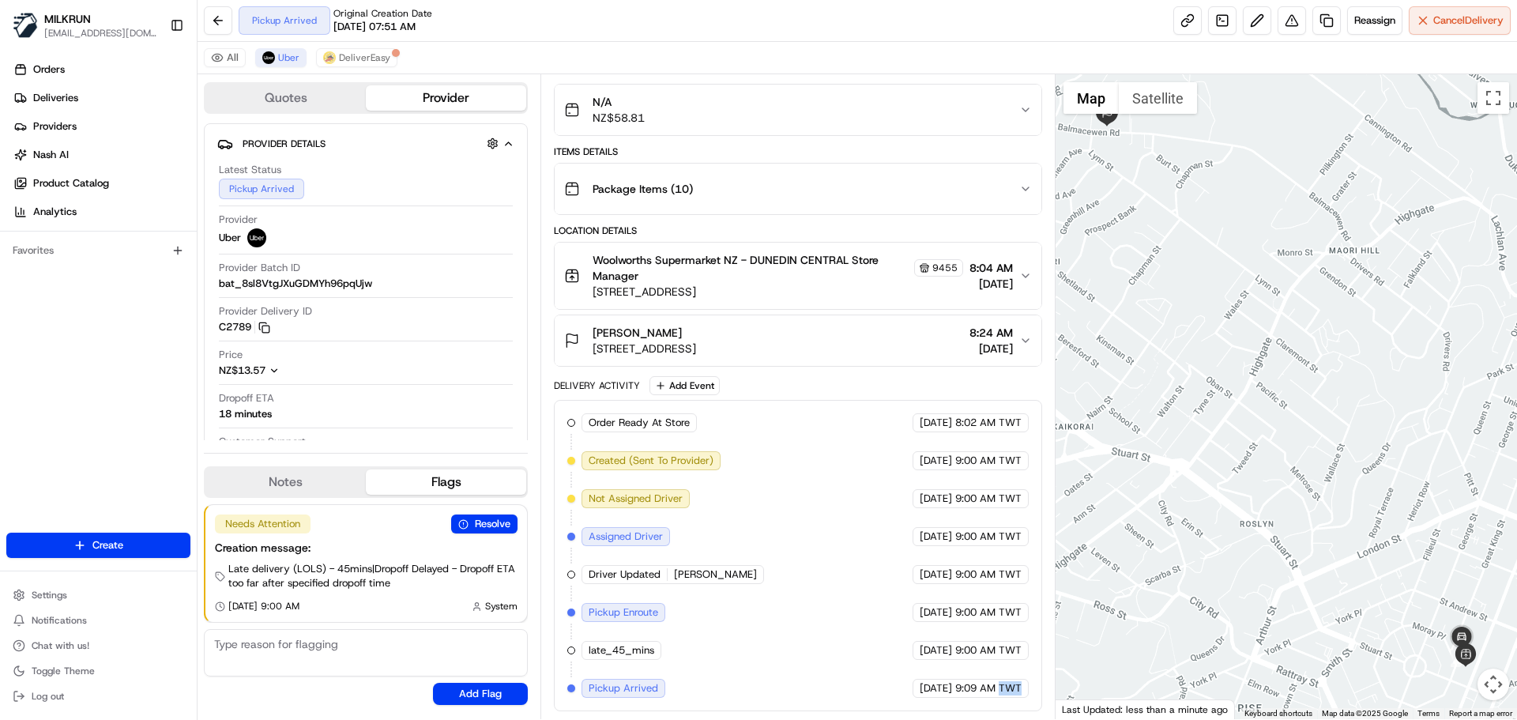
click at [1001, 710] on div "Order Ready At Store MILKRUN 22/08/2025 8:02 AM TWT Created (Sent To Provider) …" at bounding box center [798, 555] width 488 height 311
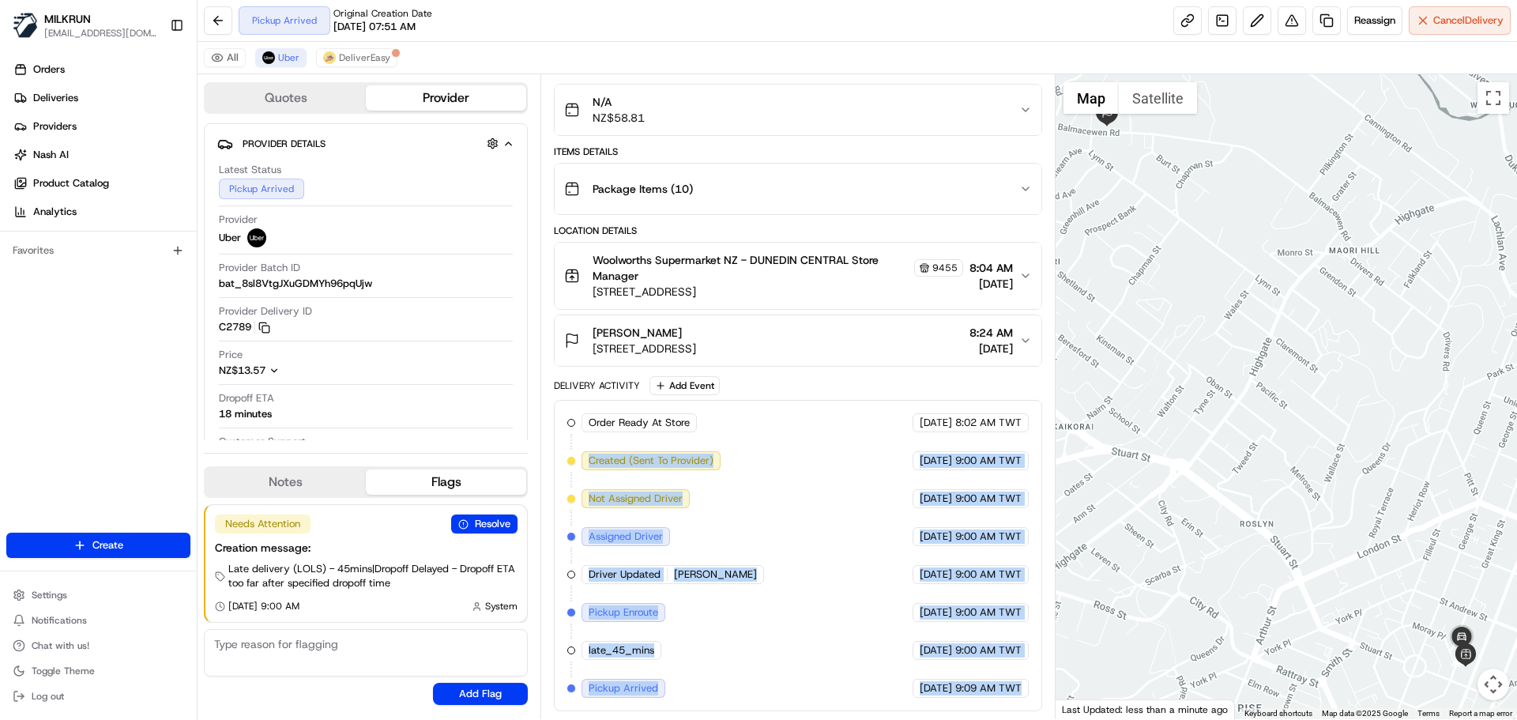
drag, startPoint x: 1001, startPoint y: 710, endPoint x: 711, endPoint y: 399, distance: 425.0
click at [708, 394] on div "Delivery Activity Add Event Order Ready At Store MILKRUN 22/08/2025 8:02 AM TWT…" at bounding box center [798, 543] width 488 height 335
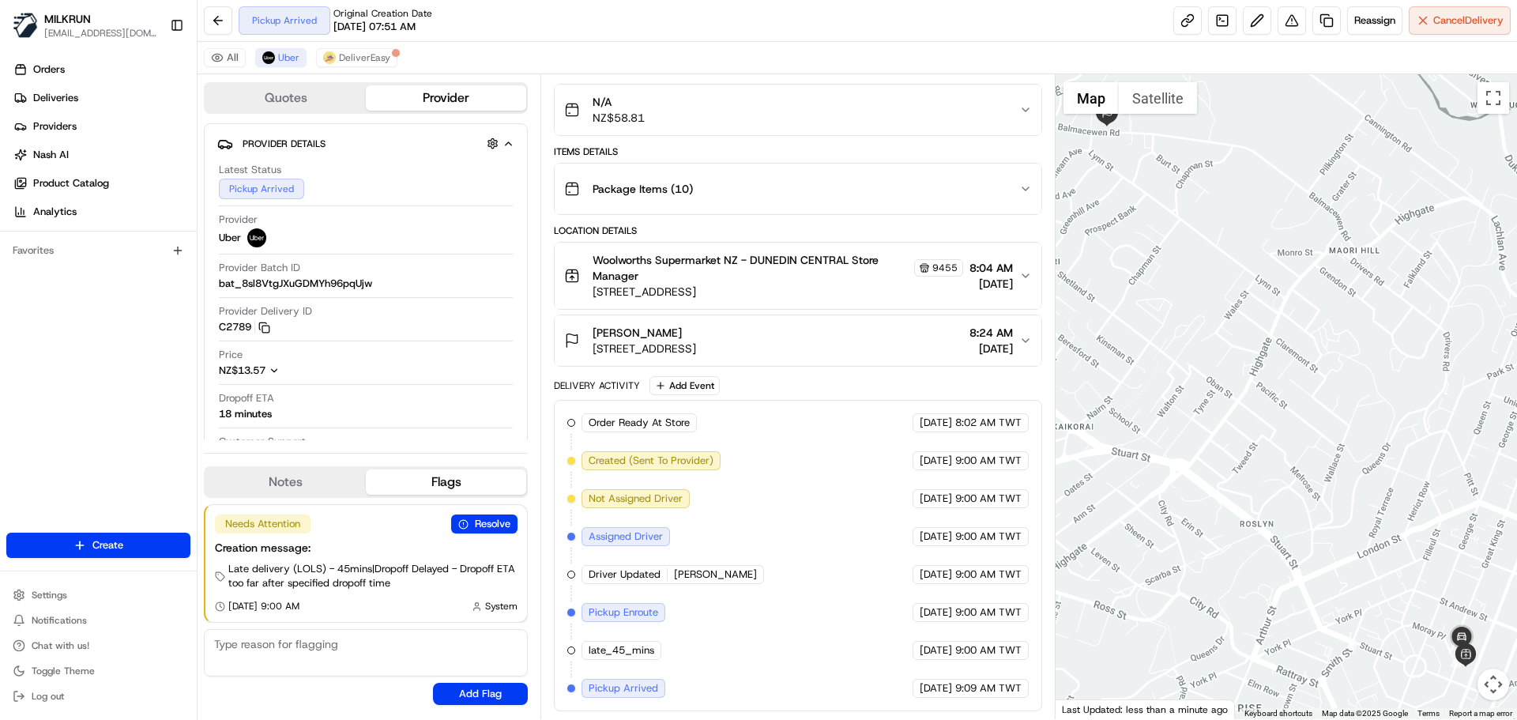
click at [627, 388] on div "Delivery Activity" at bounding box center [597, 385] width 86 height 13
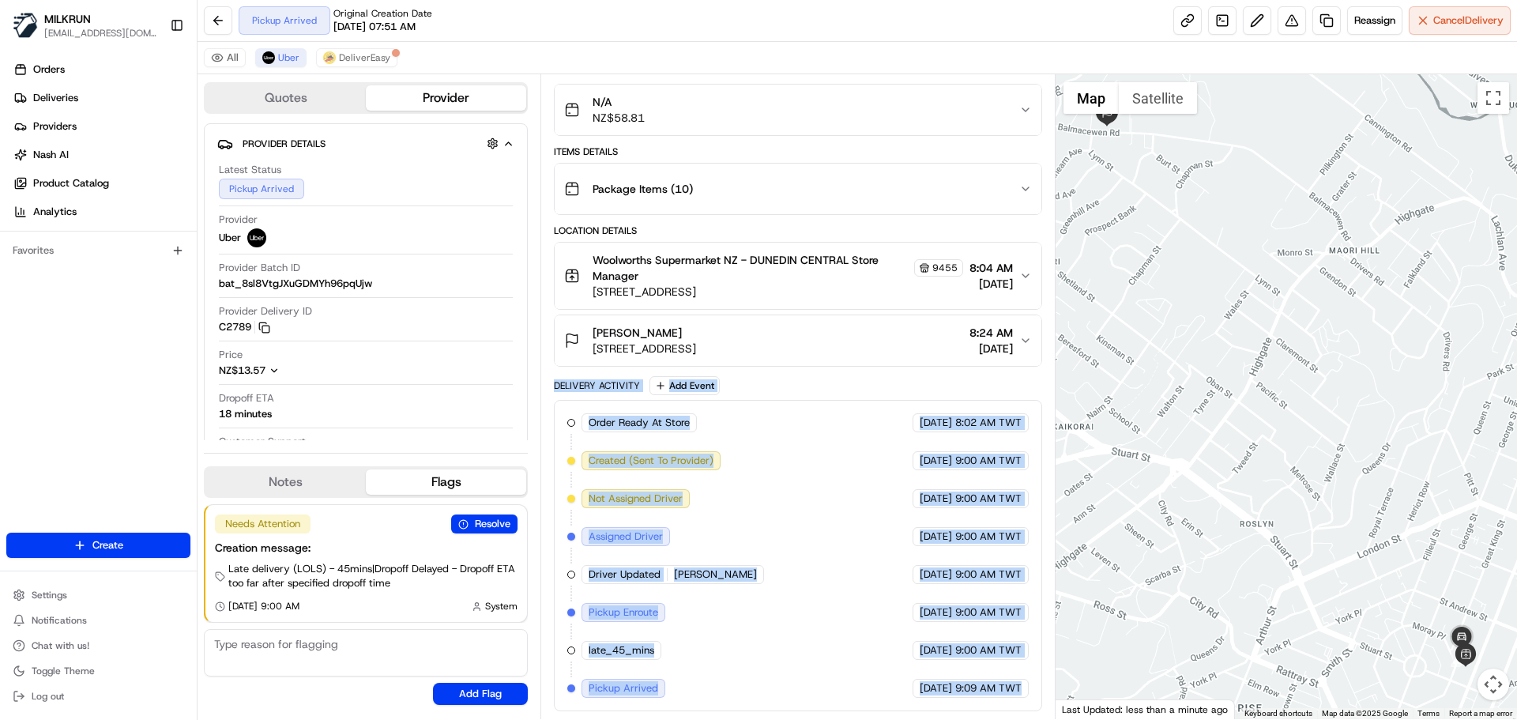
drag, startPoint x: 627, startPoint y: 388, endPoint x: 1035, endPoint y: 703, distance: 515.0
click at [1035, 703] on div "Delivery Activity Add Event Order Ready At Store MILKRUN 22/08/2025 8:02 AM TWT…" at bounding box center [798, 543] width 488 height 335
click at [1024, 697] on div "22/08/2025 9:09 AM TWT" at bounding box center [971, 688] width 116 height 19
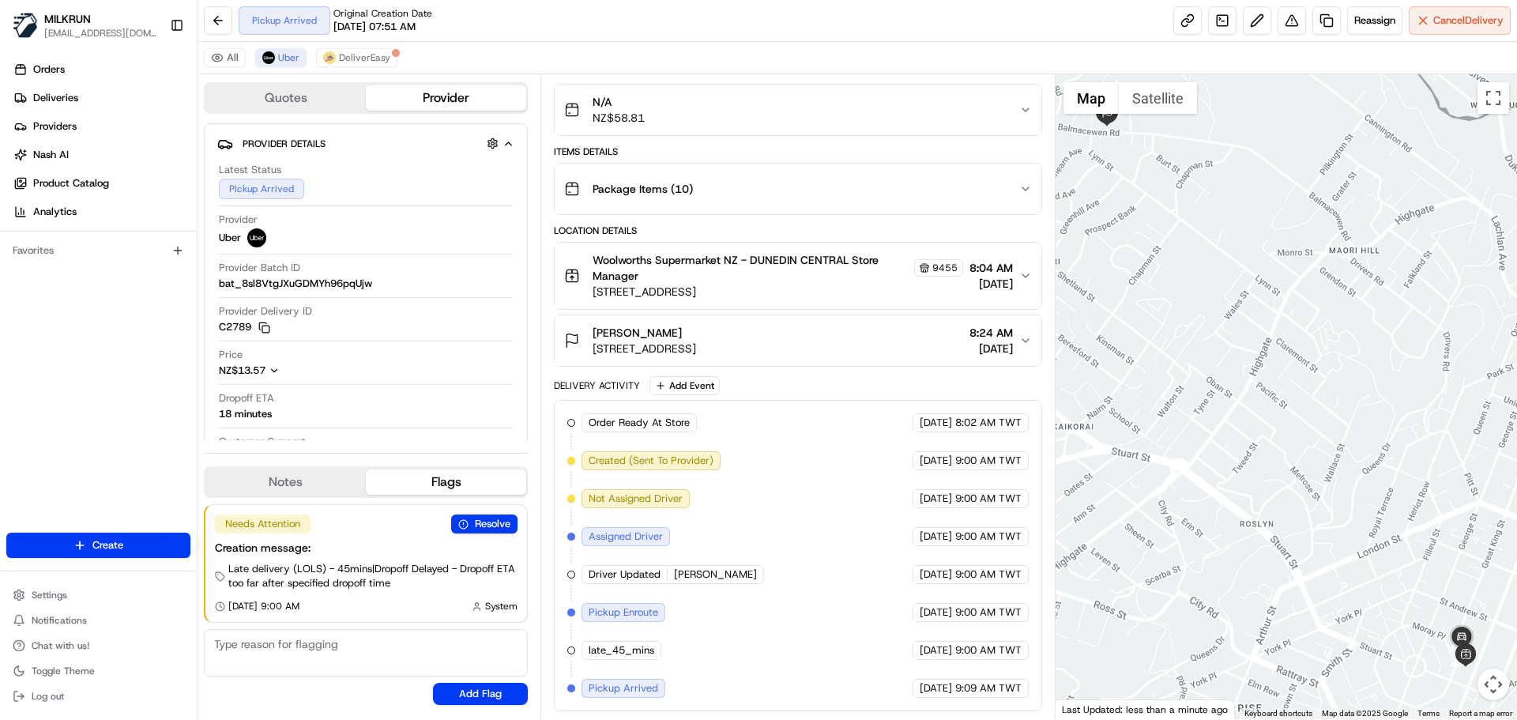
click at [1024, 697] on div "22/08/2025 9:09 AM TWT" at bounding box center [971, 688] width 116 height 19
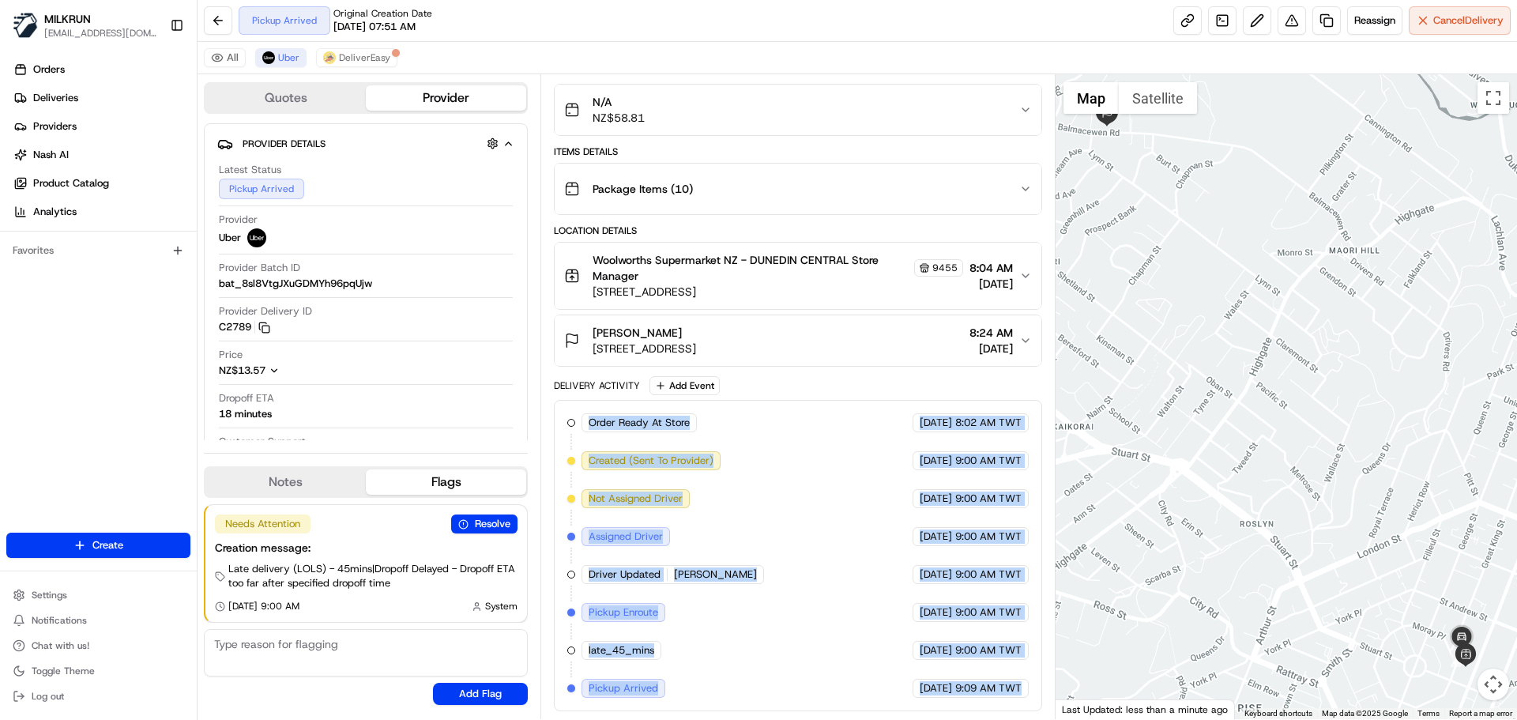
drag, startPoint x: 1024, startPoint y: 697, endPoint x: 616, endPoint y: 319, distance: 555.9
click at [616, 319] on div "Package Details N/A NZ$58.81 Items Details Package Items ( 10 ) Location Detail…" at bounding box center [798, 388] width 488 height 645
click at [728, 552] on div "Order Ready At Store MILKRUN 22/08/2025 8:02 AM TWT Created (Sent To Provider) …" at bounding box center [797, 555] width 461 height 285
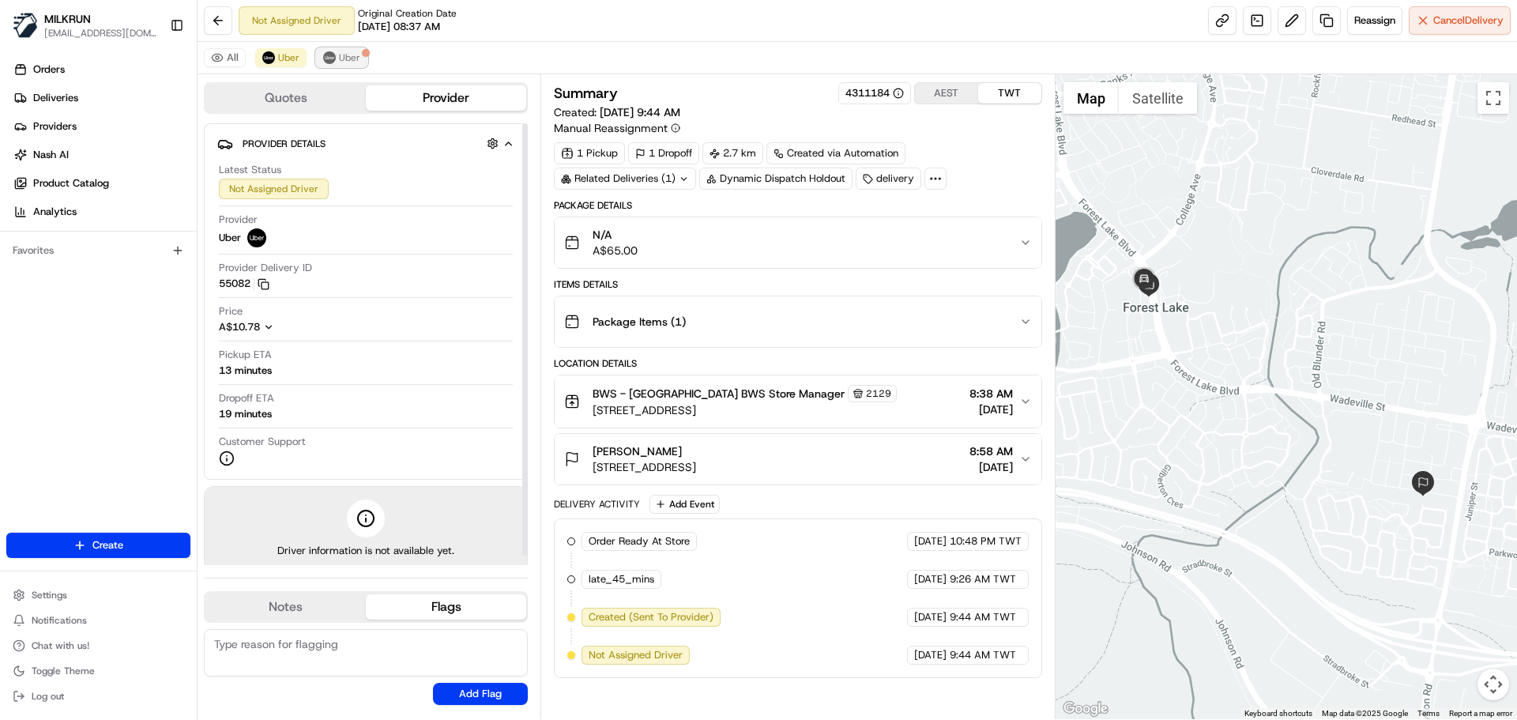
drag, startPoint x: 329, startPoint y: 61, endPoint x: 337, endPoint y: 66, distance: 9.9
click at [330, 61] on img at bounding box center [329, 57] width 13 height 13
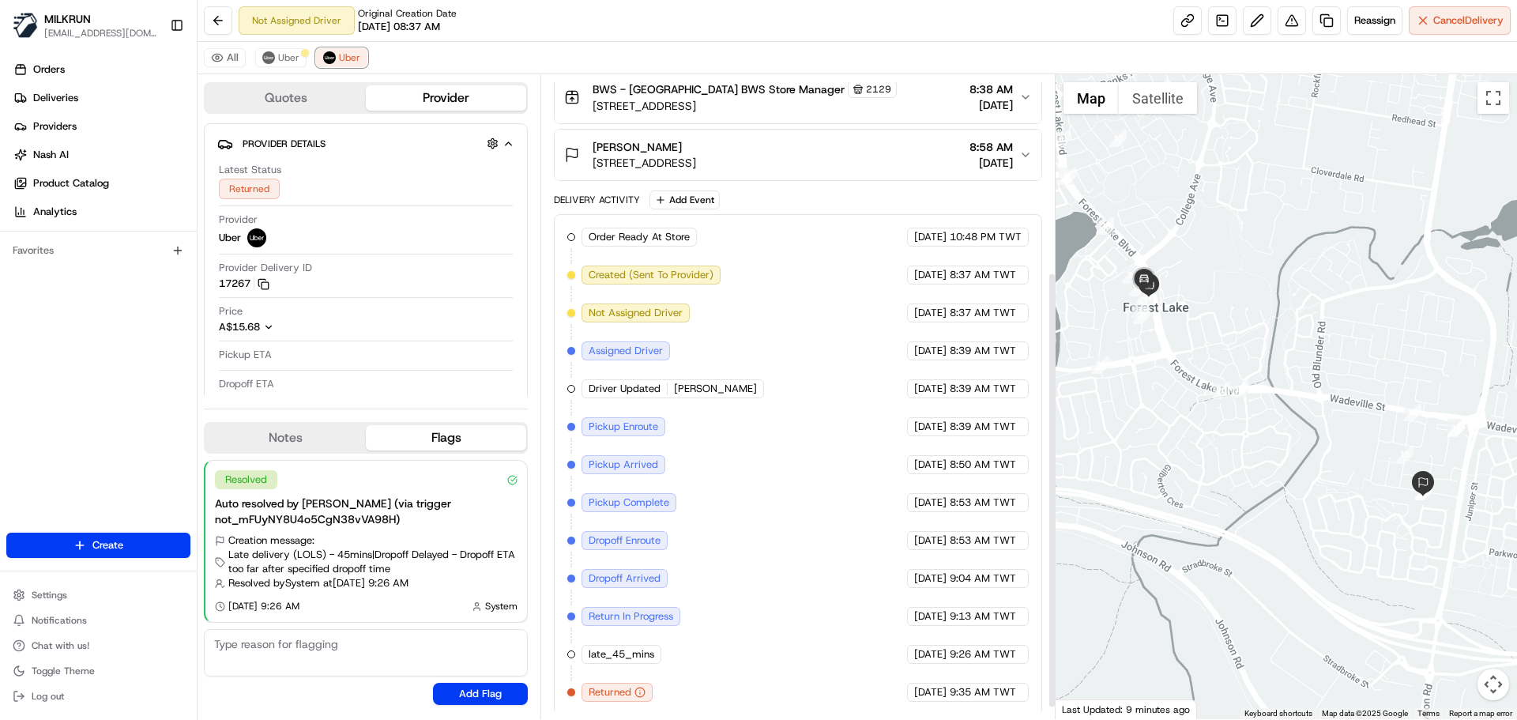
scroll to position [308, 0]
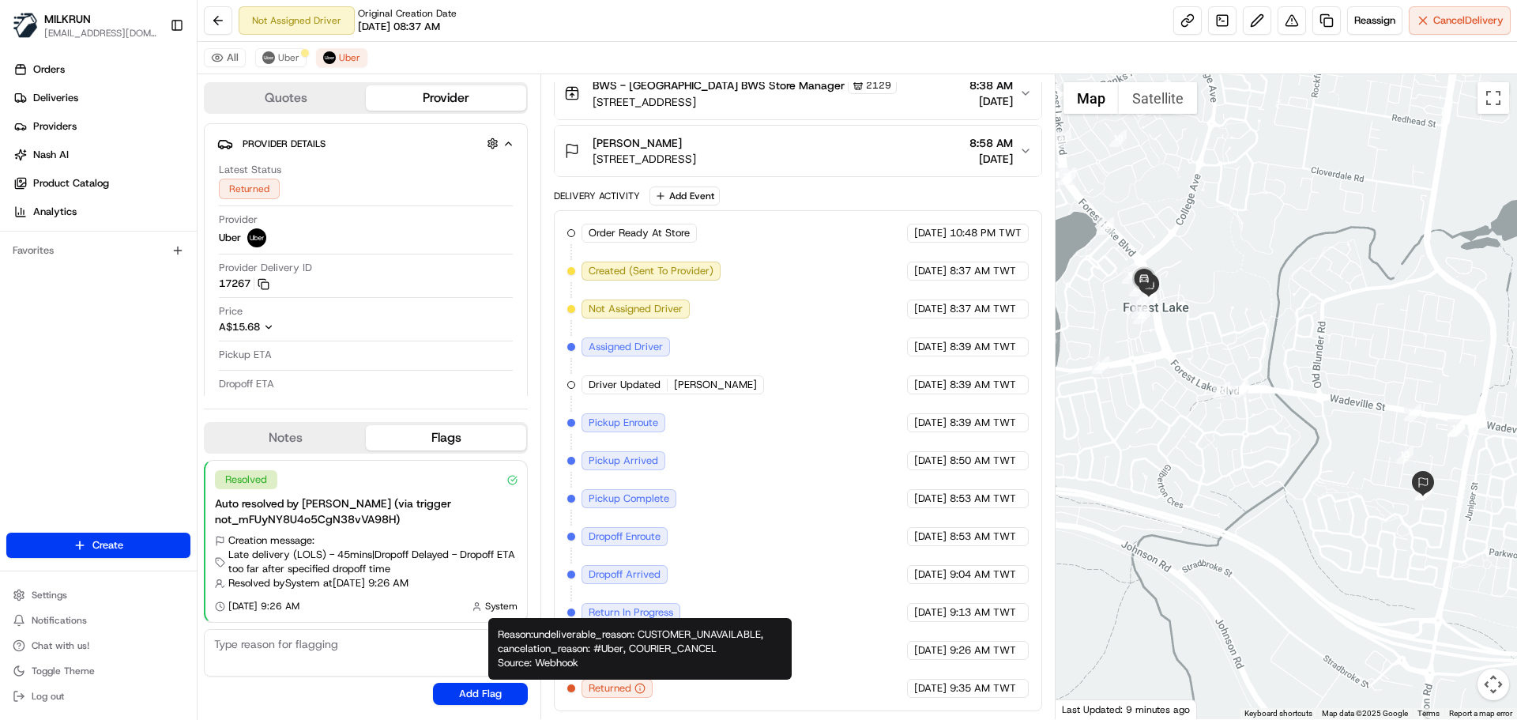
click at [826, 522] on div "Order Ready At Store MILKRUN [DATE] 10:48 PM TWT Created (Sent To Provider) Ube…" at bounding box center [797, 461] width 461 height 474
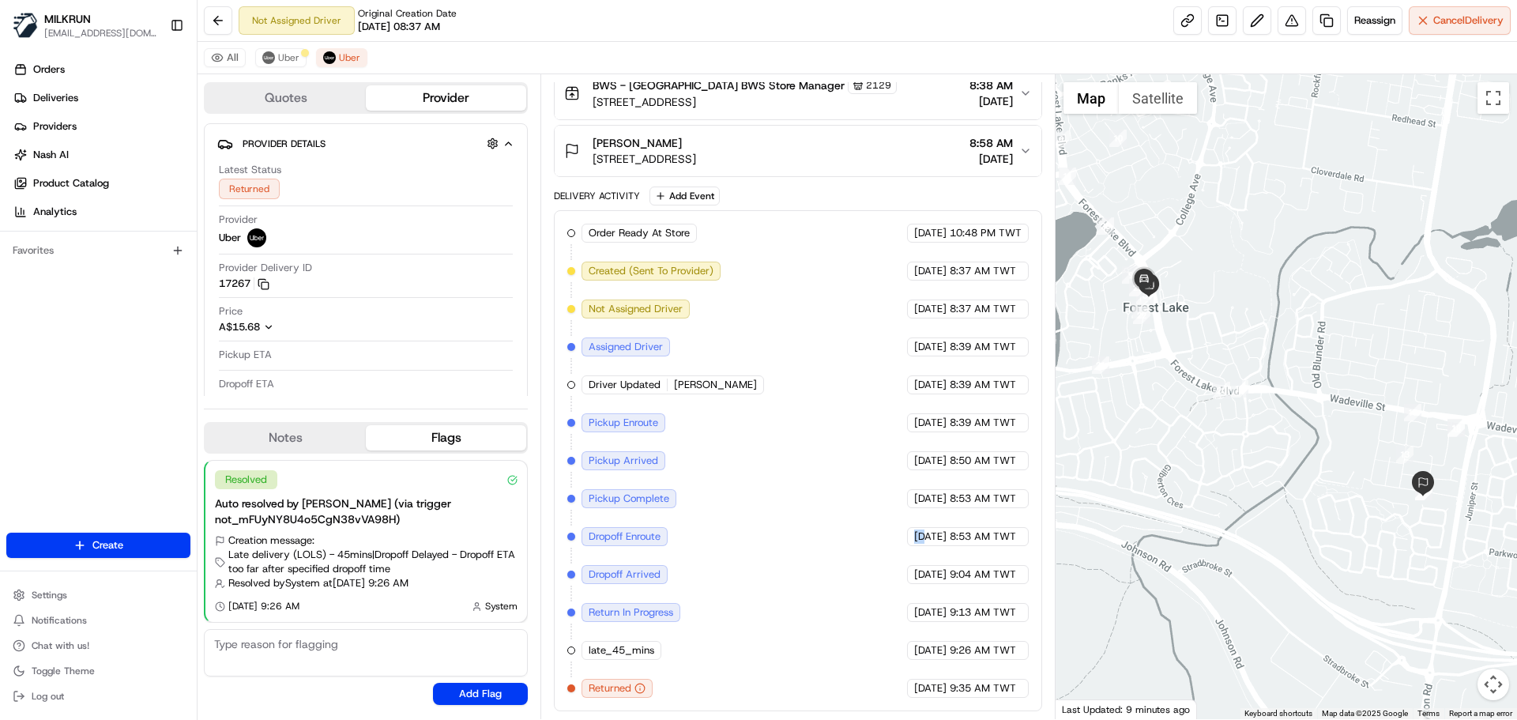
click at [826, 522] on div "Order Ready At Store MILKRUN [DATE] 10:48 PM TWT Created (Sent To Provider) Ube…" at bounding box center [797, 461] width 461 height 474
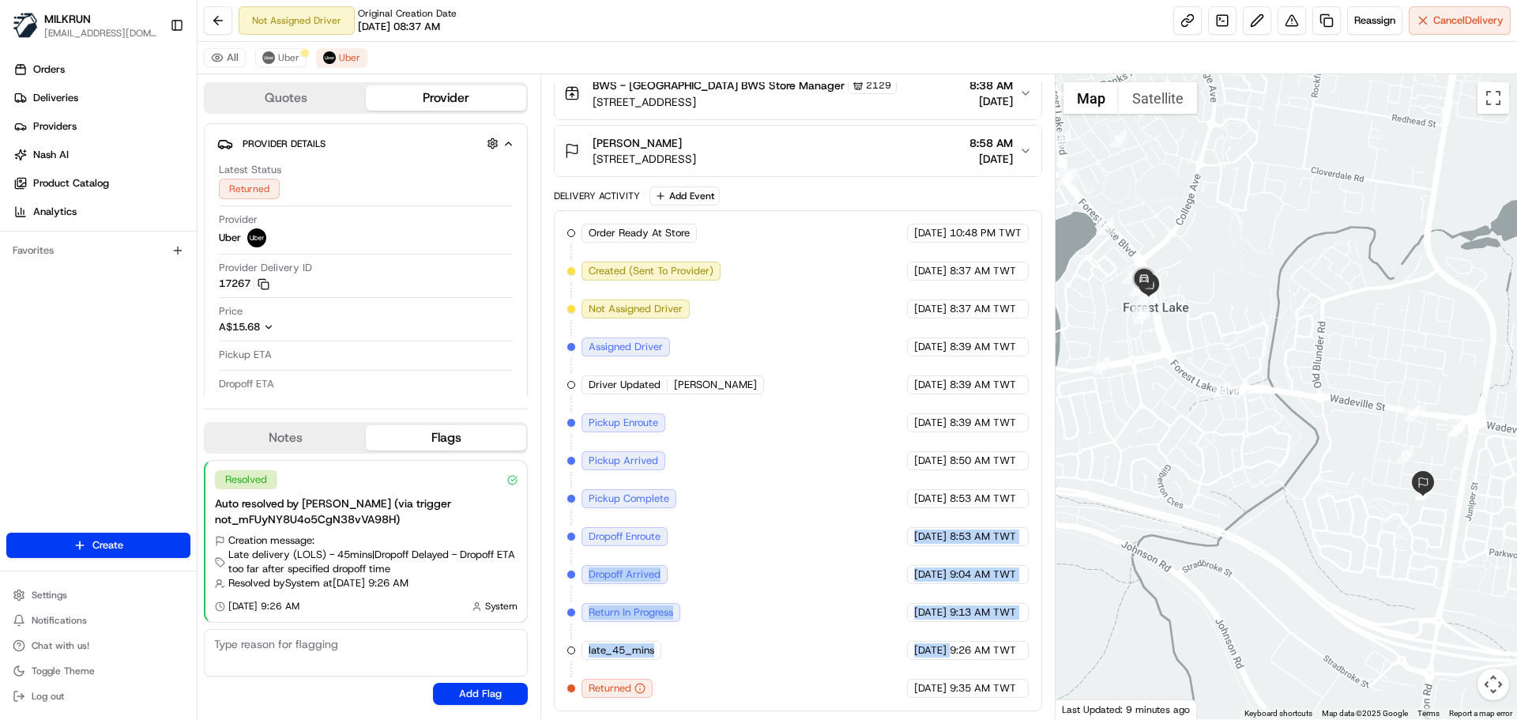
drag, startPoint x: 826, startPoint y: 522, endPoint x: 927, endPoint y: 656, distance: 167.6
click at [922, 649] on div "Order Ready At Store MILKRUN 21/08/2025 10:48 PM TWT Created (Sent To Provider)…" at bounding box center [797, 461] width 461 height 474
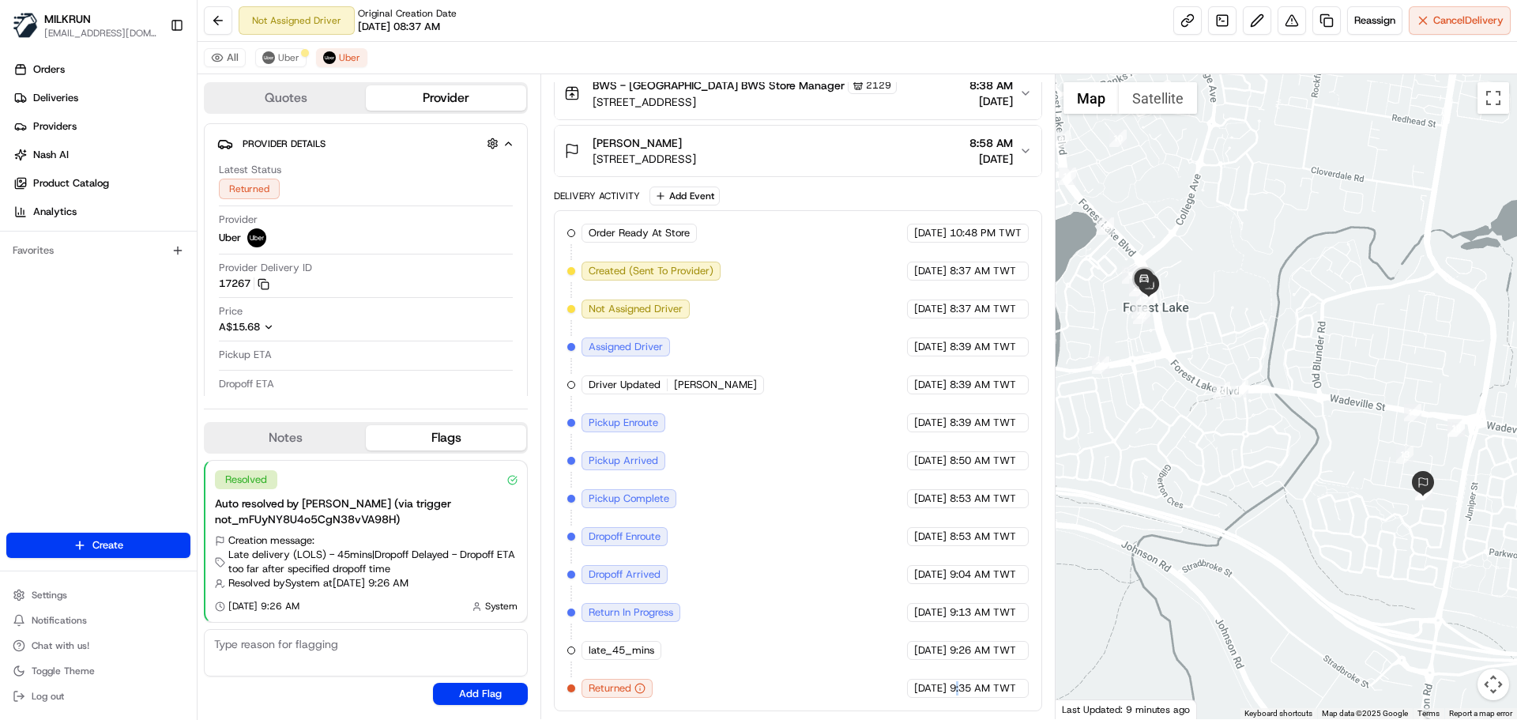
click at [957, 699] on div "Order Ready At Store MILKRUN 21/08/2025 10:48 PM TWT Created (Sent To Provider)…" at bounding box center [798, 460] width 488 height 501
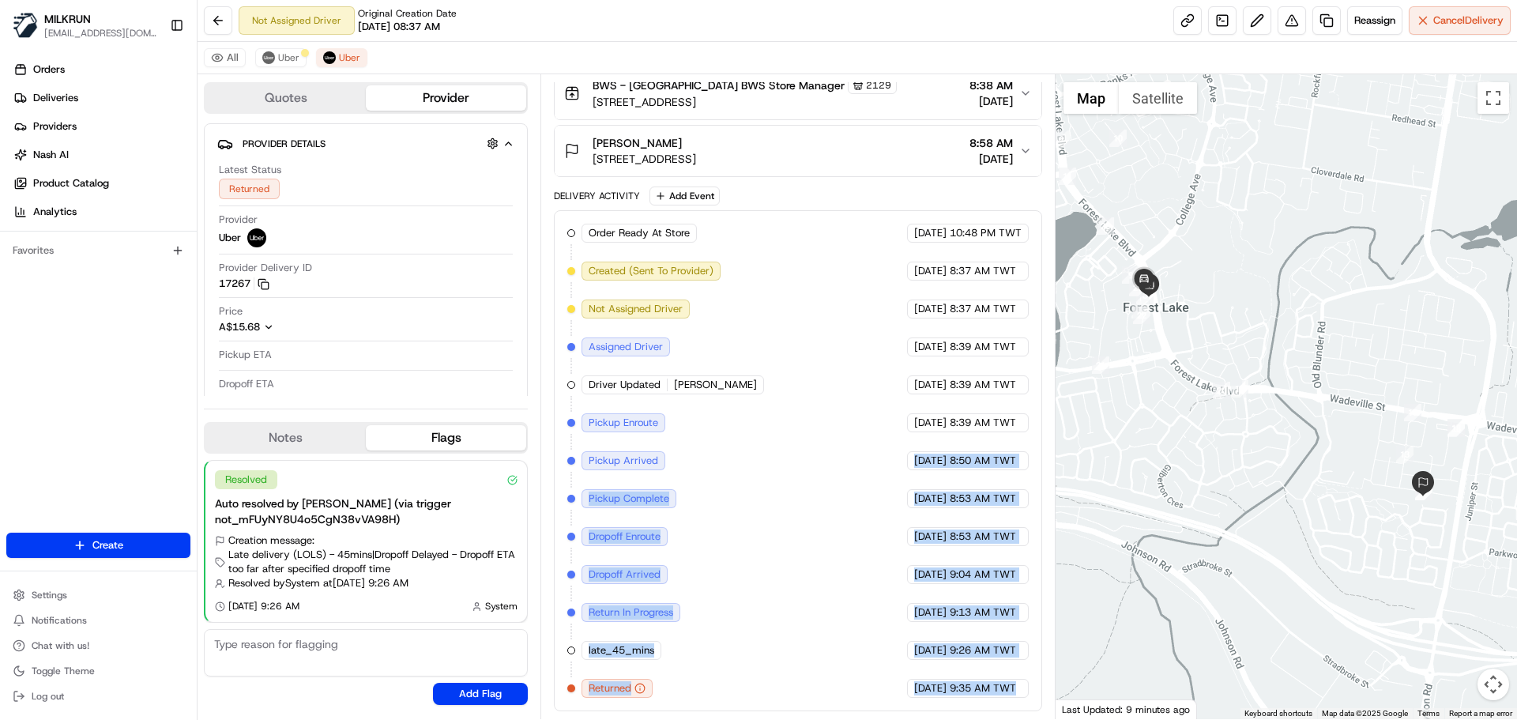
drag, startPoint x: 957, startPoint y: 699, endPoint x: 861, endPoint y: 365, distance: 347.0
click at [861, 365] on div "Order Ready At Store MILKRUN 21/08/2025 10:48 PM TWT Created (Sent To Provider)…" at bounding box center [798, 460] width 488 height 501
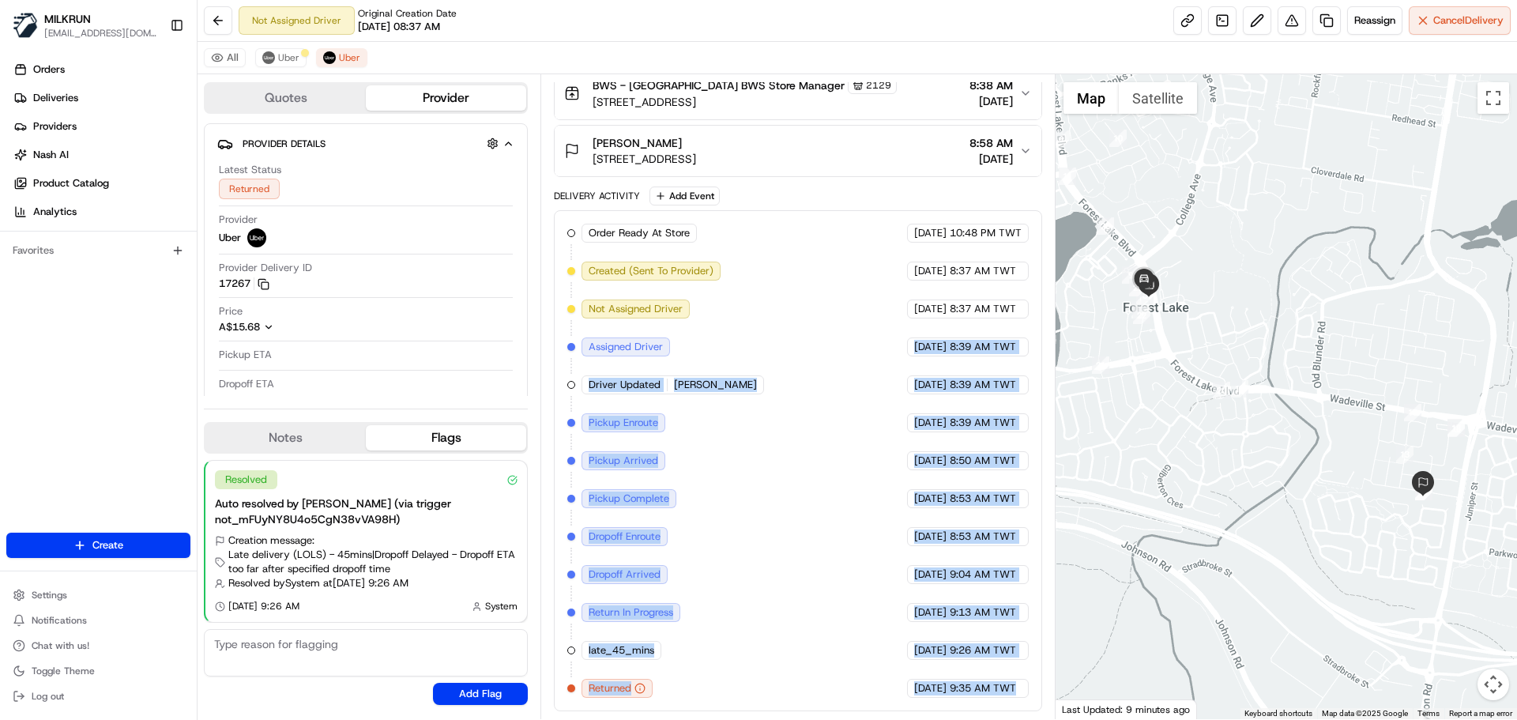
click at [791, 545] on div "Order Ready At Store MILKRUN 21/08/2025 10:48 PM TWT Created (Sent To Provider)…" at bounding box center [797, 461] width 461 height 474
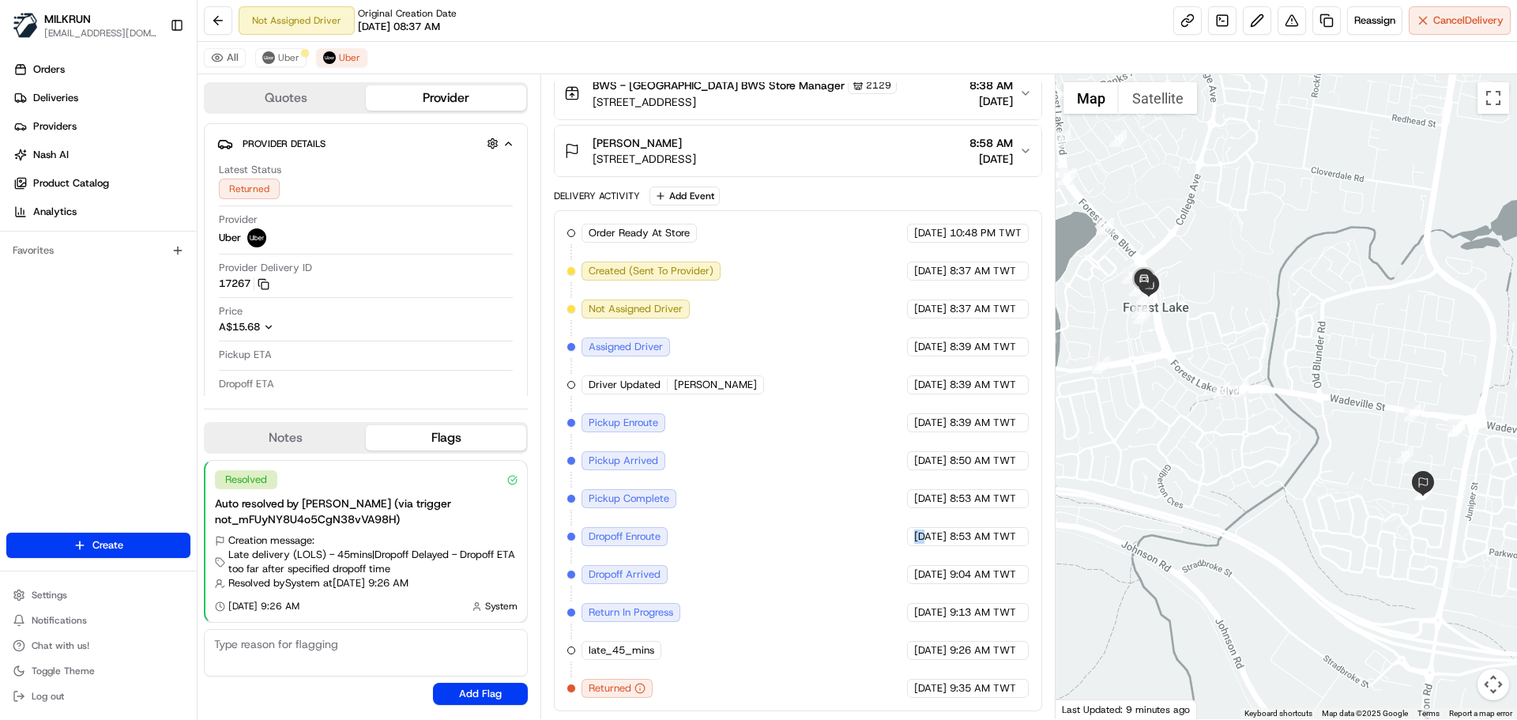
click at [791, 545] on div "Order Ready At Store MILKRUN 21/08/2025 10:48 PM TWT Created (Sent To Provider)…" at bounding box center [797, 461] width 461 height 474
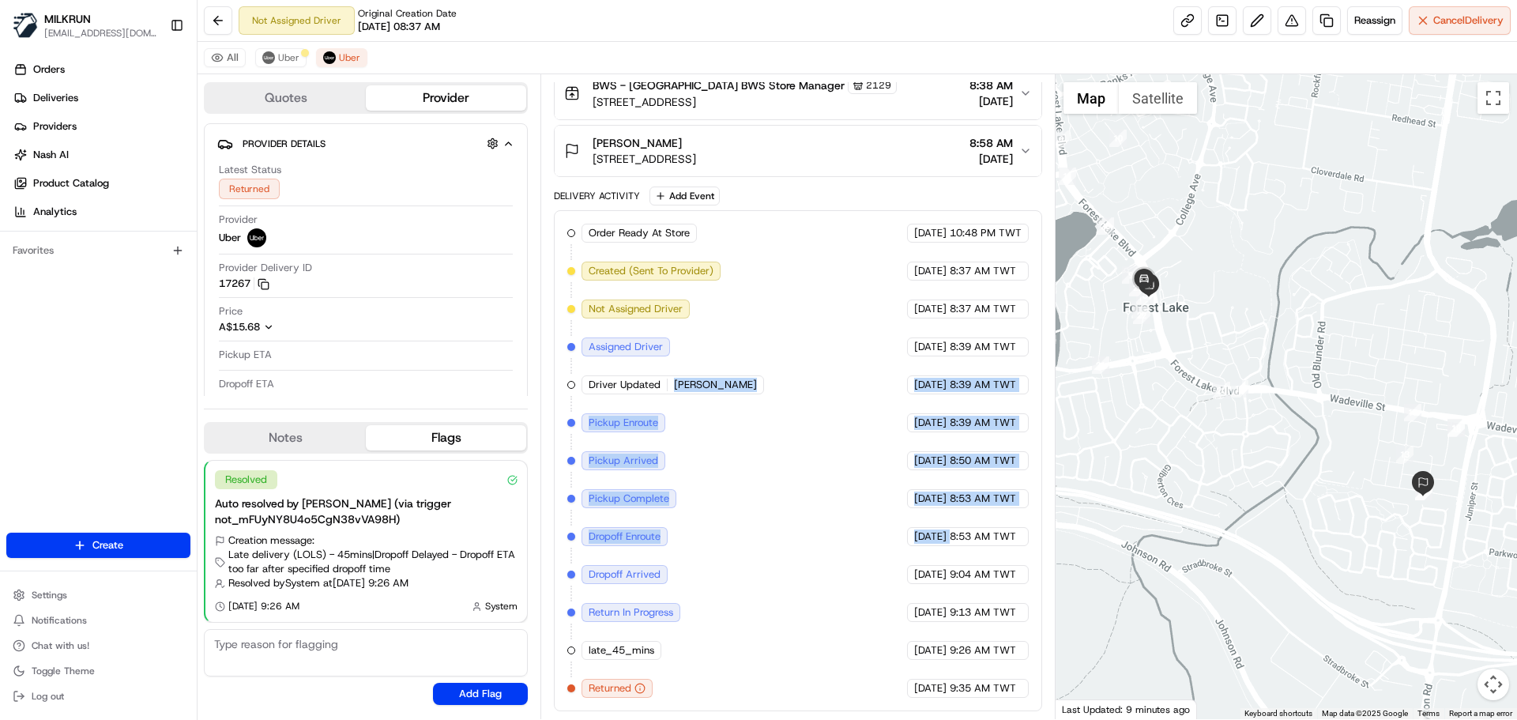
drag, startPoint x: 791, startPoint y: 545, endPoint x: 755, endPoint y: 230, distance: 316.7
click at [755, 230] on div "Order Ready At Store MILKRUN 21/08/2025 10:48 PM TWT Created (Sent To Provider)…" at bounding box center [797, 461] width 461 height 474
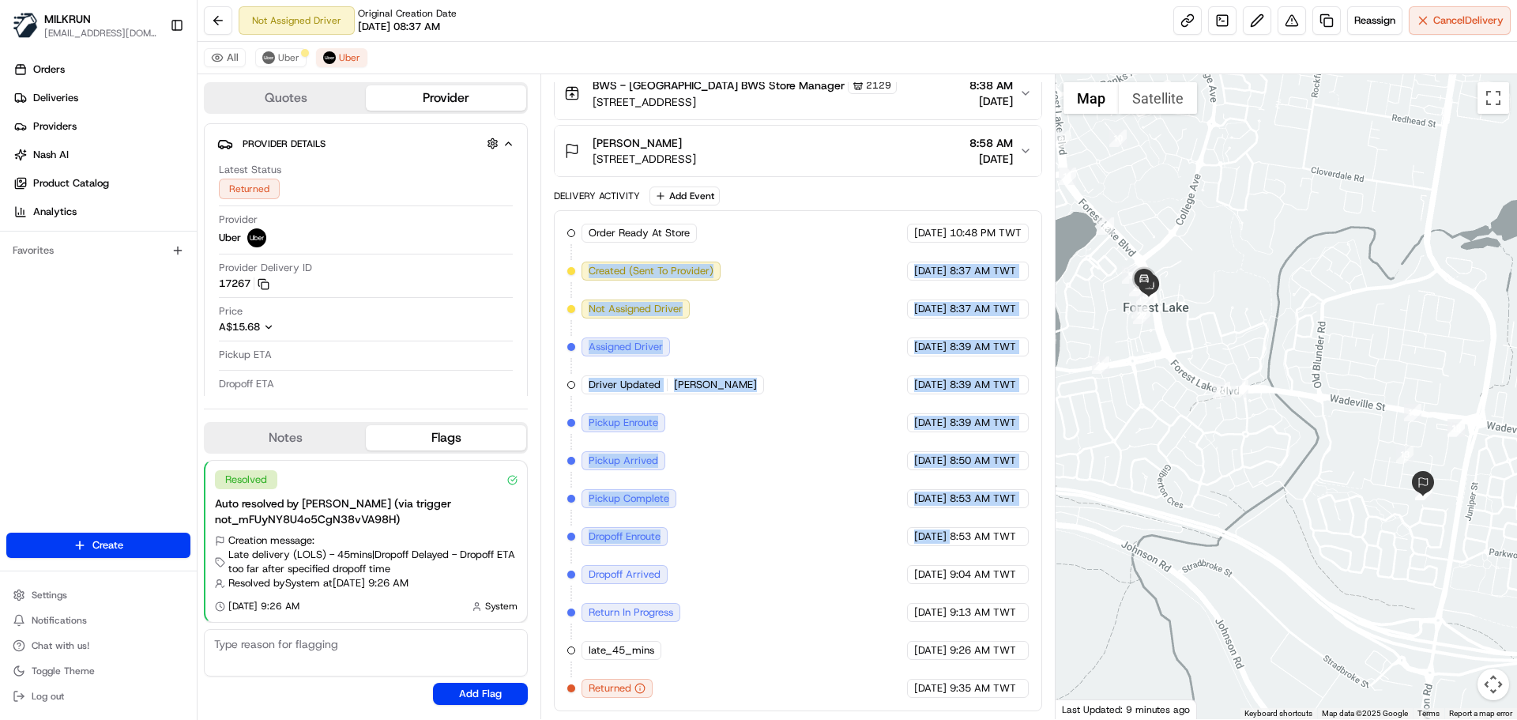
click at [794, 511] on div "Order Ready At Store MILKRUN 21/08/2025 10:48 PM TWT Created (Sent To Provider)…" at bounding box center [797, 461] width 461 height 474
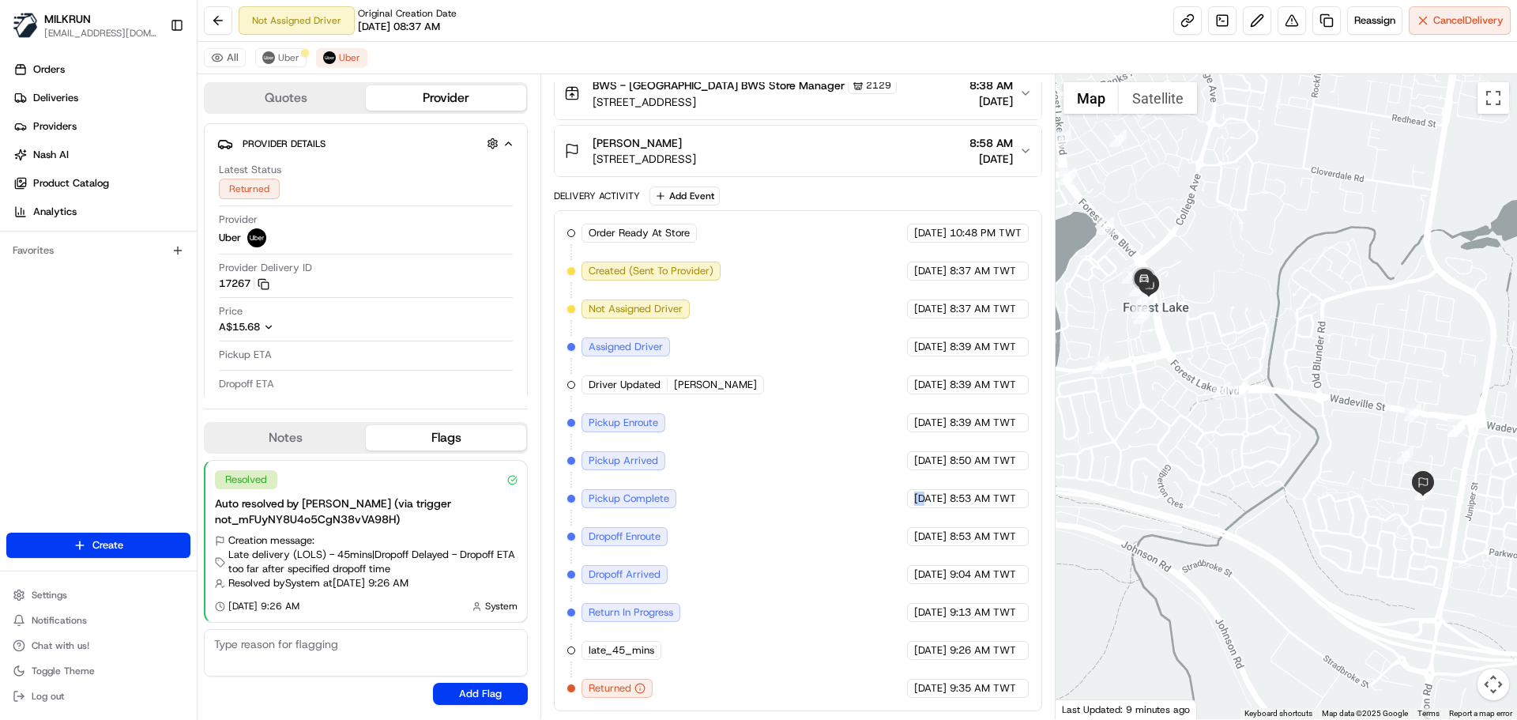
click at [794, 511] on div "Order Ready At Store MILKRUN 21/08/2025 10:48 PM TWT Created (Sent To Provider)…" at bounding box center [797, 461] width 461 height 474
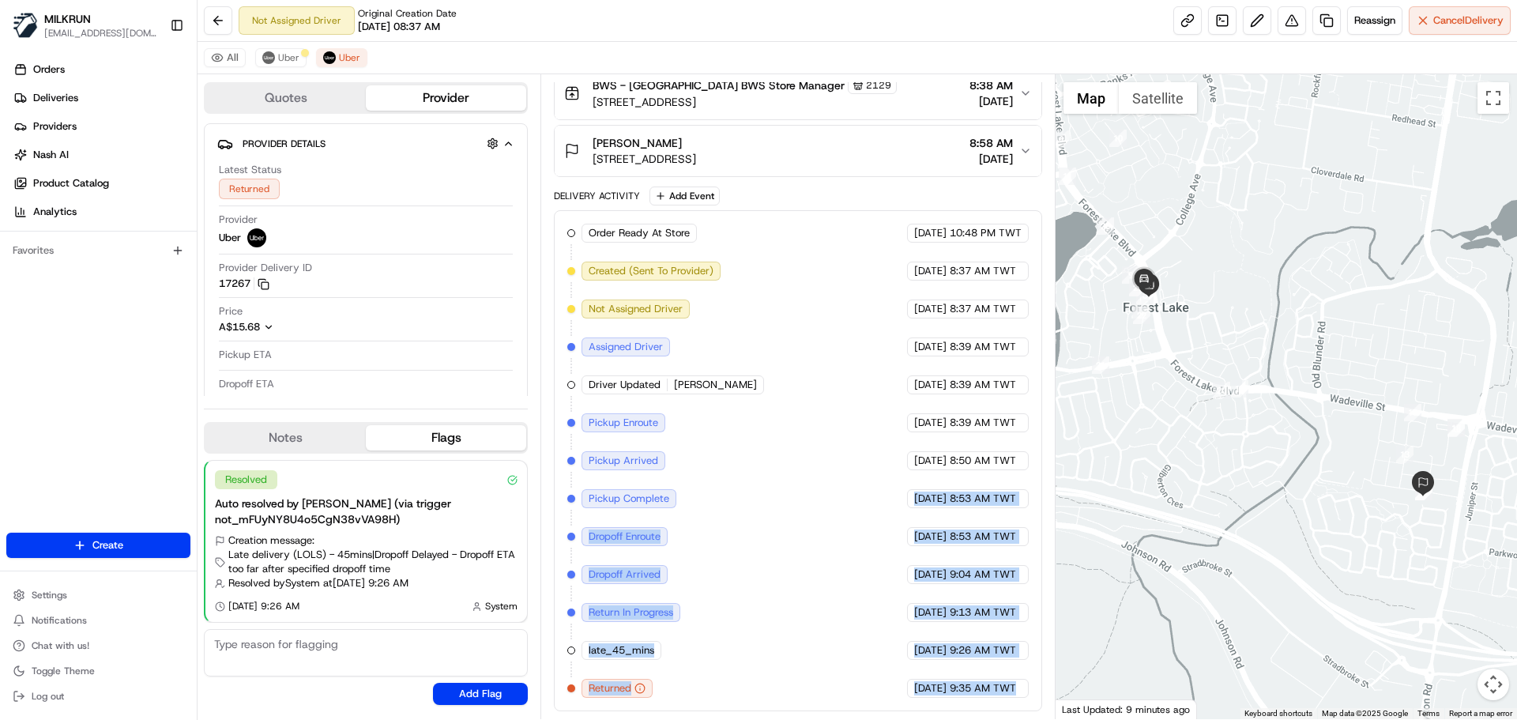
drag, startPoint x: 794, startPoint y: 511, endPoint x: 962, endPoint y: 707, distance: 257.9
click at [962, 707] on div "Order Ready At Store MILKRUN 21/08/2025 10:48 PM TWT Created (Sent To Provider)…" at bounding box center [798, 460] width 488 height 501
click at [954, 705] on div "Order Ready At Store MILKRUN 21/08/2025 10:48 PM TWT Created (Sent To Provider)…" at bounding box center [798, 460] width 488 height 501
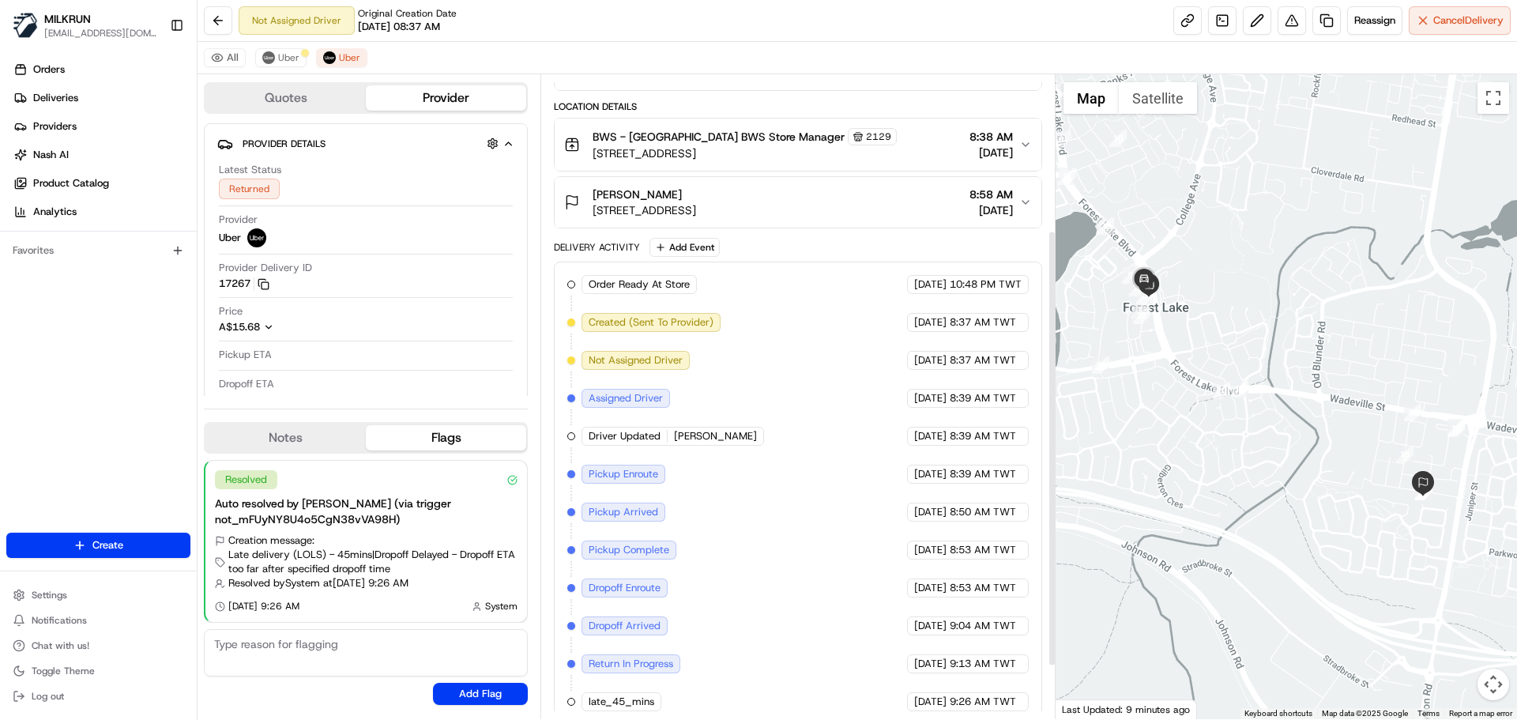
scroll to position [229, 0]
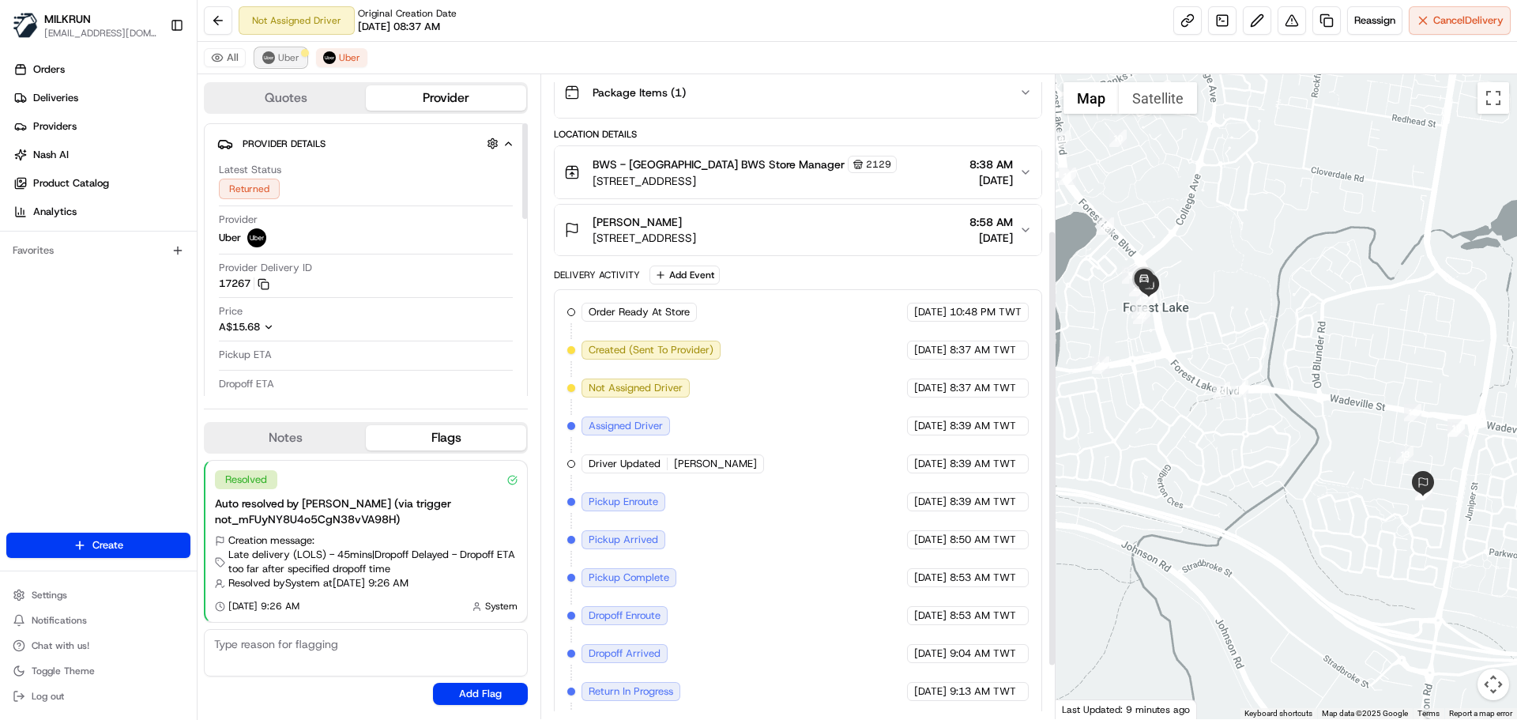
click at [296, 64] on button "Uber" at bounding box center [280, 57] width 51 height 19
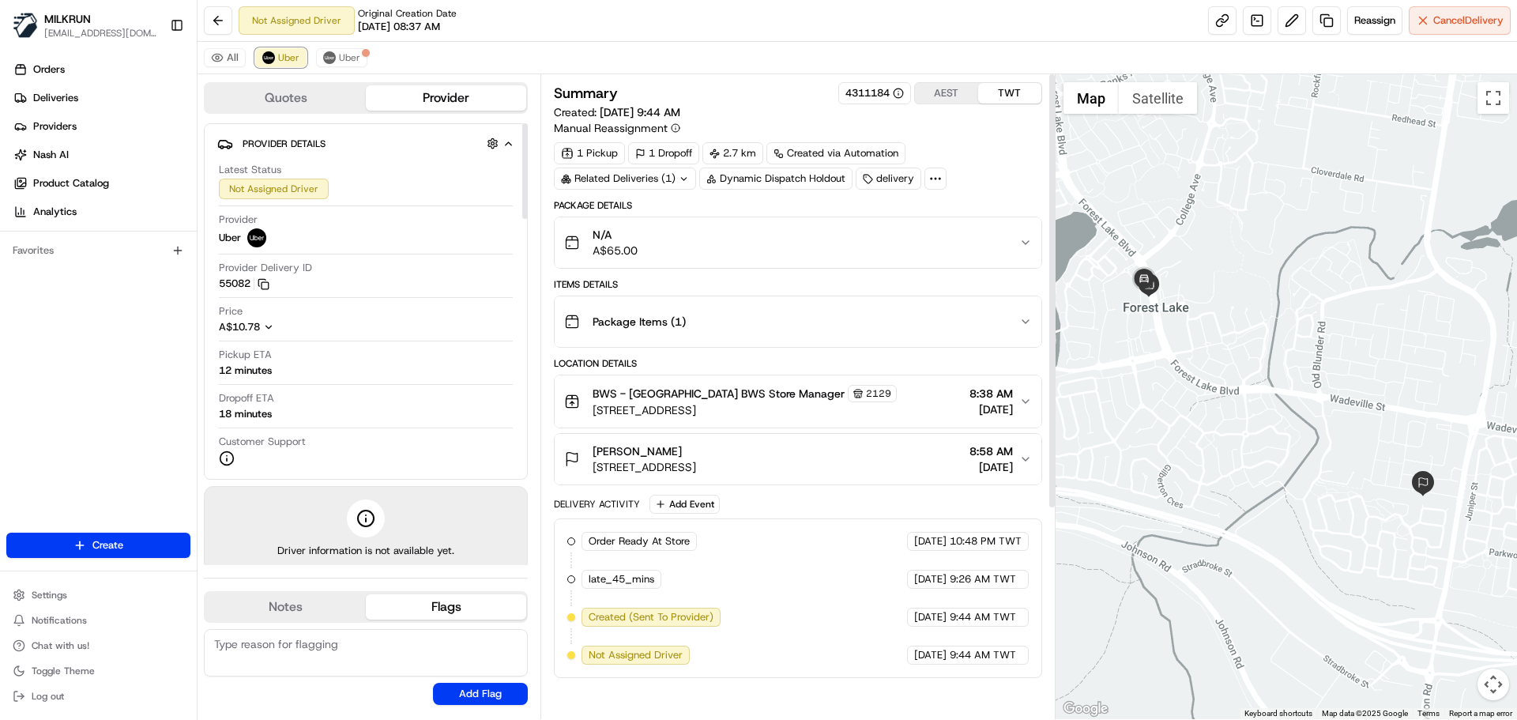
scroll to position [0, 0]
click at [979, 537] on span "10:48 PM TWT" at bounding box center [986, 541] width 72 height 14
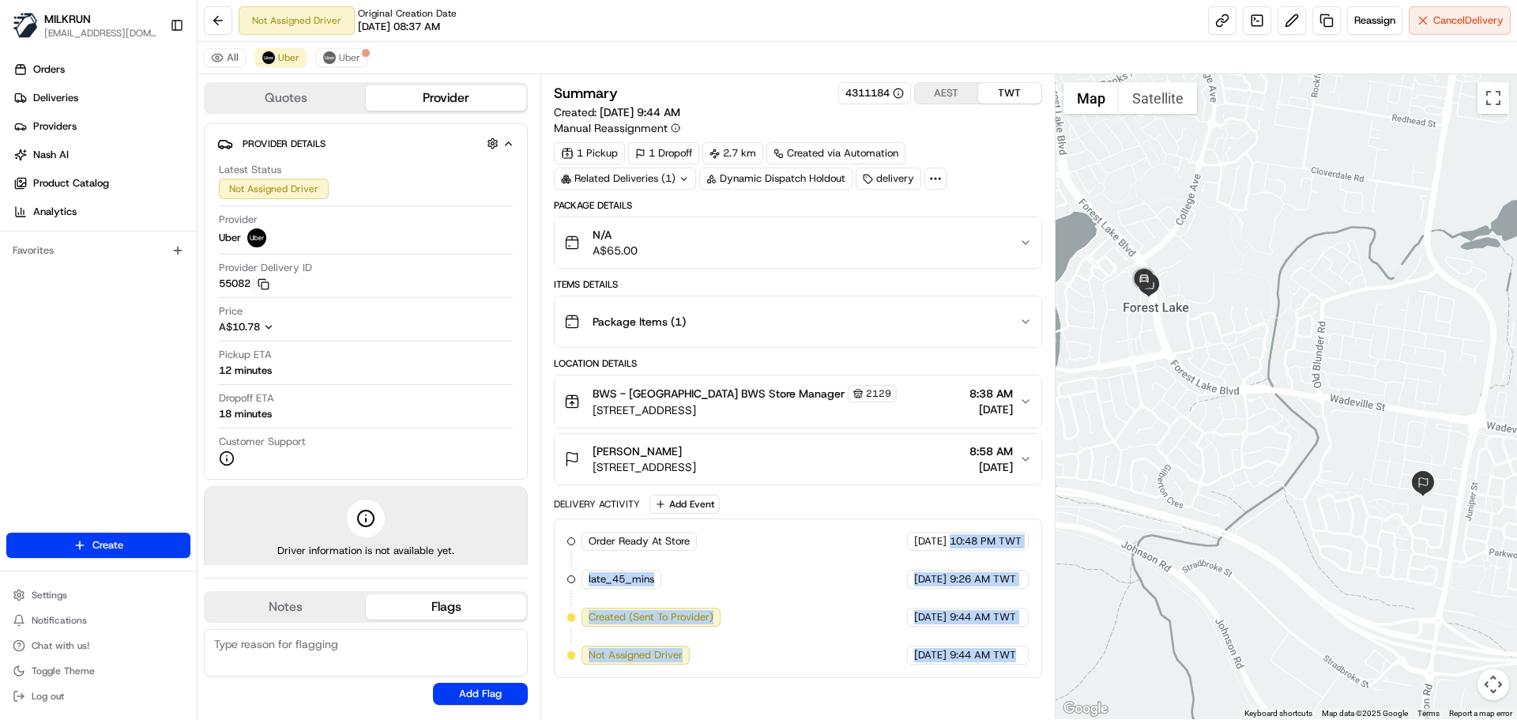
drag, startPoint x: 979, startPoint y: 537, endPoint x: 993, endPoint y: 665, distance: 128.8
click at [993, 665] on div "Order Ready At Store MILKRUN 21/08/2025 10:48 PM TWT late_45_mins MILKRUN 22/08…" at bounding box center [798, 598] width 488 height 160
click at [969, 662] on span "9:44 AM TWT" at bounding box center [983, 655] width 66 height 14
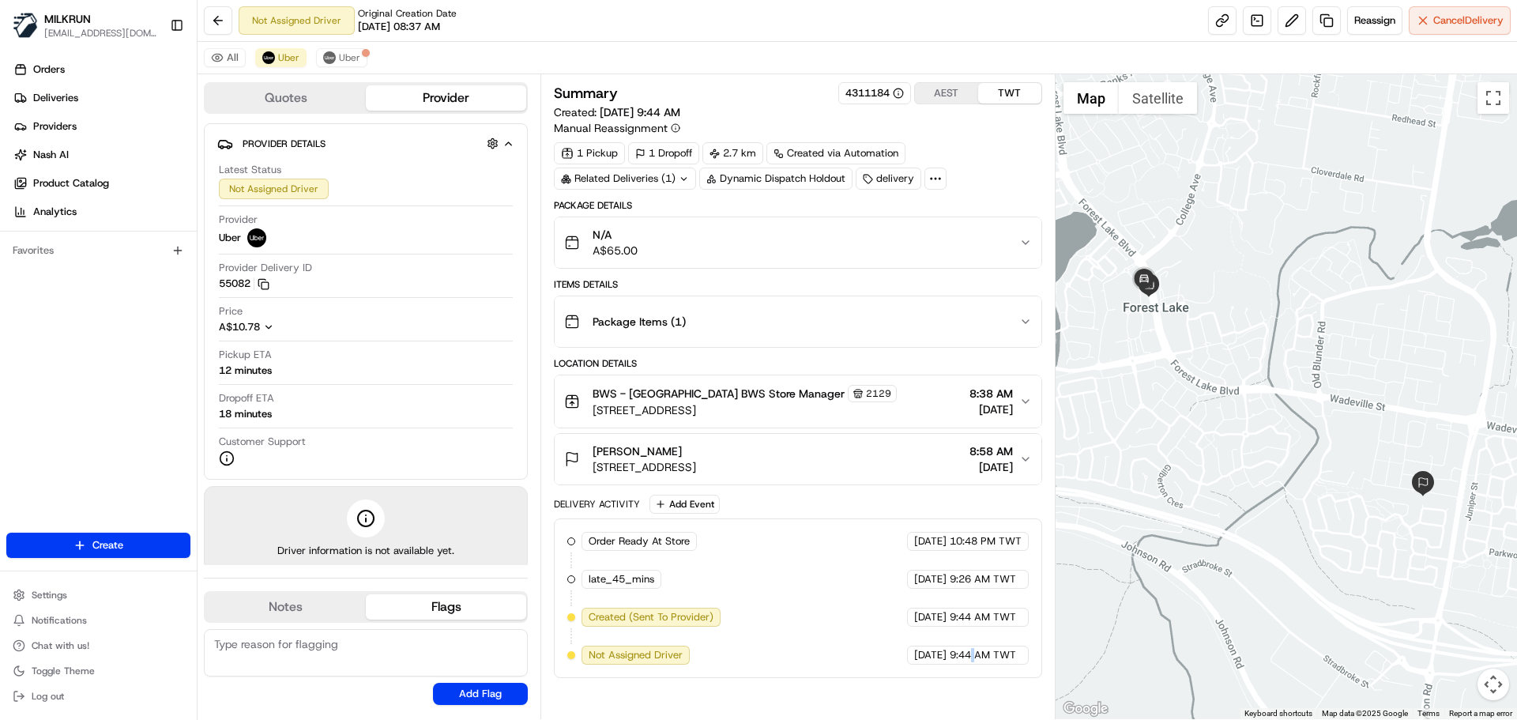
click at [969, 662] on span "9:44 AM TWT" at bounding box center [983, 655] width 66 height 14
drag, startPoint x: 969, startPoint y: 662, endPoint x: 898, endPoint y: 551, distance: 131.5
click at [898, 551] on div "Order Ready At Store MILKRUN 21/08/2025 10:48 PM TWT late_45_mins MILKRUN 22/08…" at bounding box center [797, 598] width 461 height 133
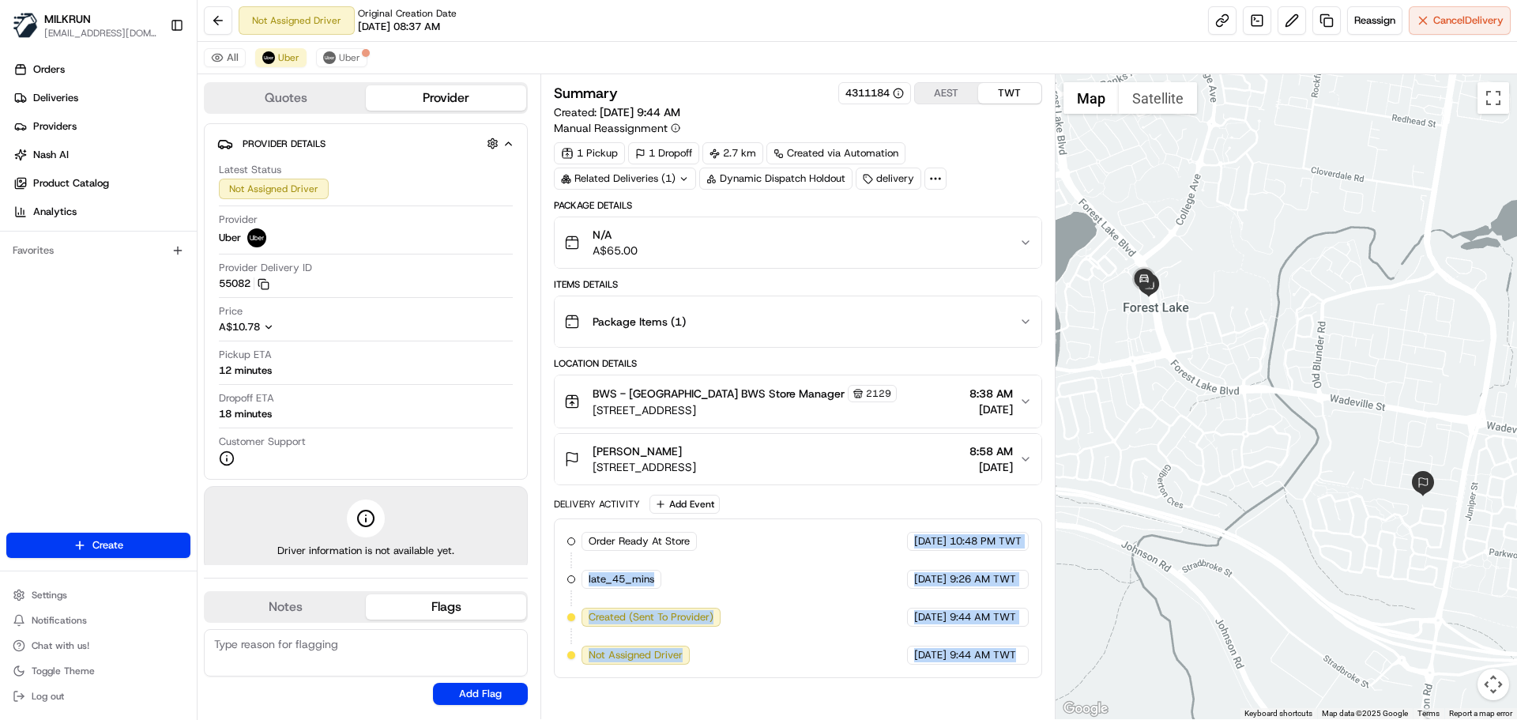
click at [893, 552] on div "Order Ready At Store MILKRUN 21/08/2025 10:48 PM TWT late_45_mins MILKRUN 22/08…" at bounding box center [797, 598] width 461 height 133
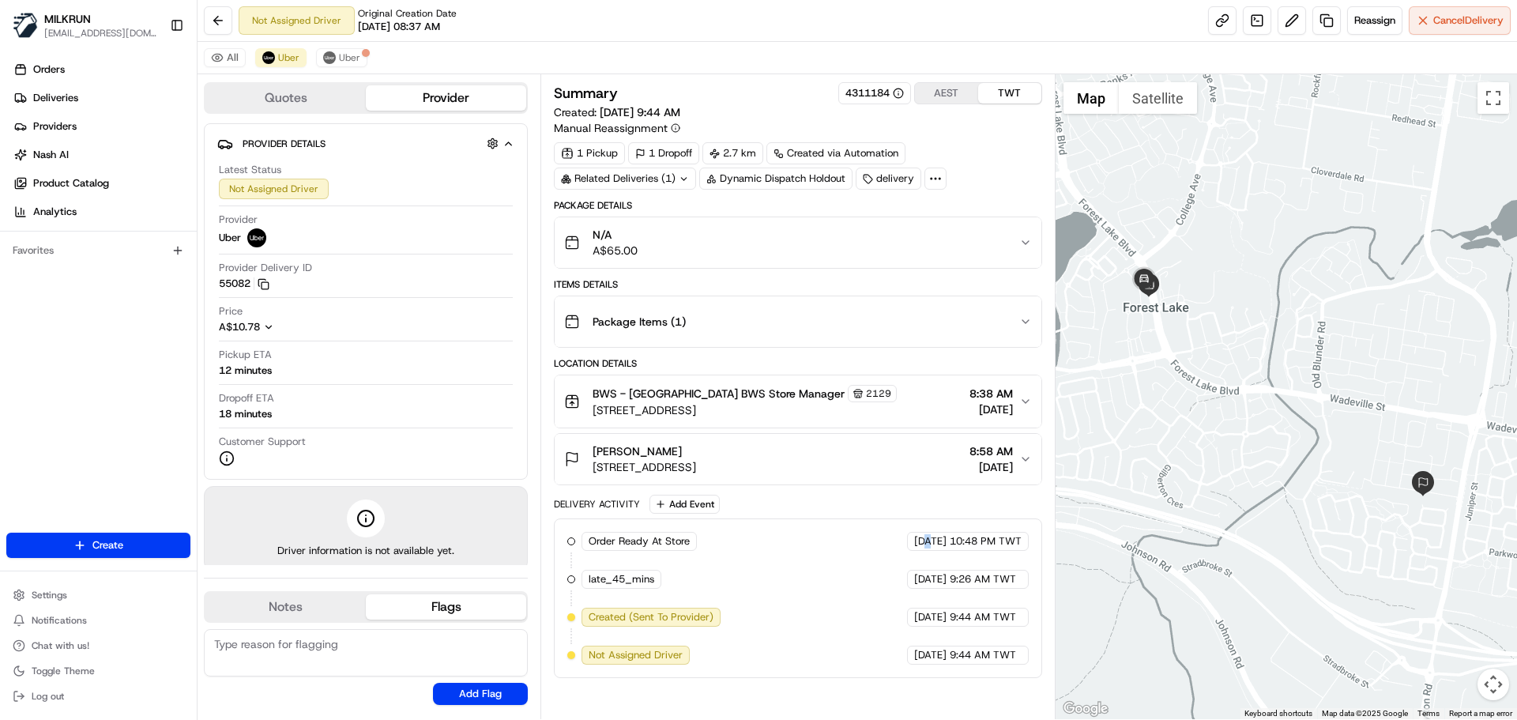
click at [893, 552] on div "Order Ready At Store MILKRUN 21/08/2025 10:48 PM TWT late_45_mins MILKRUN 22/08…" at bounding box center [797, 598] width 461 height 133
drag, startPoint x: 893, startPoint y: 552, endPoint x: 973, endPoint y: 662, distance: 135.8
click at [971, 659] on div "Order Ready At Store MILKRUN 21/08/2025 10:48 PM TWT late_45_mins MILKRUN 22/08…" at bounding box center [797, 598] width 461 height 133
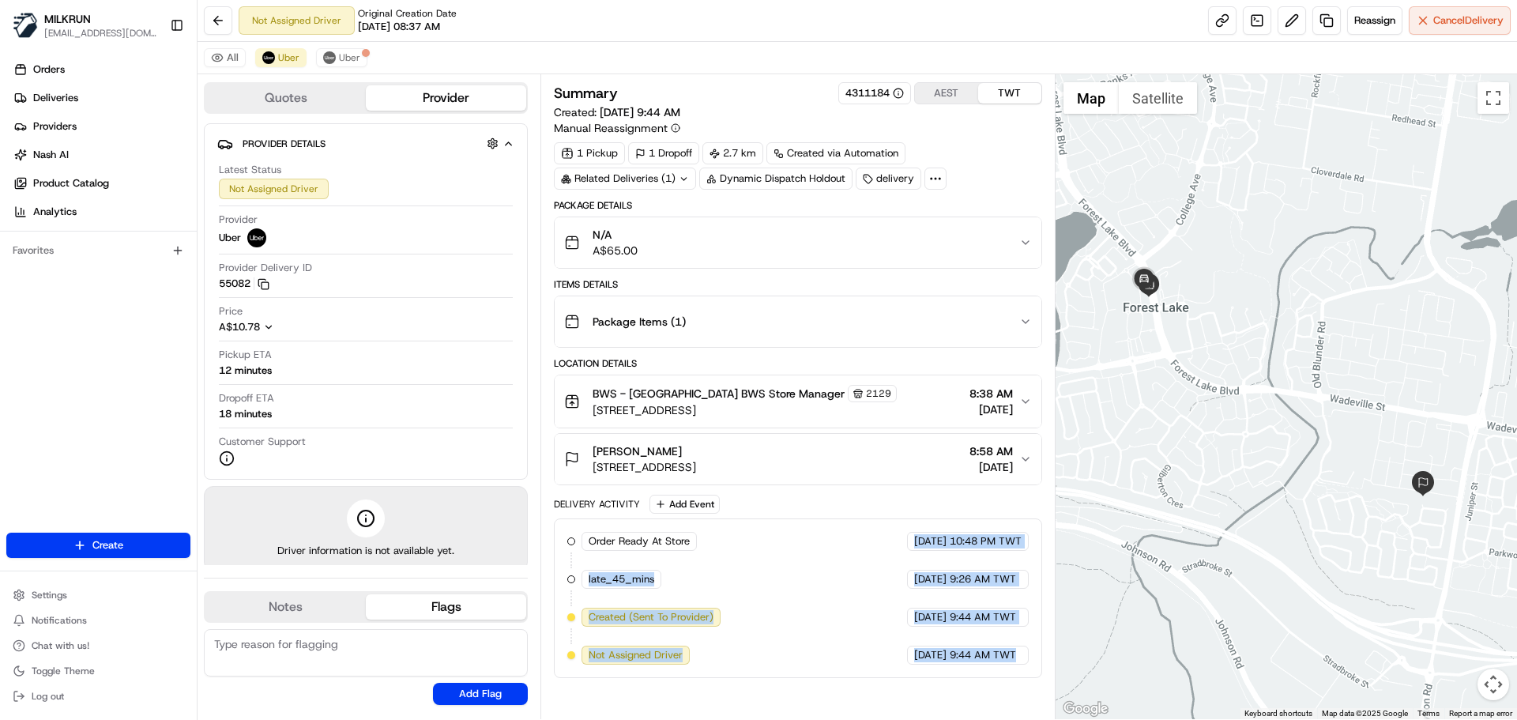
click at [973, 662] on span "9:44 AM TWT" at bounding box center [983, 655] width 66 height 14
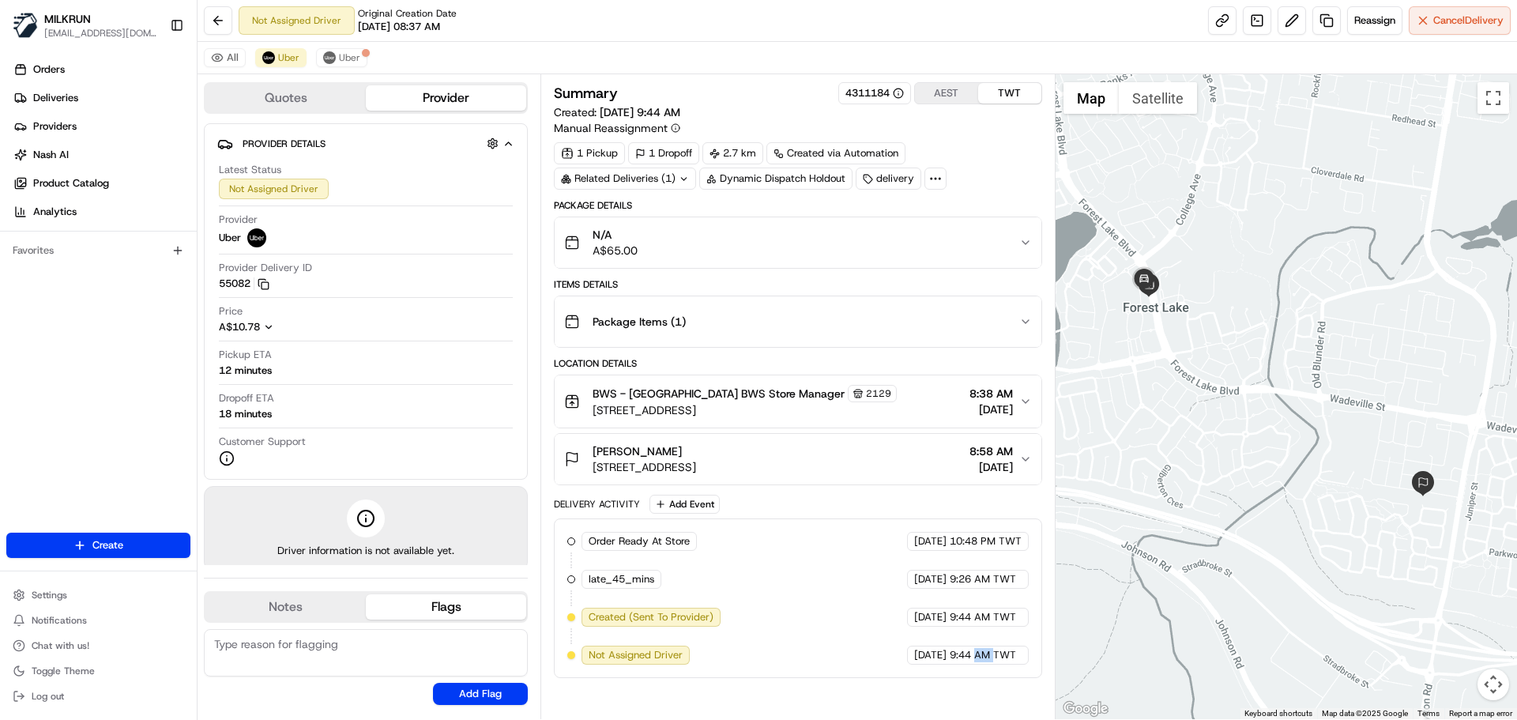
click at [973, 662] on span "9:44 AM TWT" at bounding box center [983, 655] width 66 height 14
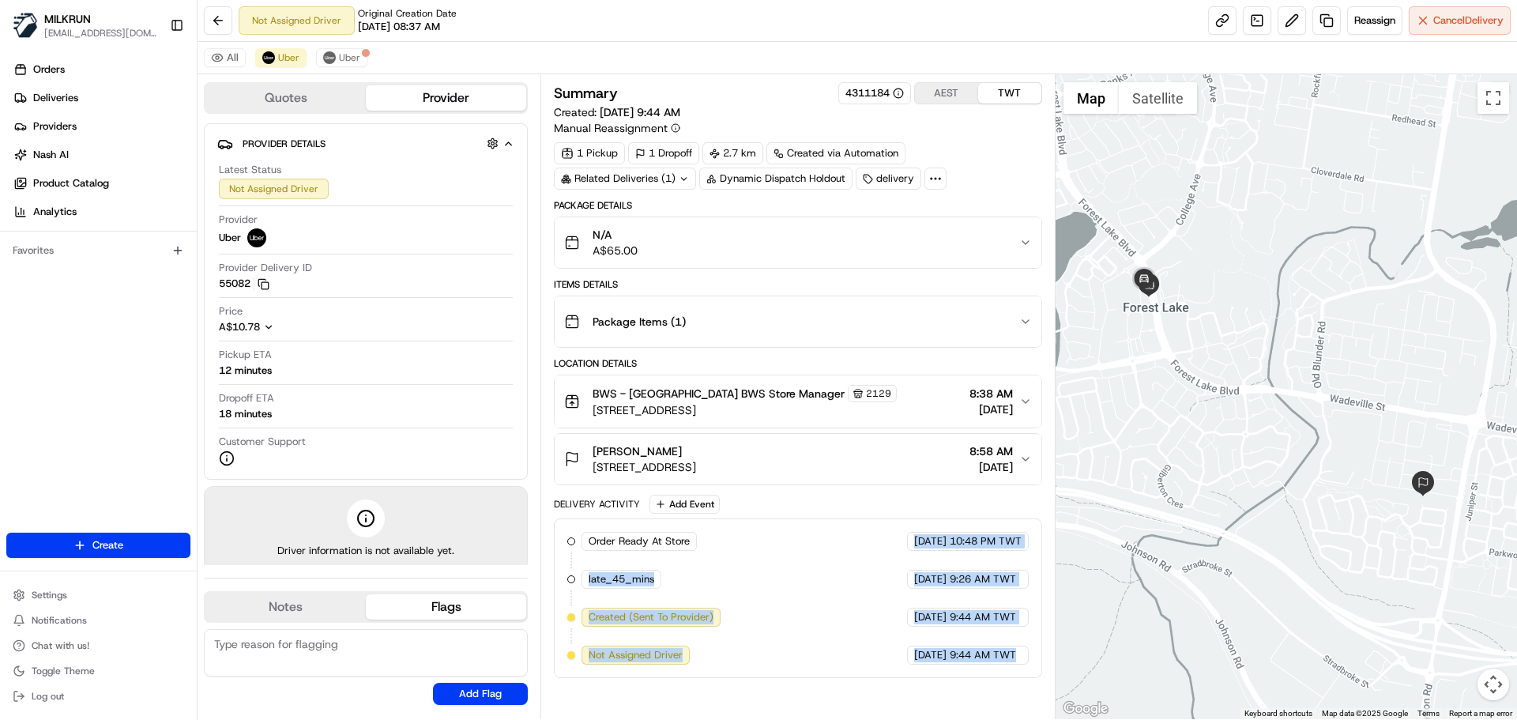
click at [940, 496] on div "Delivery Activity Add Event Order Ready At Store MILKRUN 21/08/2025 10:48 PM TW…" at bounding box center [798, 586] width 488 height 183
click at [957, 641] on div "Order Ready At Store MILKRUN 21/08/2025 10:48 PM TWT late_45_mins MILKRUN 22/08…" at bounding box center [797, 598] width 461 height 133
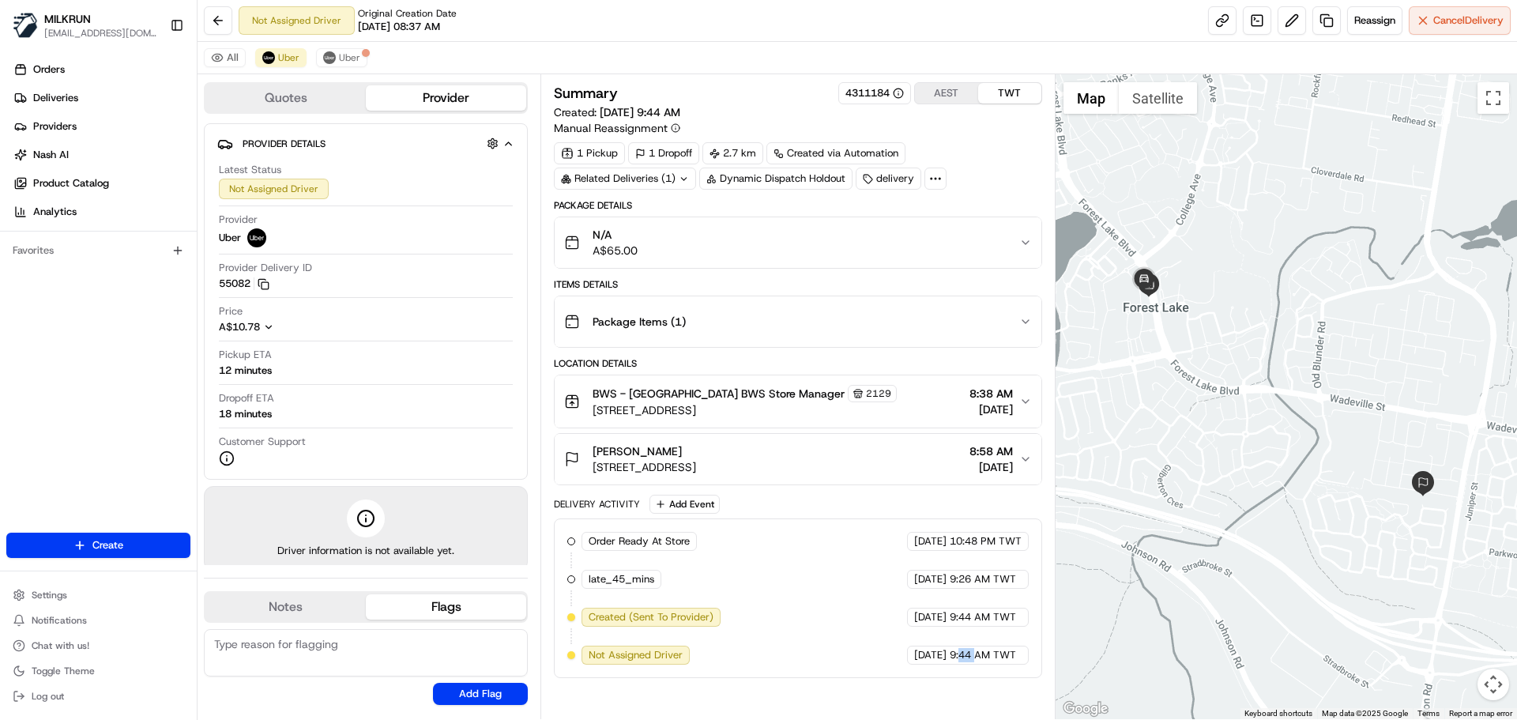
click at [957, 641] on div "Order Ready At Store MILKRUN 21/08/2025 10:48 PM TWT late_45_mins MILKRUN 22/08…" at bounding box center [797, 598] width 461 height 133
click at [929, 662] on div "22/08/2025 9:44 AM TWT" at bounding box center [968, 655] width 122 height 19
drag, startPoint x: 929, startPoint y: 662, endPoint x: 927, endPoint y: 528, distance: 134.4
click at [927, 530] on div "Order Ready At Store MILKRUN 21/08/2025 10:48 PM TWT late_45_mins MILKRUN 22/08…" at bounding box center [798, 598] width 488 height 160
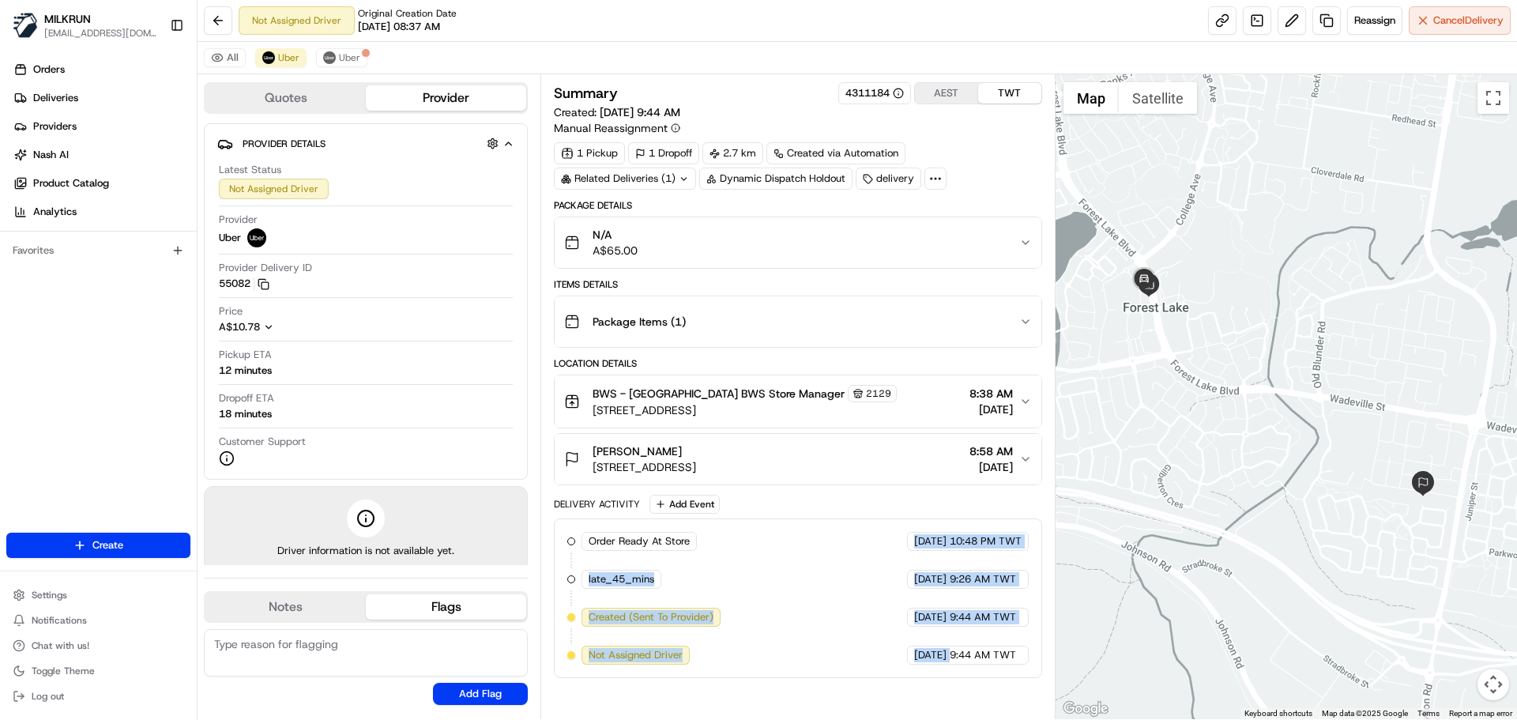
click at [950, 655] on span "9:44 AM TWT" at bounding box center [983, 655] width 66 height 14
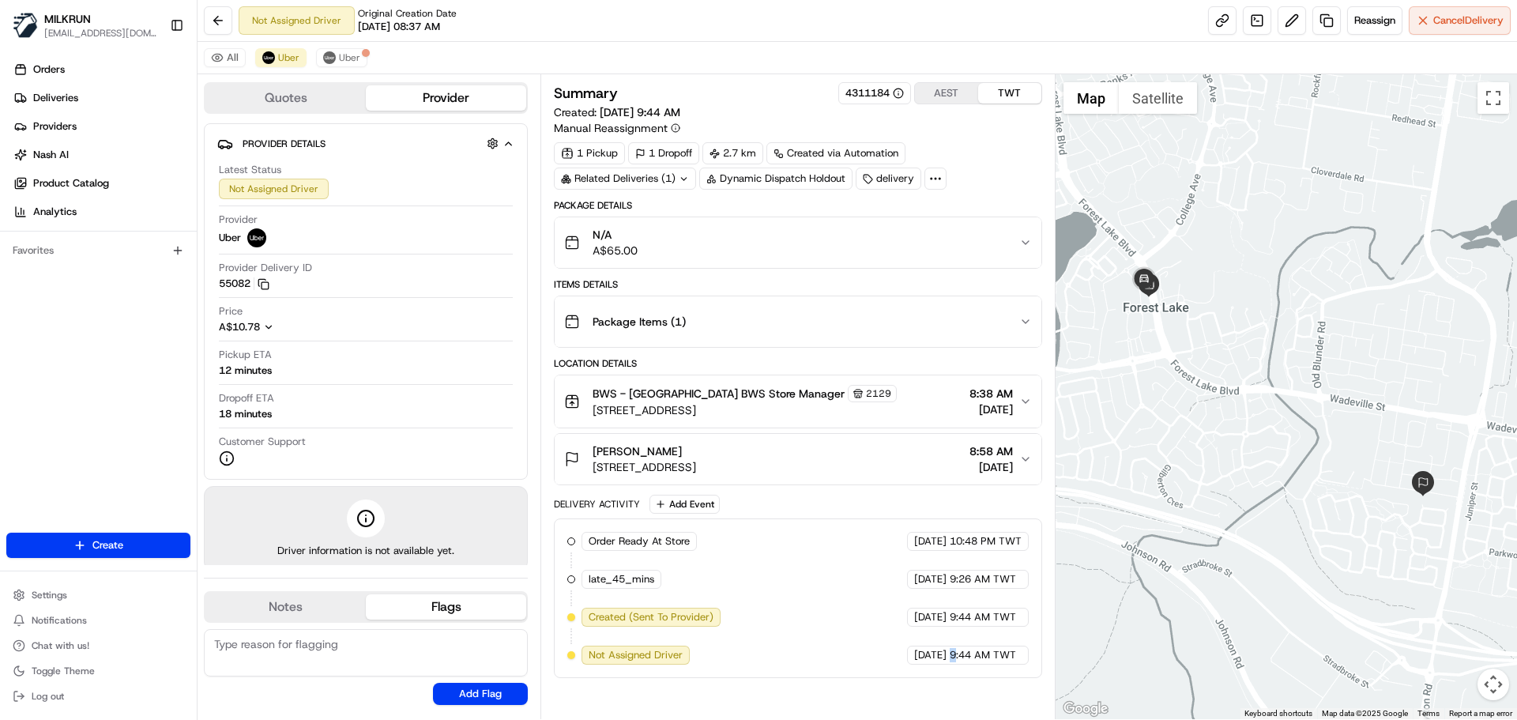
click at [950, 655] on span "9:44 AM TWT" at bounding box center [983, 655] width 66 height 14
drag, startPoint x: 950, startPoint y: 655, endPoint x: 984, endPoint y: 656, distance: 34.0
click at [981, 656] on span "9:44 AM TWT" at bounding box center [983, 655] width 66 height 14
click at [984, 656] on span "9:44 AM TWT" at bounding box center [983, 655] width 66 height 14
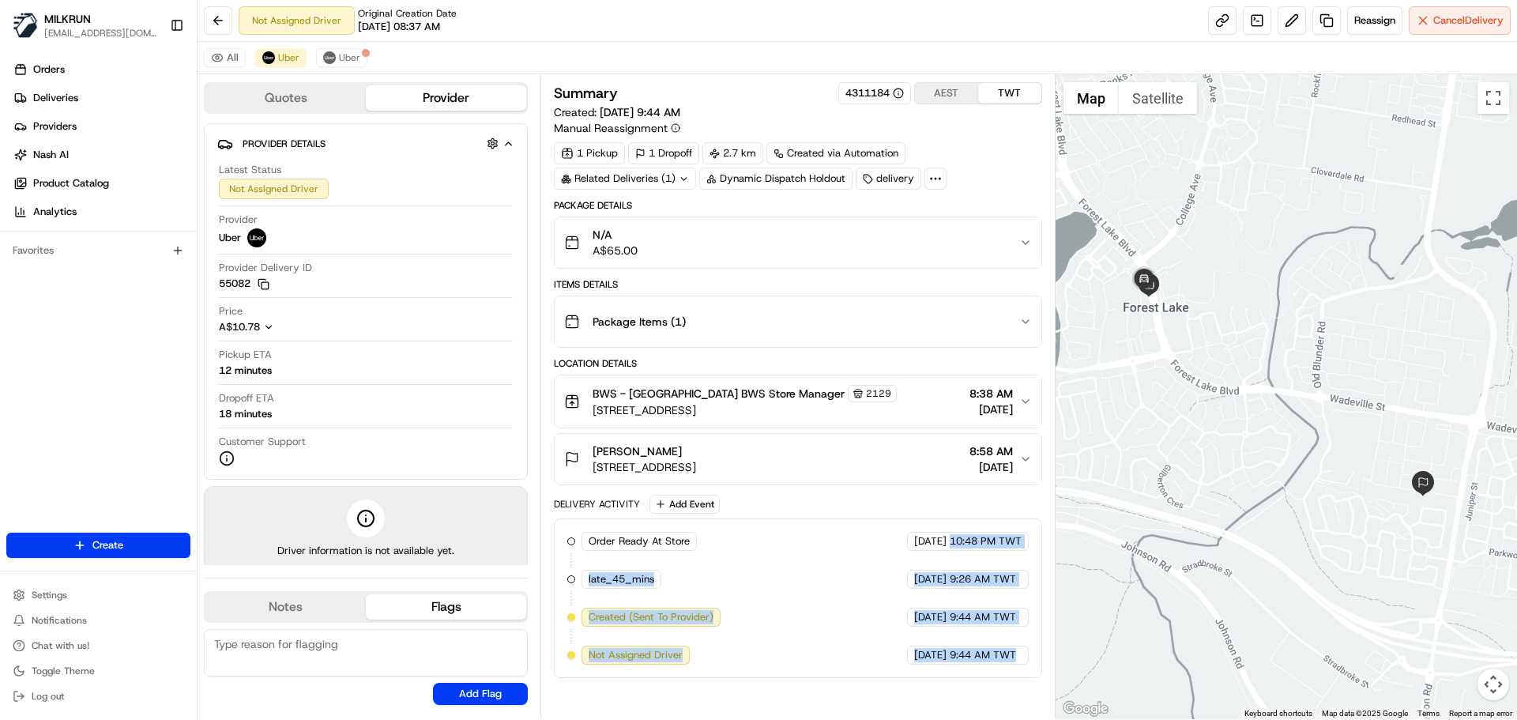
drag, startPoint x: 984, startPoint y: 656, endPoint x: 969, endPoint y: 541, distance: 115.6
click at [969, 543] on div "Order Ready At Store MILKRUN 21/08/2025 10:48 PM TWT late_45_mins MILKRUN 22/08…" at bounding box center [797, 598] width 461 height 133
click at [956, 635] on div "Order Ready At Store MILKRUN 21/08/2025 10:48 PM TWT late_45_mins MILKRUN 22/08…" at bounding box center [797, 598] width 461 height 133
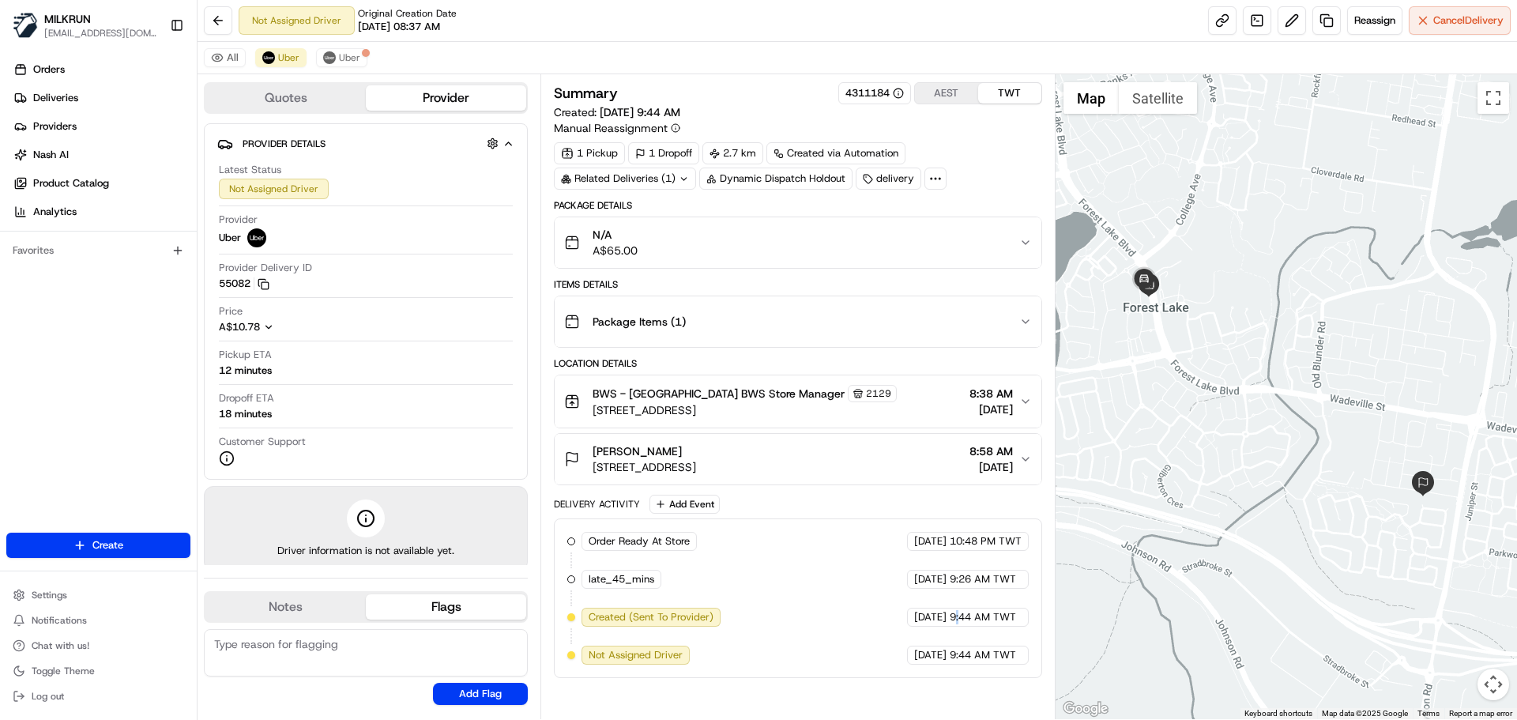
click at [956, 635] on div "Order Ready At Store MILKRUN 21/08/2025 10:48 PM TWT late_45_mins MILKRUN 22/08…" at bounding box center [797, 598] width 461 height 133
drag, startPoint x: 956, startPoint y: 635, endPoint x: 947, endPoint y: 539, distance: 96.0
click at [947, 539] on div "Order Ready At Store MILKRUN 21/08/2025 10:48 PM TWT late_45_mins MILKRUN 22/08…" at bounding box center [797, 598] width 461 height 133
click at [948, 620] on div "22/08/2025 9:44 AM TWT" at bounding box center [968, 617] width 122 height 19
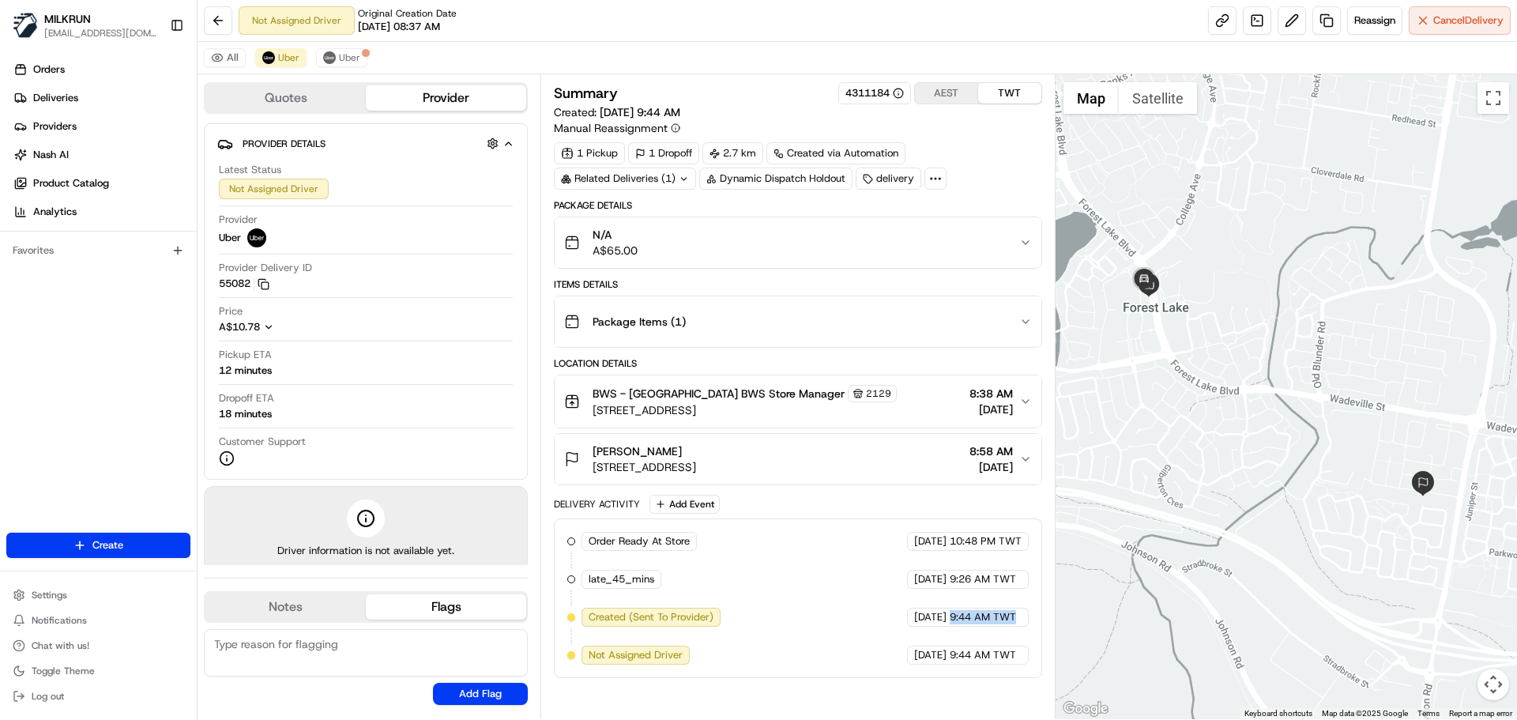
drag, startPoint x: 948, startPoint y: 620, endPoint x: 990, endPoint y: 644, distance: 48.8
click at [963, 630] on div "Order Ready At Store MILKRUN 21/08/2025 10:48 PM TWT late_45_mins MILKRUN 22/08…" at bounding box center [797, 598] width 461 height 133
click at [990, 644] on div "Order Ready At Store MILKRUN 21/08/2025 10:48 PM TWT late_45_mins MILKRUN 22/08…" at bounding box center [797, 598] width 461 height 133
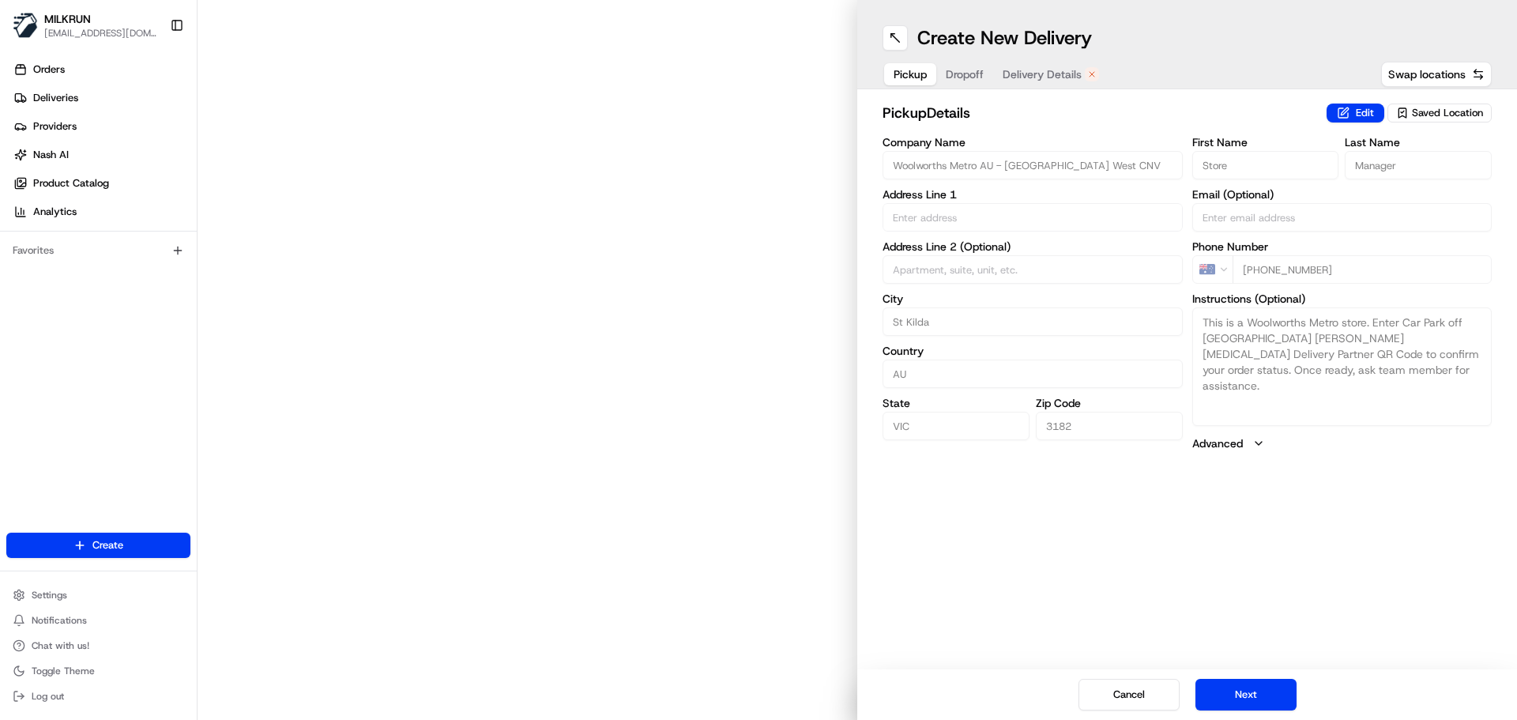
type input "[STREET_ADDRESS]"
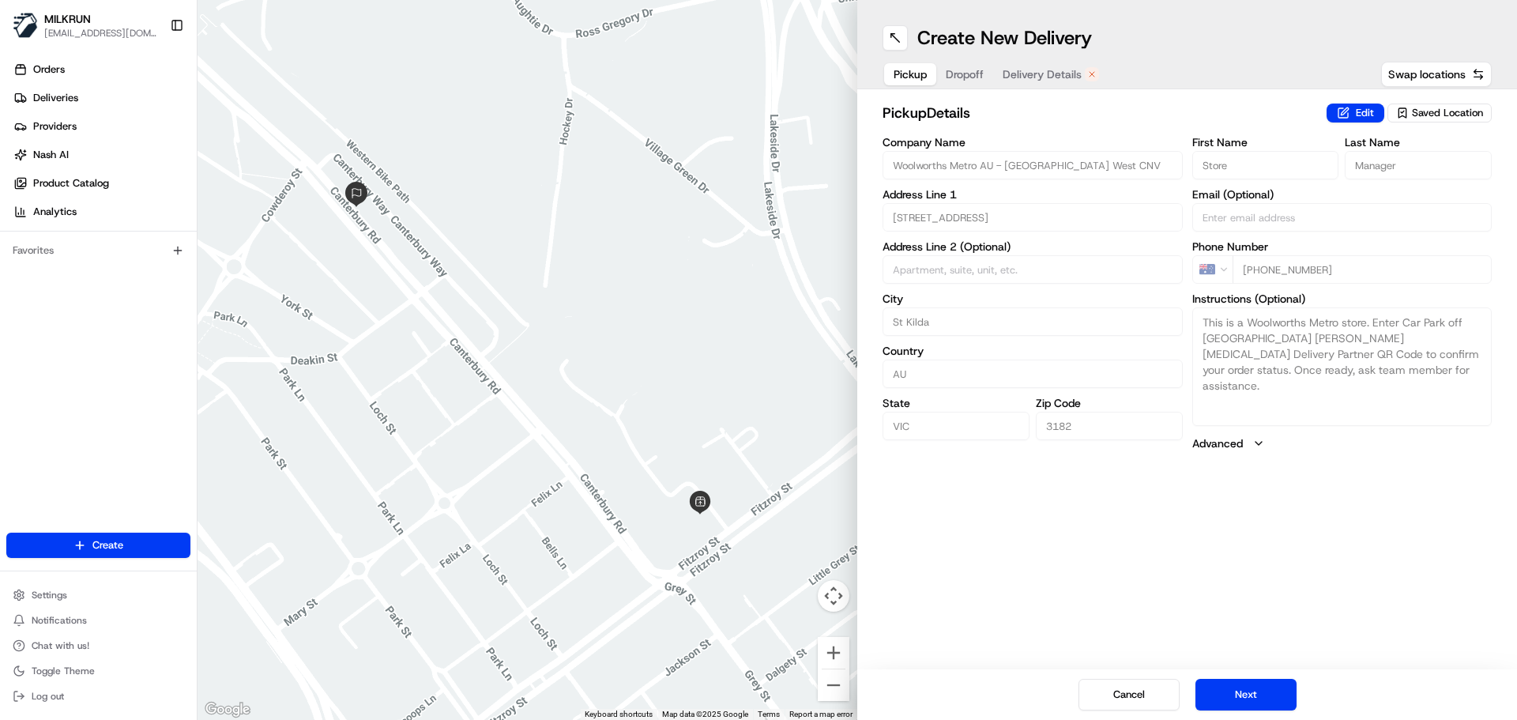
click at [1076, 83] on button "Delivery Details" at bounding box center [1050, 74] width 115 height 22
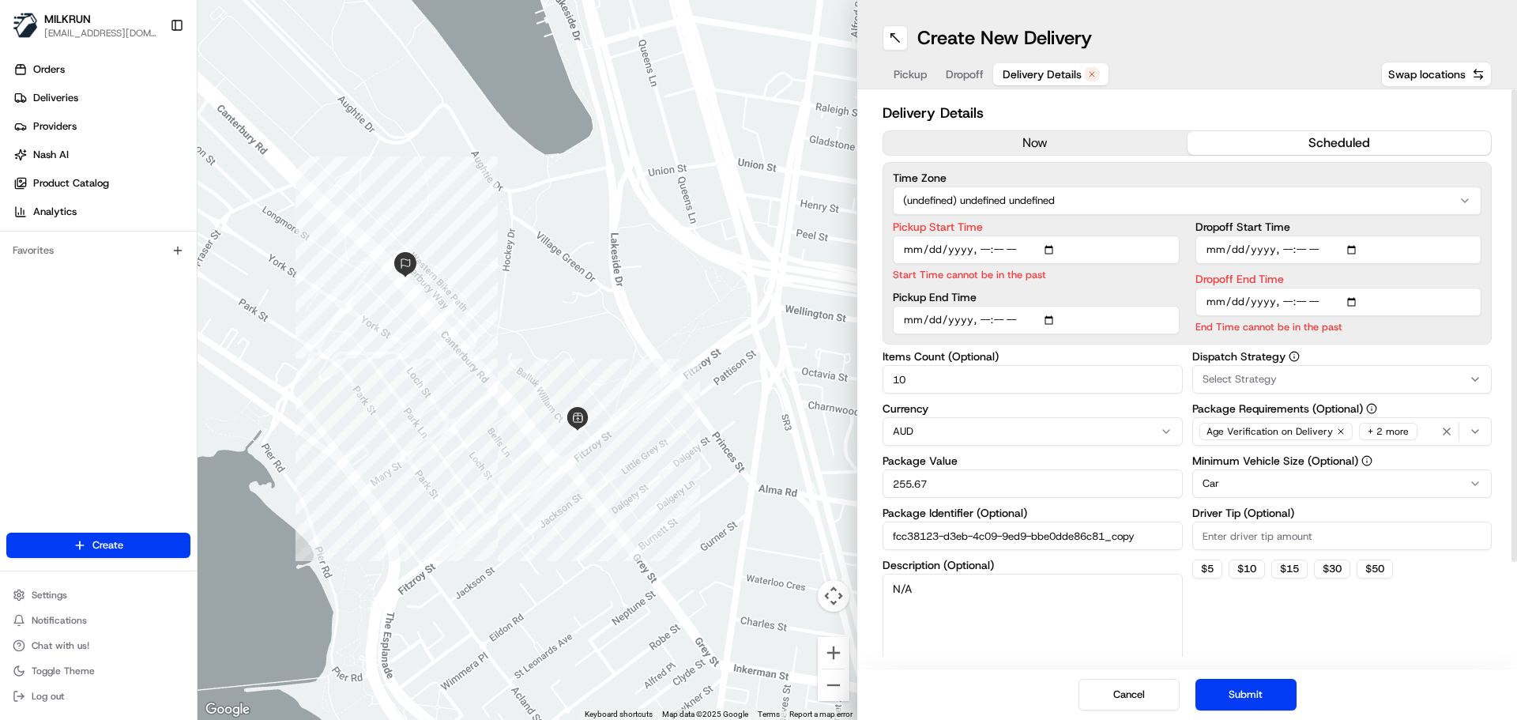
click at [1048, 143] on button "now" at bounding box center [1036, 143] width 304 height 24
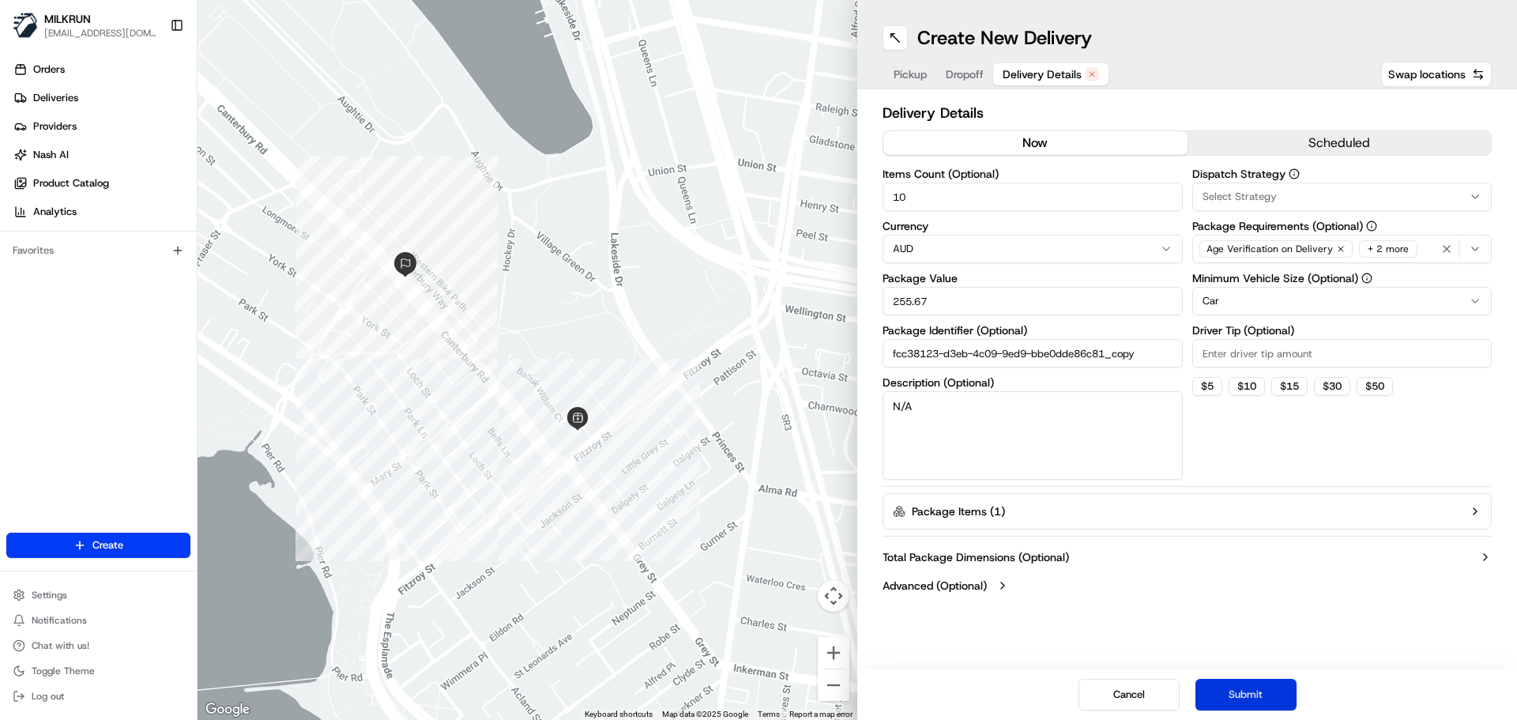
click at [1283, 688] on button "Submit" at bounding box center [1246, 695] width 101 height 32
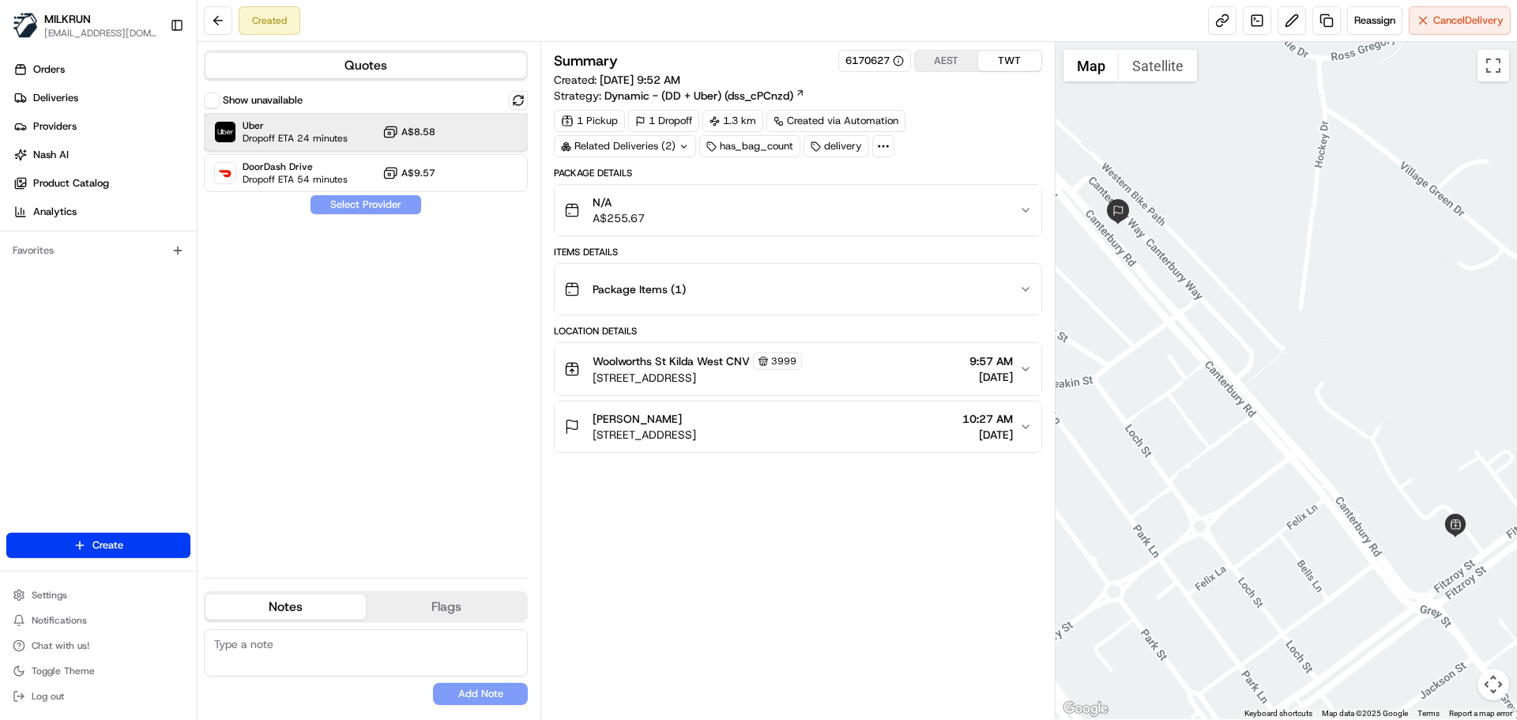
click at [322, 139] on span "Dropoff ETA 24 minutes" at bounding box center [295, 138] width 105 height 13
click at [352, 205] on button "Assign Provider" at bounding box center [366, 204] width 112 height 19
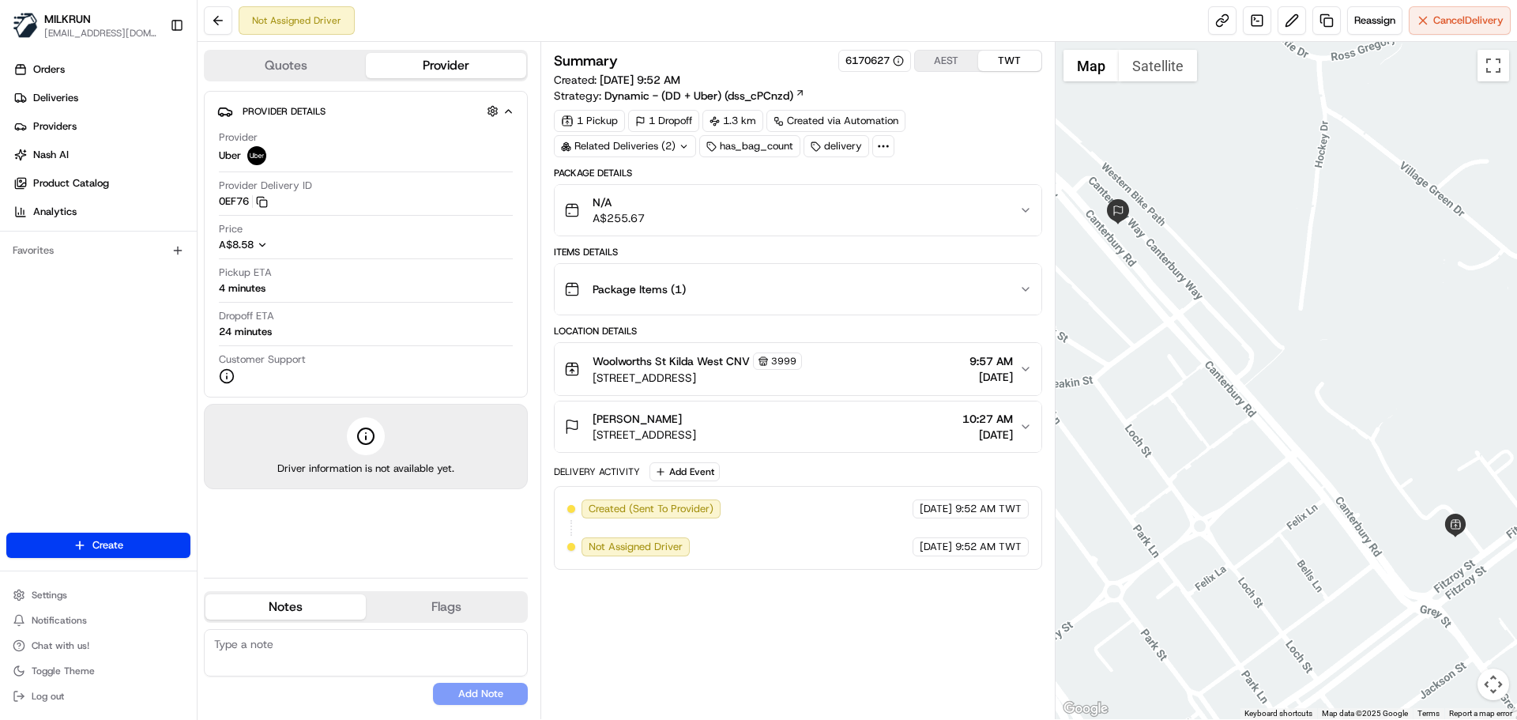
click at [920, 665] on div "Summary 6170627 AEST TWT Created: [DATE] 9:52 AM Strategy: Dynamic - (DD + Uber…" at bounding box center [798, 381] width 488 height 662
drag, startPoint x: 920, startPoint y: 665, endPoint x: 854, endPoint y: 378, distance: 294.3
click at [885, 402] on div "Summary 6170627 AEST TWT Created: [DATE] 9:52 AM Strategy: Dynamic - (DD + Uber…" at bounding box center [798, 381] width 488 height 662
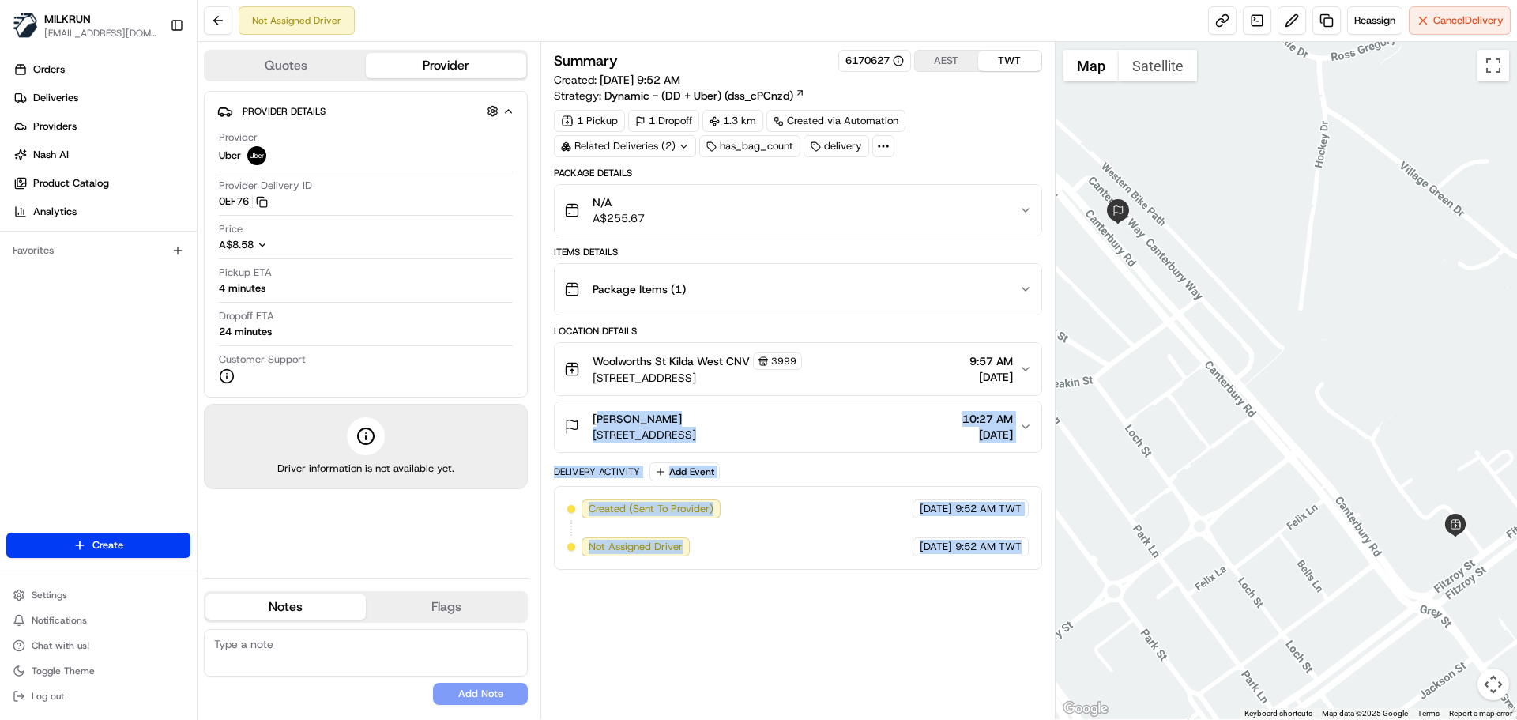
click at [858, 601] on div "Summary 6170627 AEST TWT Created: [DATE] 9:52 AM Strategy: Dynamic - (DD + Uber…" at bounding box center [798, 381] width 488 height 662
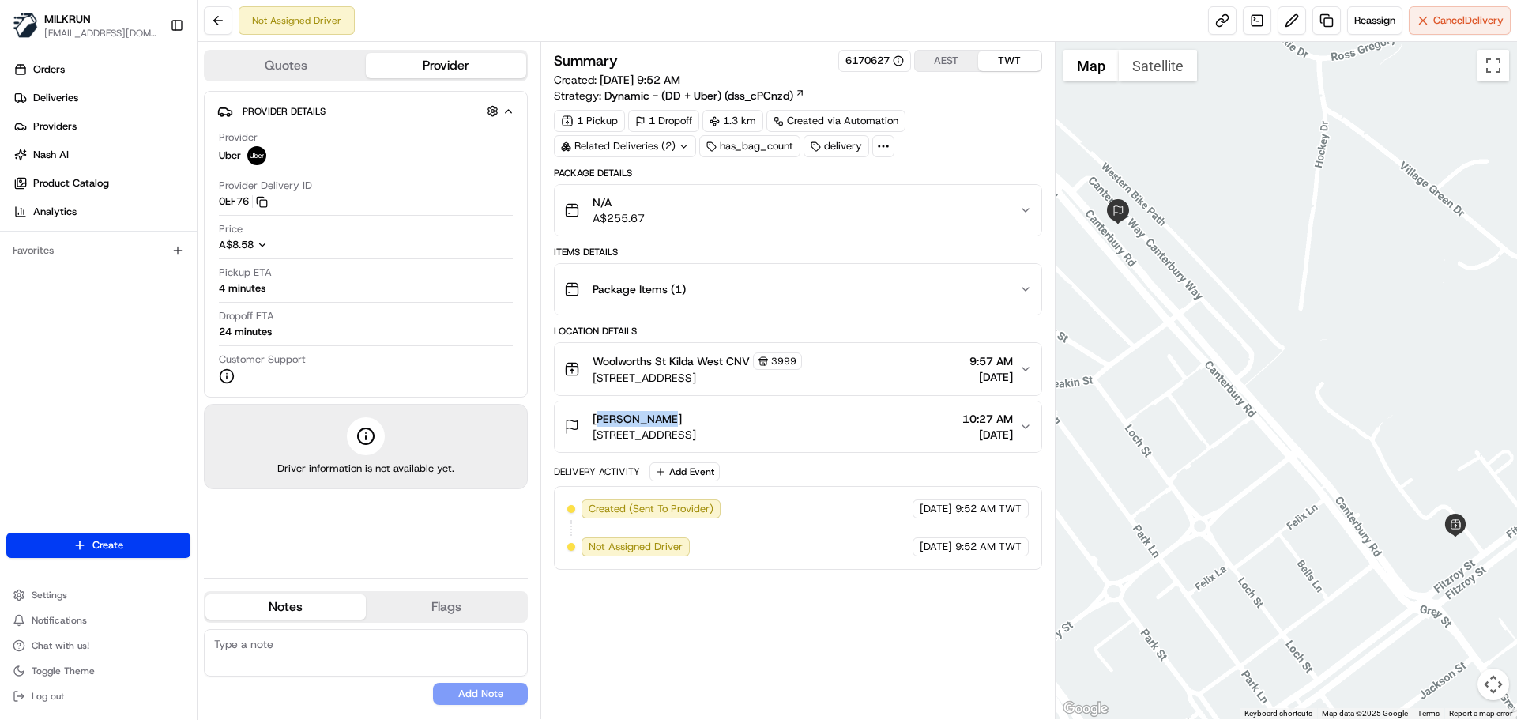
copy span "[PERSON_NAME]"
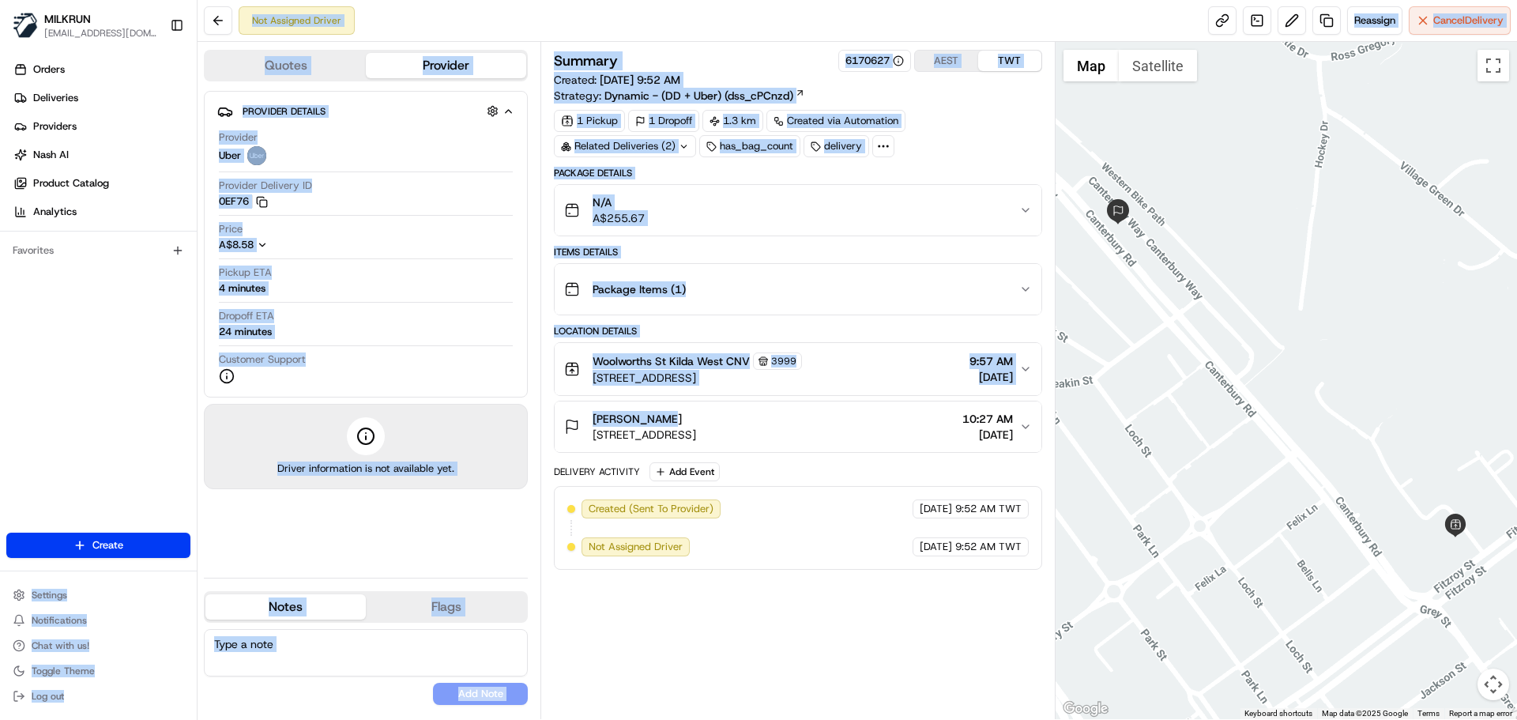
drag, startPoint x: 659, startPoint y: 416, endPoint x: 95, endPoint y: 566, distance: 584.0
click at [95, 564] on div "MILKRUN [EMAIL_ADDRESS][DOMAIN_NAME] Toggle Sidebar Orders Deliveries Providers…" at bounding box center [758, 360] width 1517 height 720
click at [300, 515] on div "Provider Details Hidden ( 2 ) Provider Uber Provider Delivery ID 0EF76 Copy del…" at bounding box center [366, 328] width 324 height 474
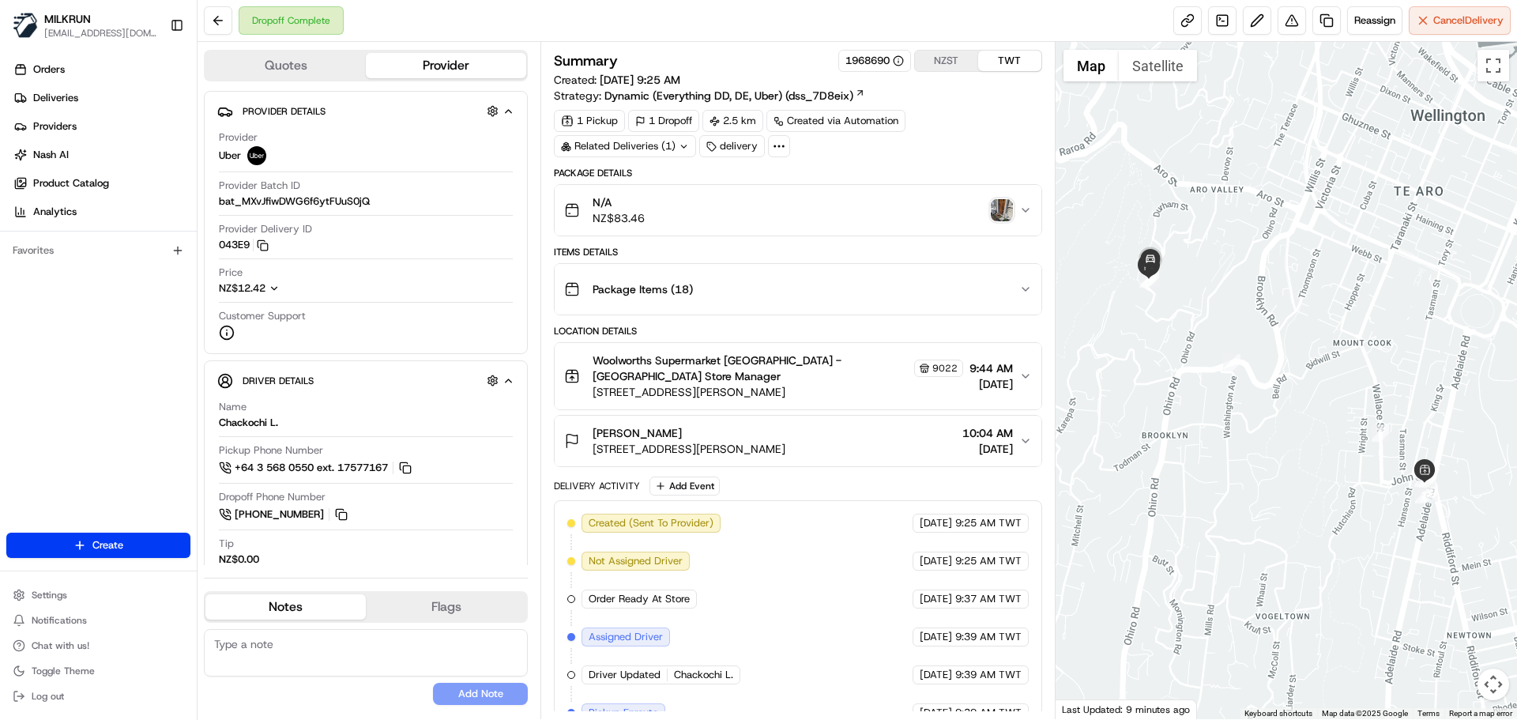
click at [1002, 211] on img "button" at bounding box center [1002, 210] width 22 height 22
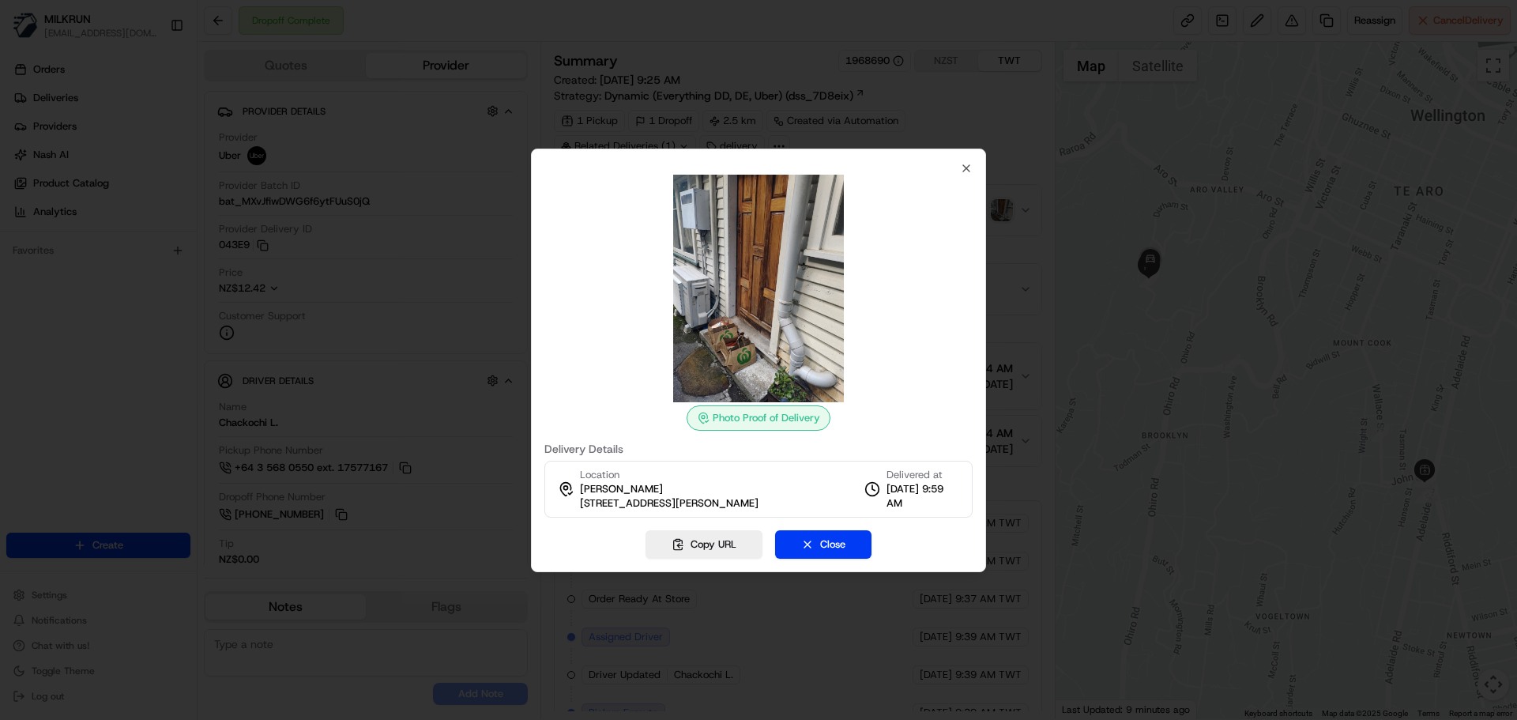
click at [1069, 280] on div at bounding box center [758, 360] width 1517 height 720
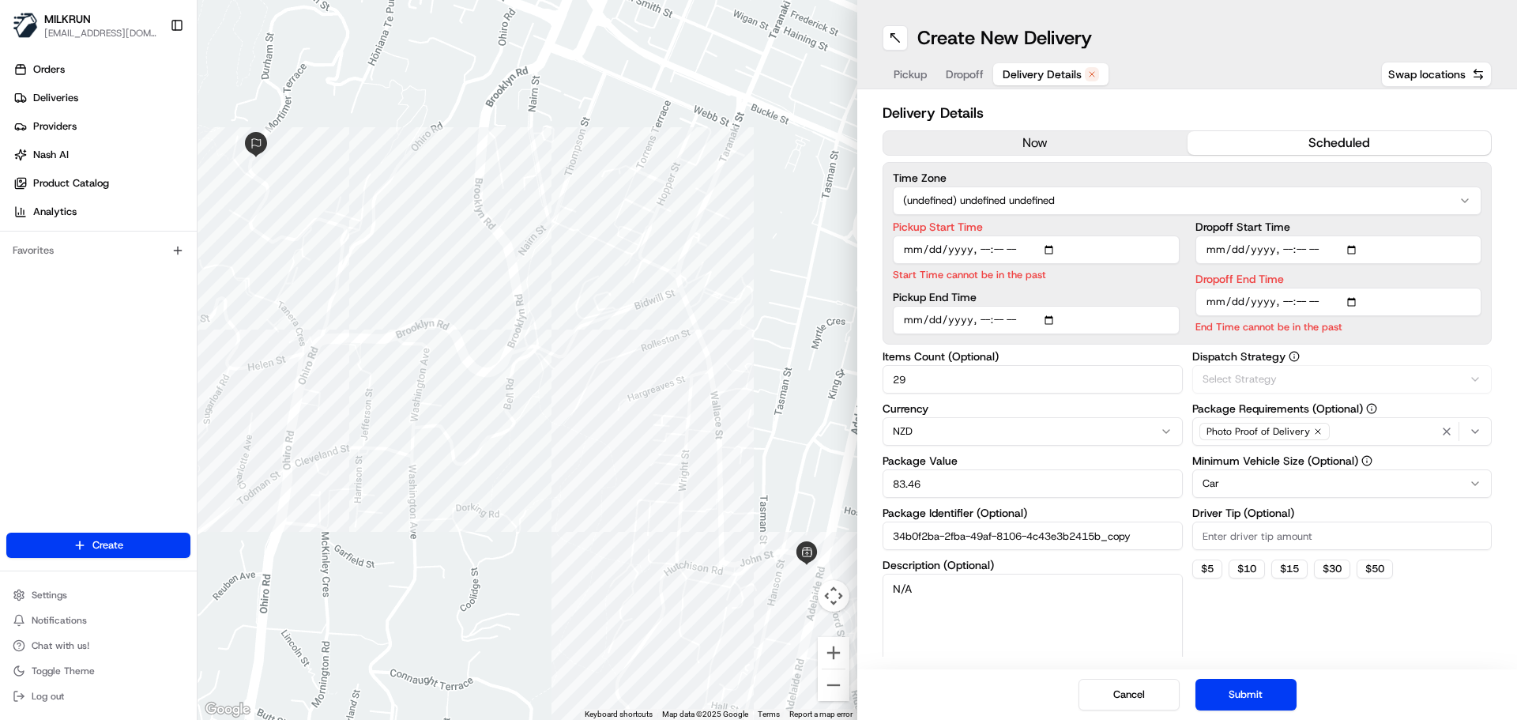
click at [1065, 71] on span "Delivery Details" at bounding box center [1042, 74] width 79 height 16
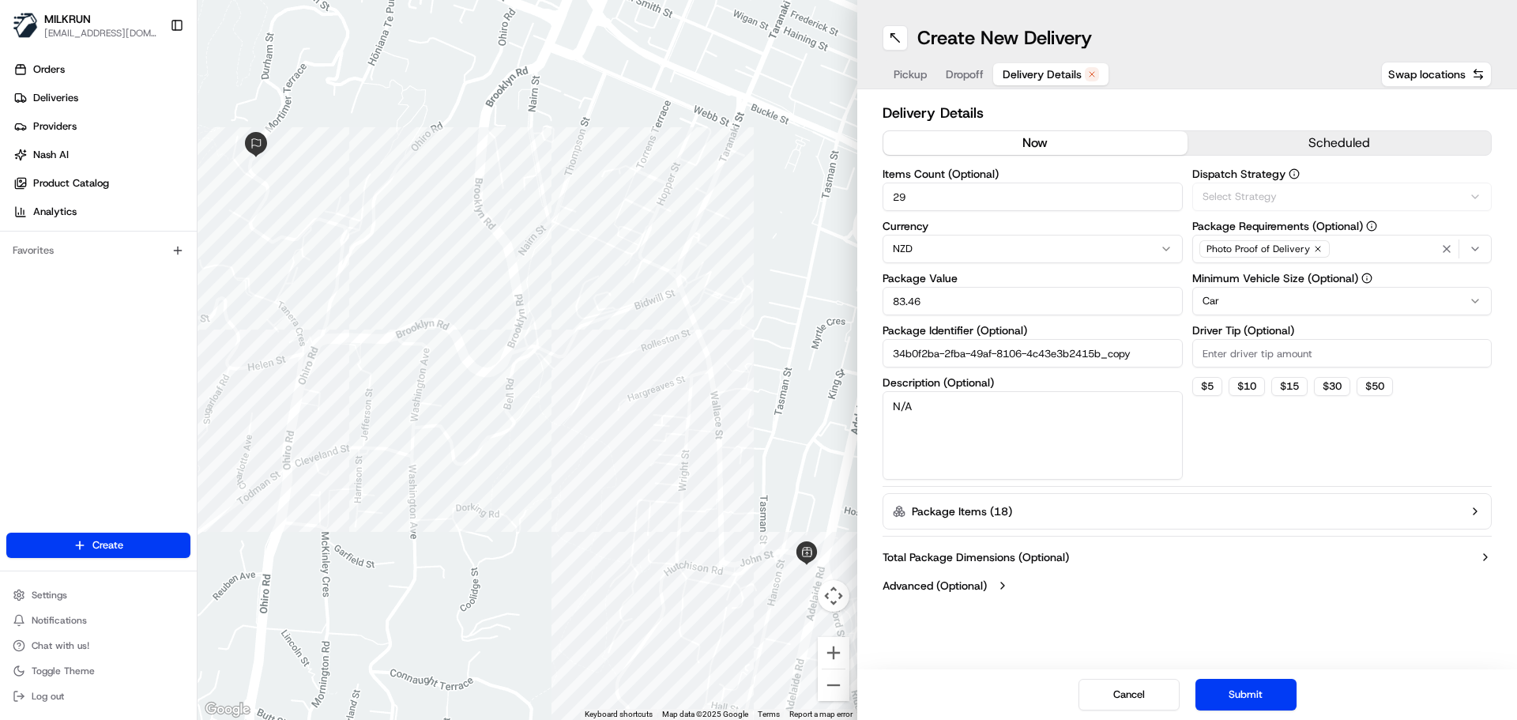
drag, startPoint x: 1052, startPoint y: 138, endPoint x: 1269, endPoint y: 509, distance: 429.3
click at [1051, 138] on button "now" at bounding box center [1036, 143] width 304 height 24
click at [1269, 696] on button "Submit" at bounding box center [1246, 695] width 101 height 32
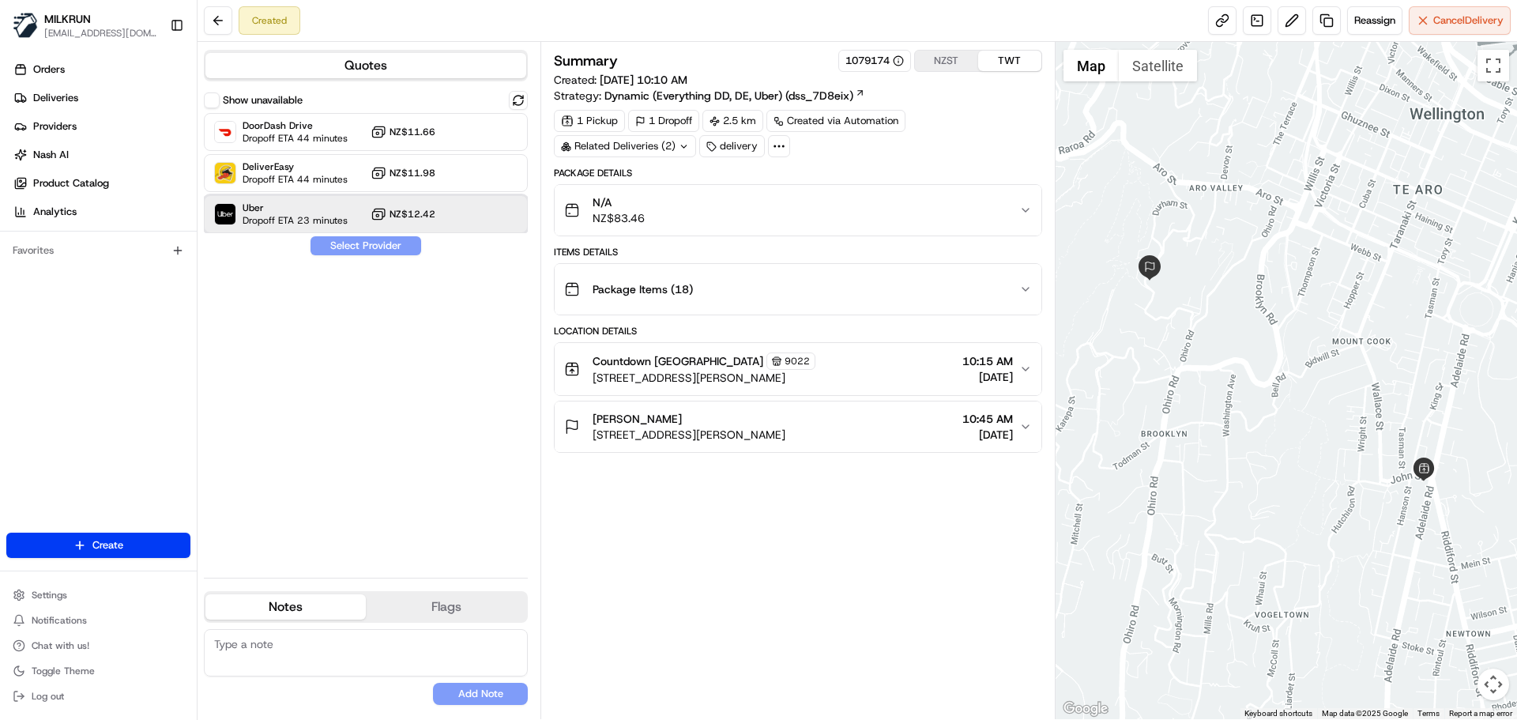
click at [336, 221] on span "Dropoff ETA 23 minutes" at bounding box center [295, 220] width 105 height 13
click at [361, 250] on button "Assign Provider" at bounding box center [366, 245] width 112 height 19
